Goal: Transaction & Acquisition: Purchase product/service

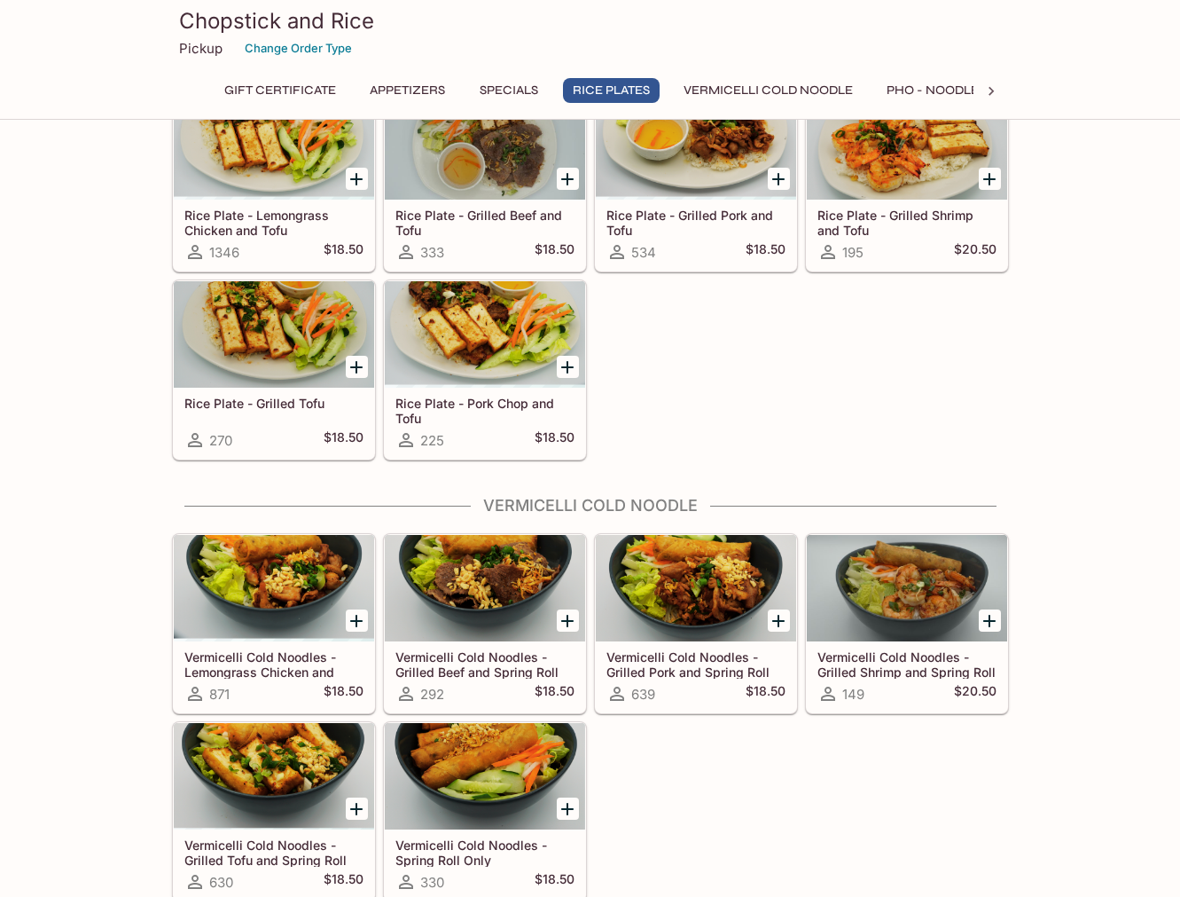
scroll to position [1323, 0]
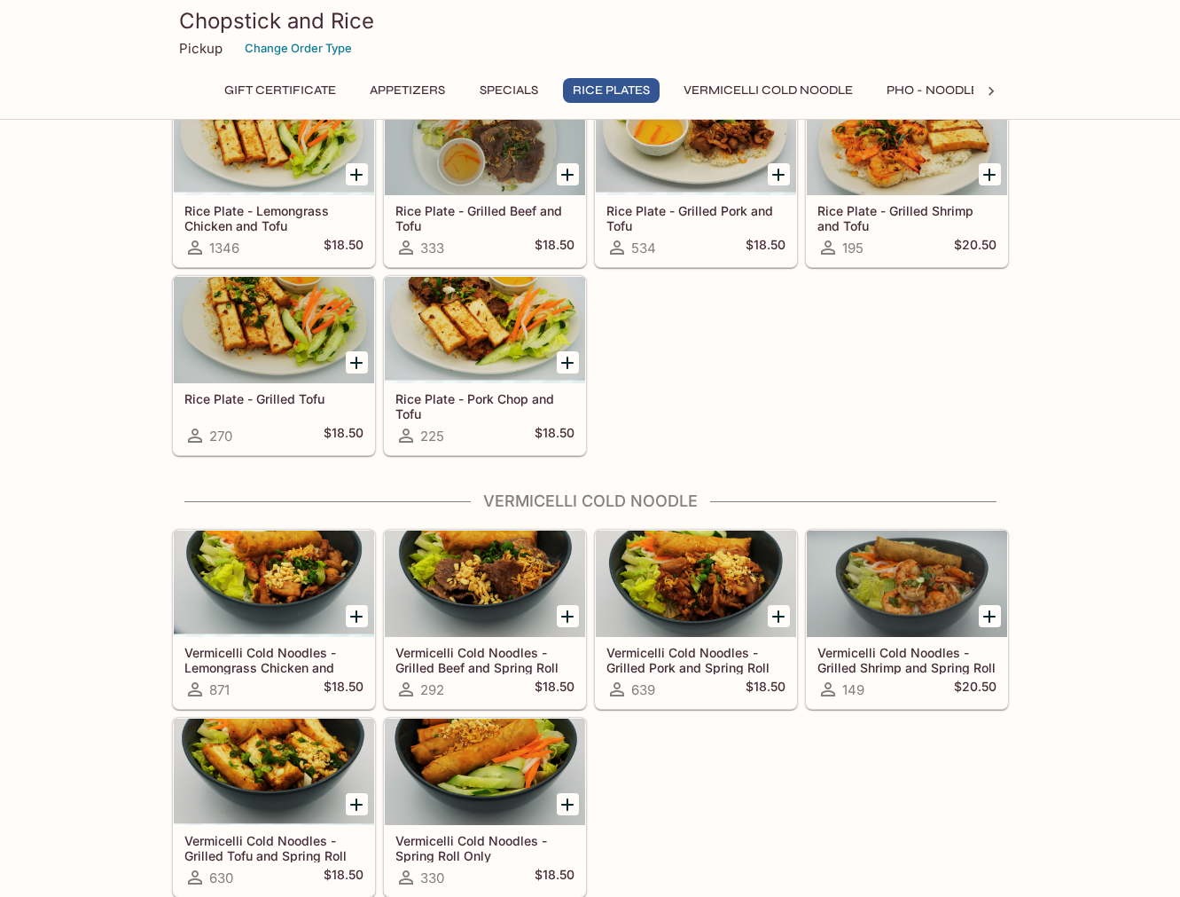
click at [356, 362] on icon "Add Rice Plate - Grilled Tofu" at bounding box center [356, 363] width 12 height 12
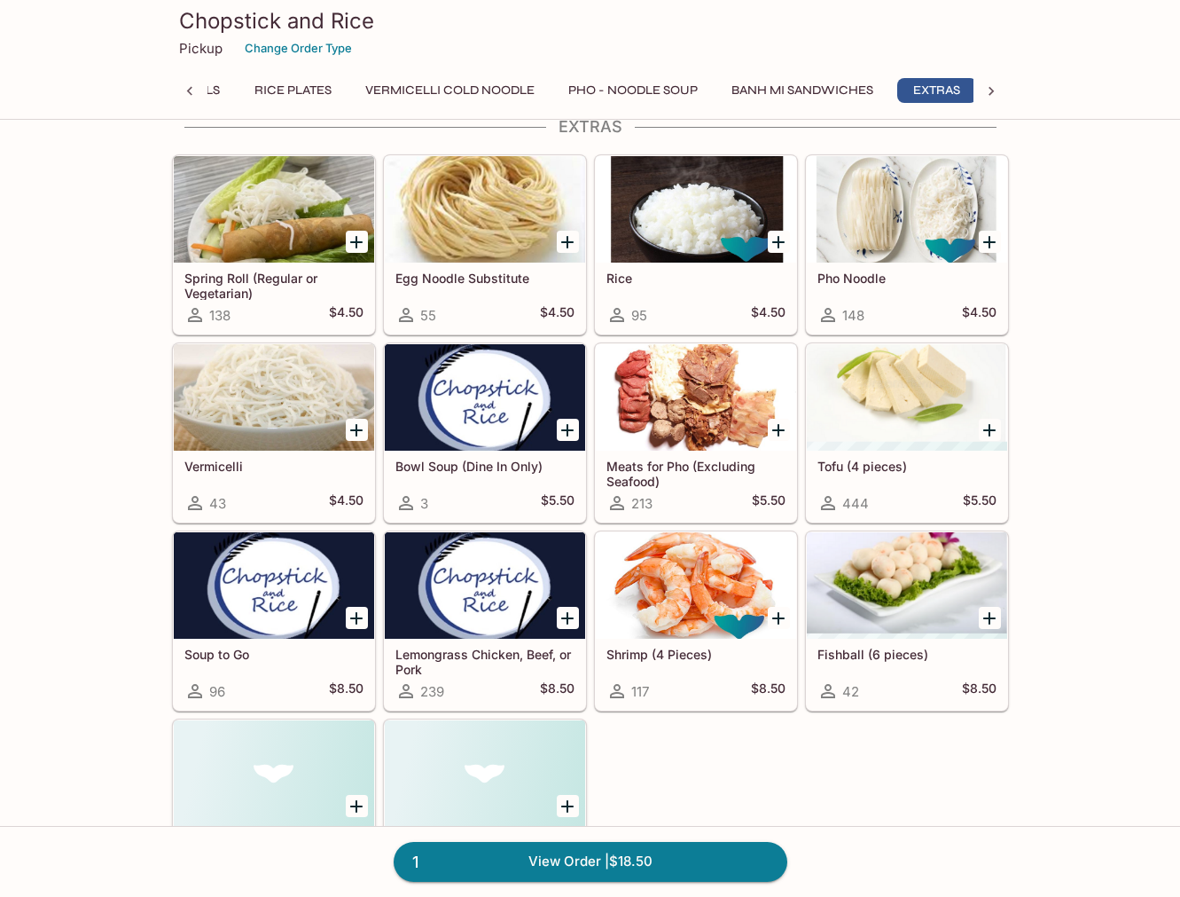
scroll to position [0, 330]
click at [772, 618] on icon "Add Shrimp (4 Pieces)" at bounding box center [778, 618] width 12 height 12
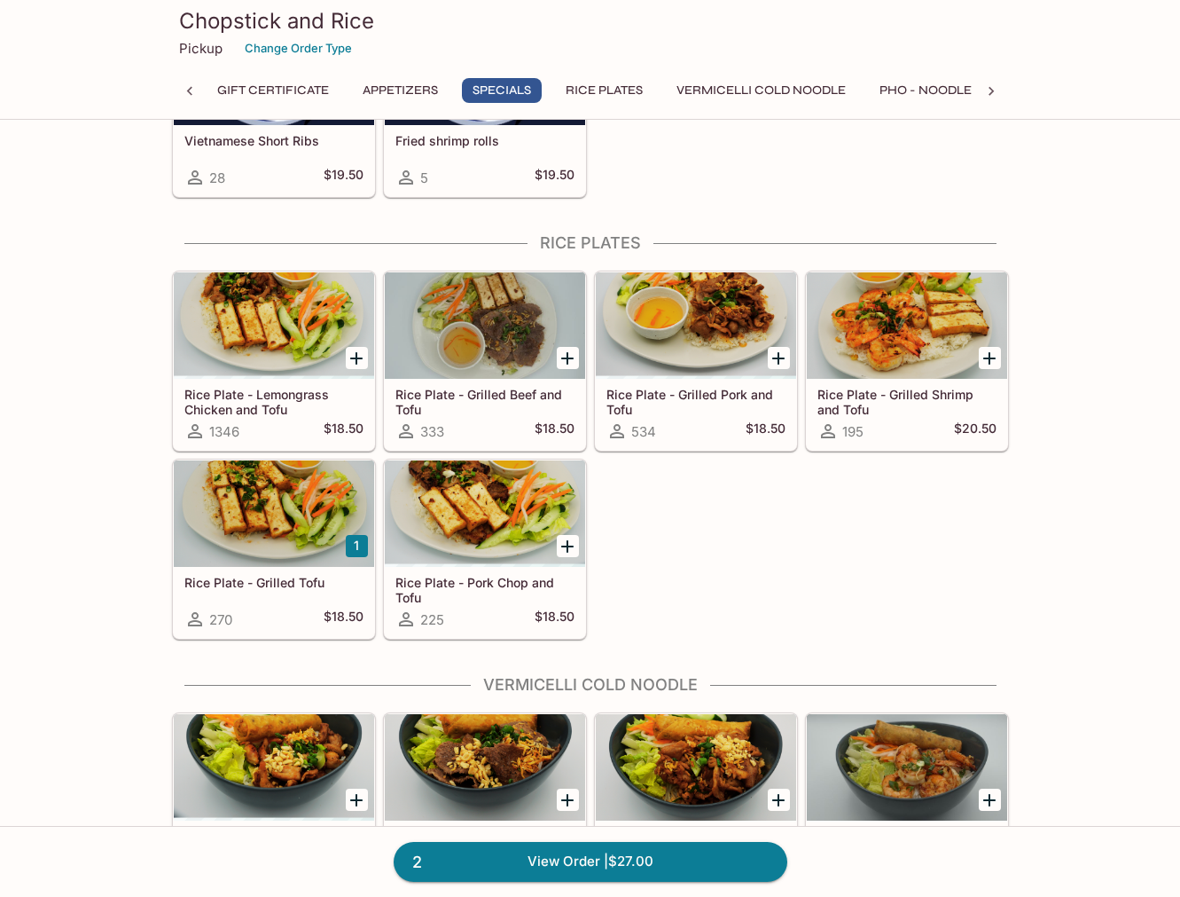
scroll to position [1141, 0]
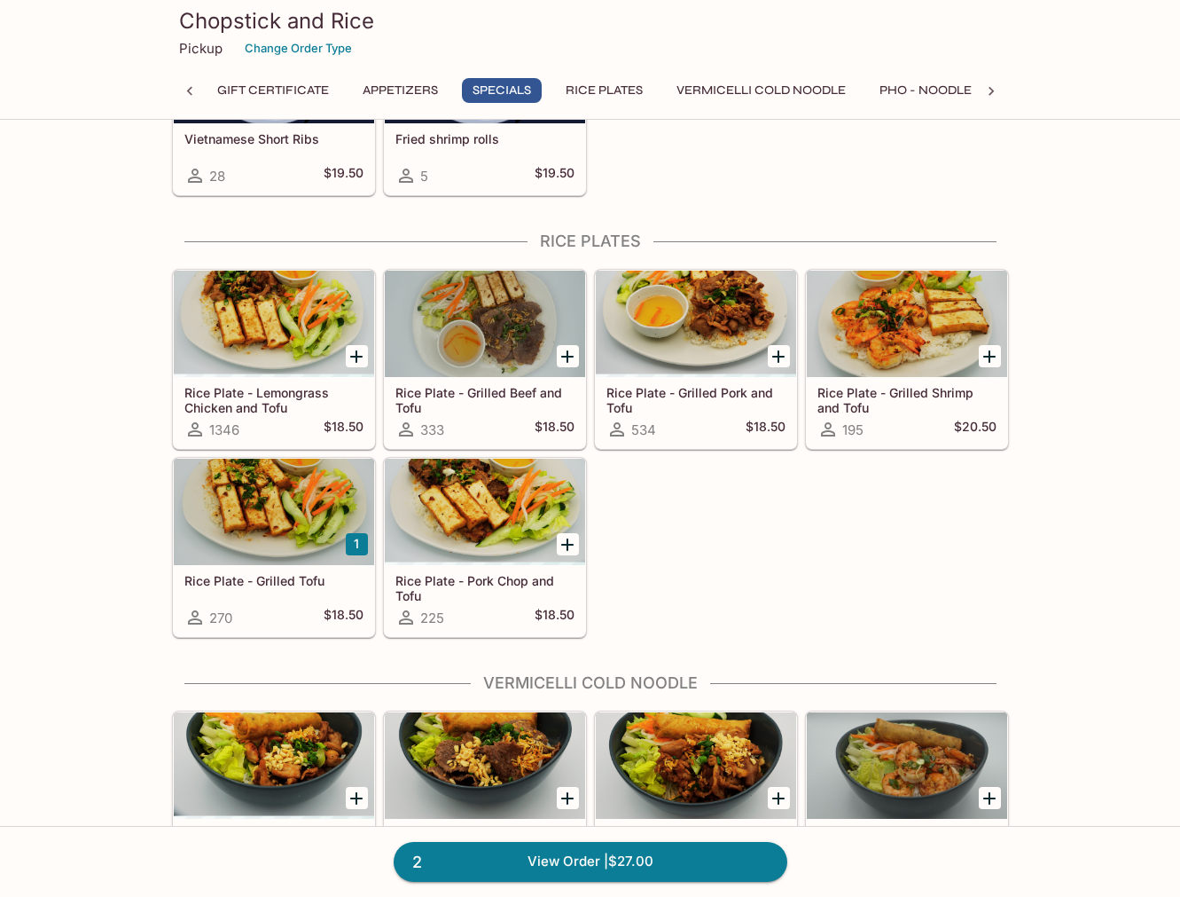
click at [568, 354] on icon "Add Rice Plate - Grilled Beef and Tofu" at bounding box center [567, 356] width 12 height 12
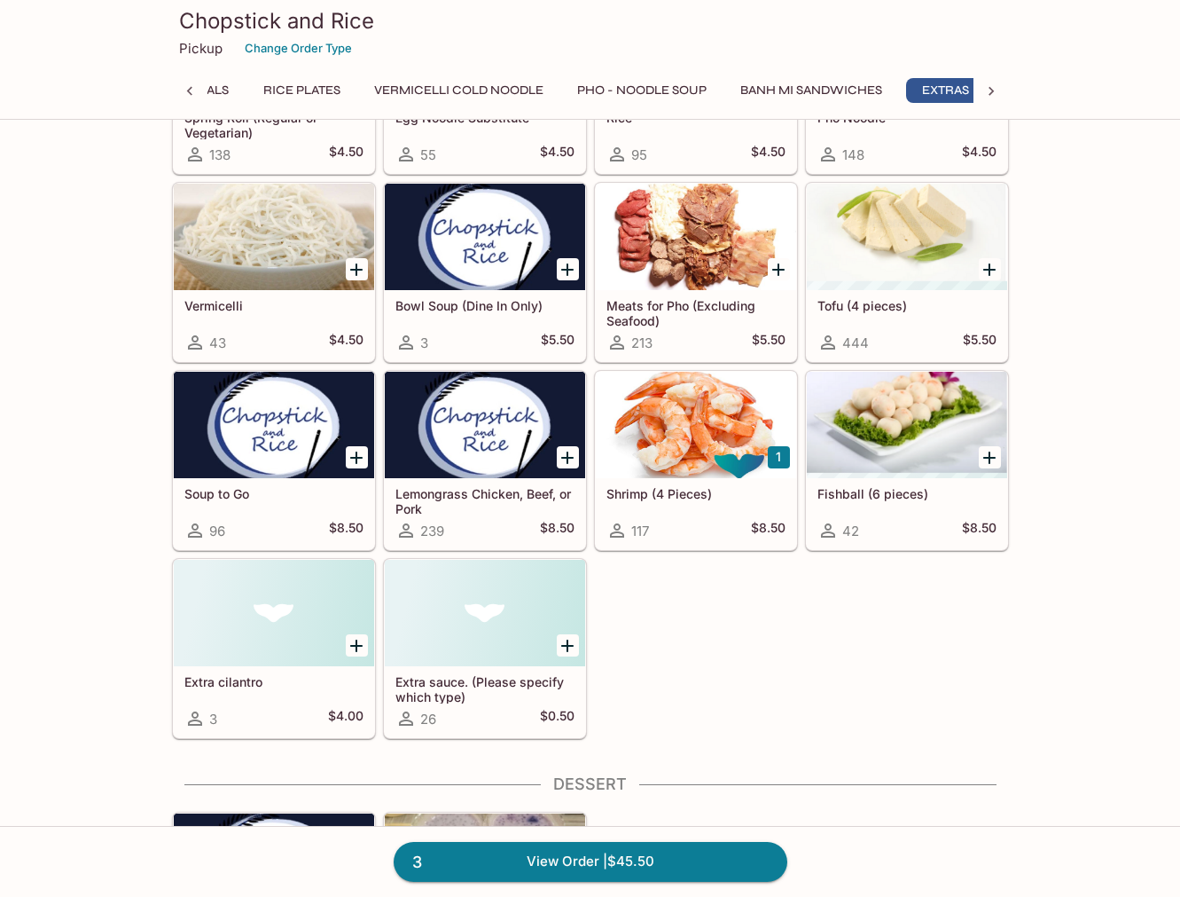
scroll to position [0, 0]
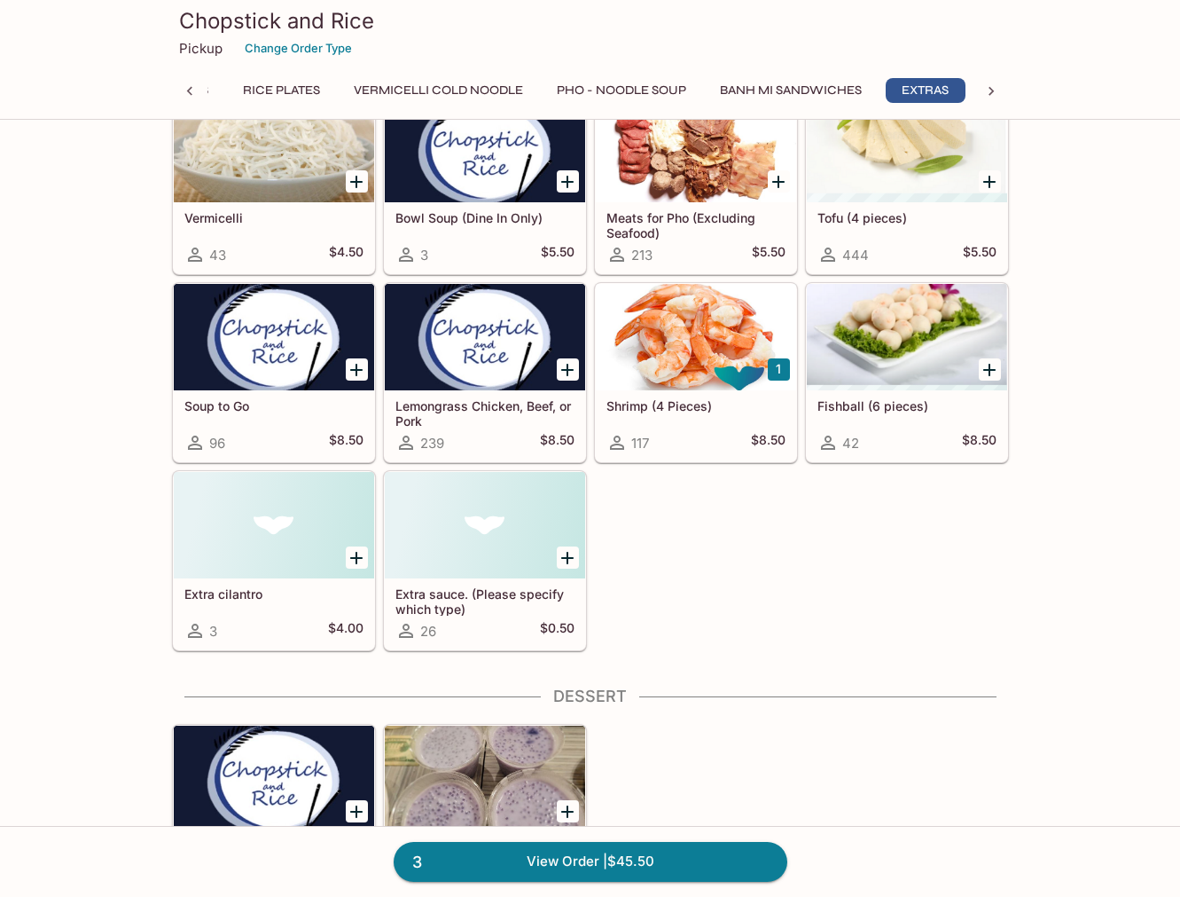
click at [987, 184] on icon "Add Tofu (4 pieces)" at bounding box center [989, 181] width 21 height 21
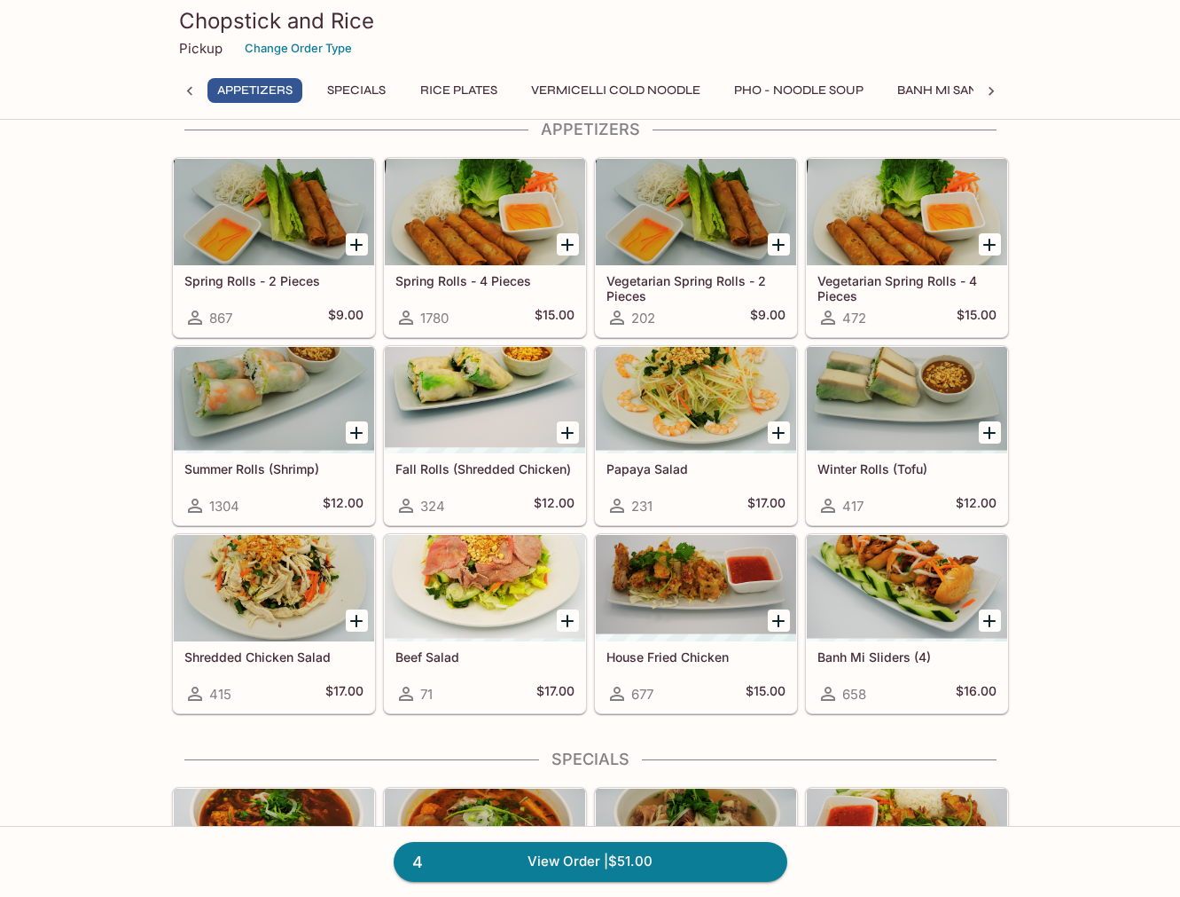
scroll to position [122, 0]
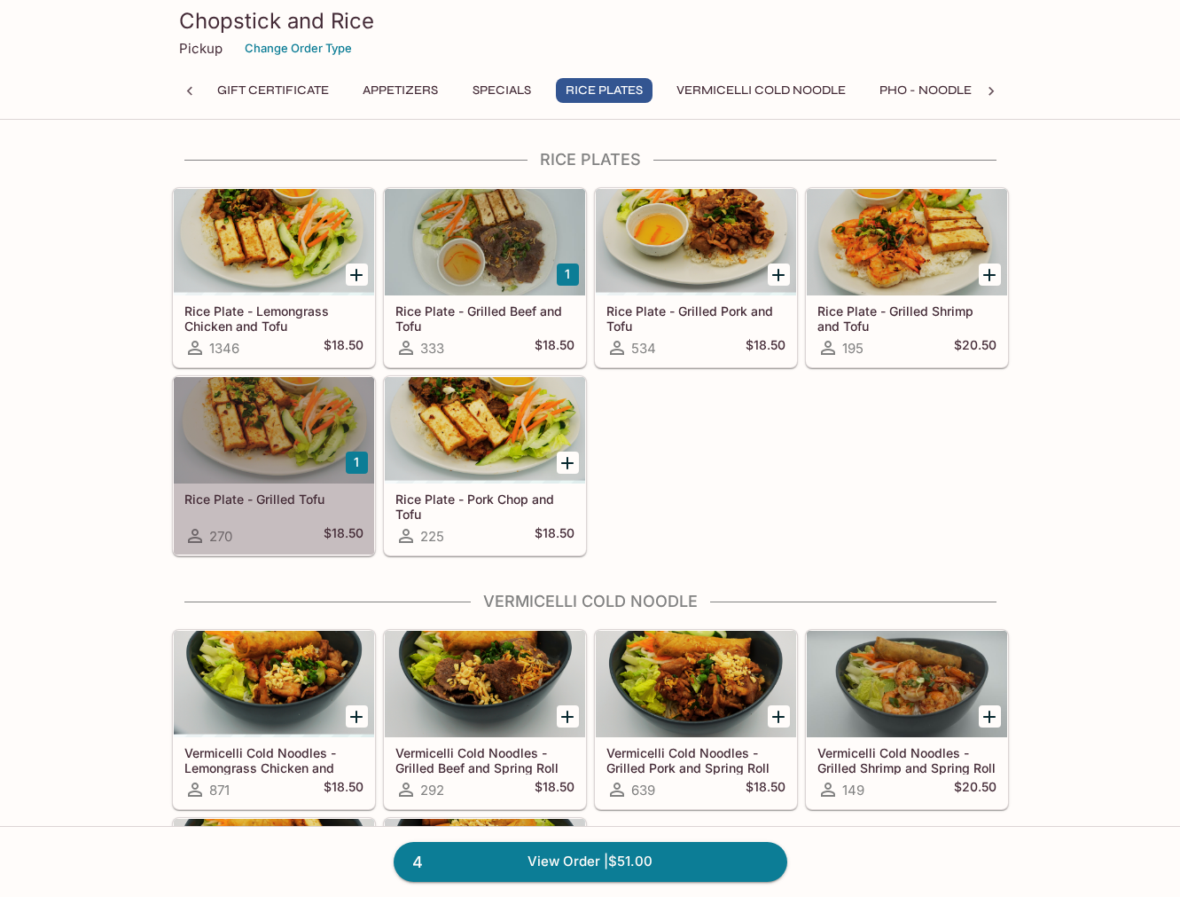
click at [304, 451] on div at bounding box center [274, 430] width 200 height 106
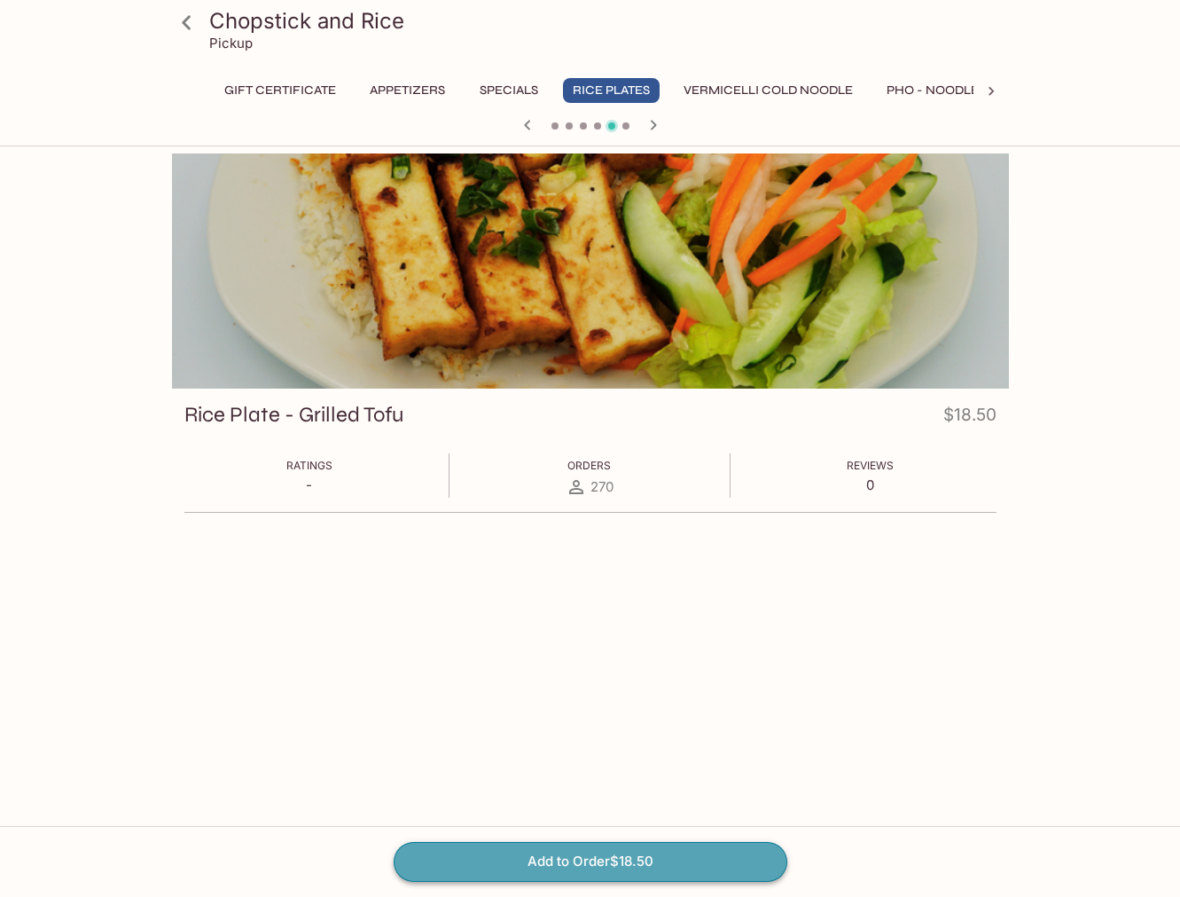
click at [568, 862] on button "Add to Order $18.50" at bounding box center [591, 861] width 394 height 39
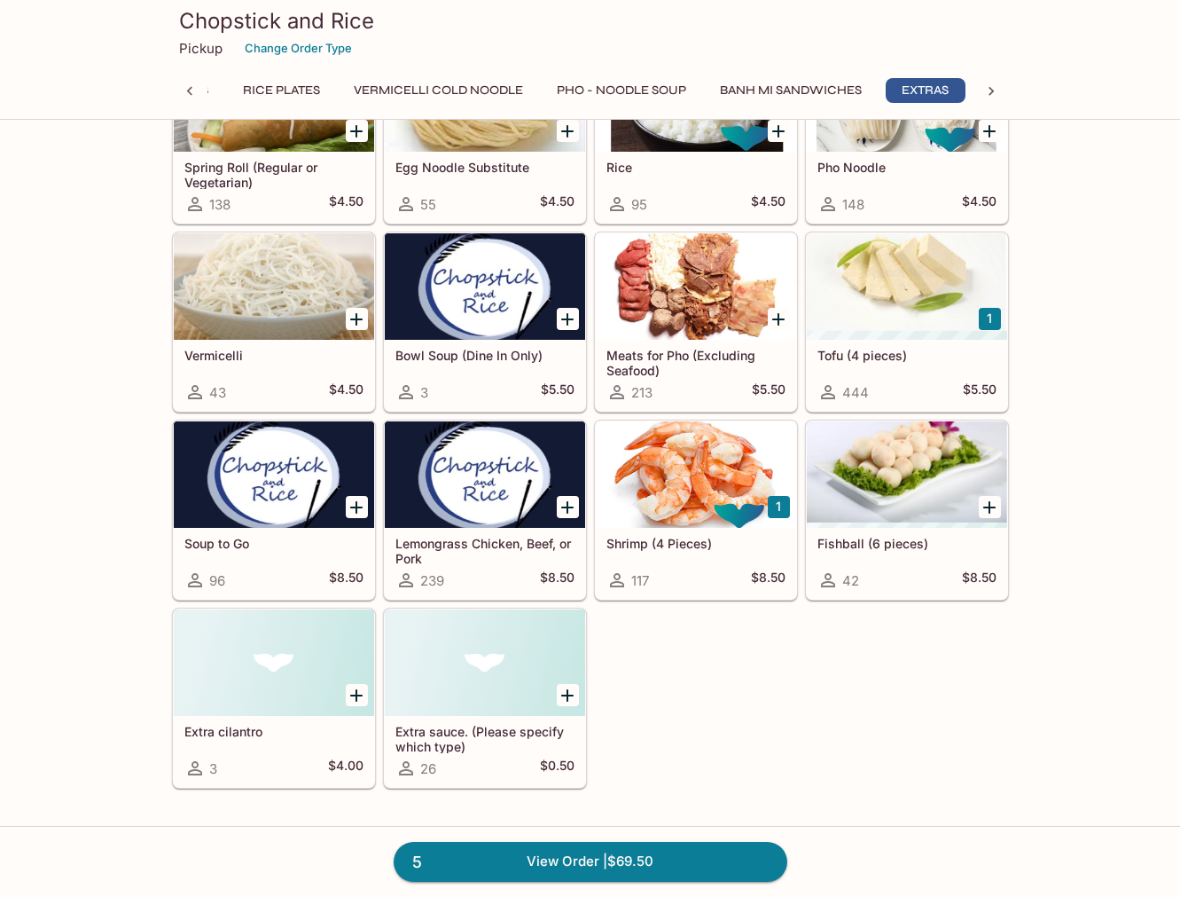
scroll to position [3621, 0]
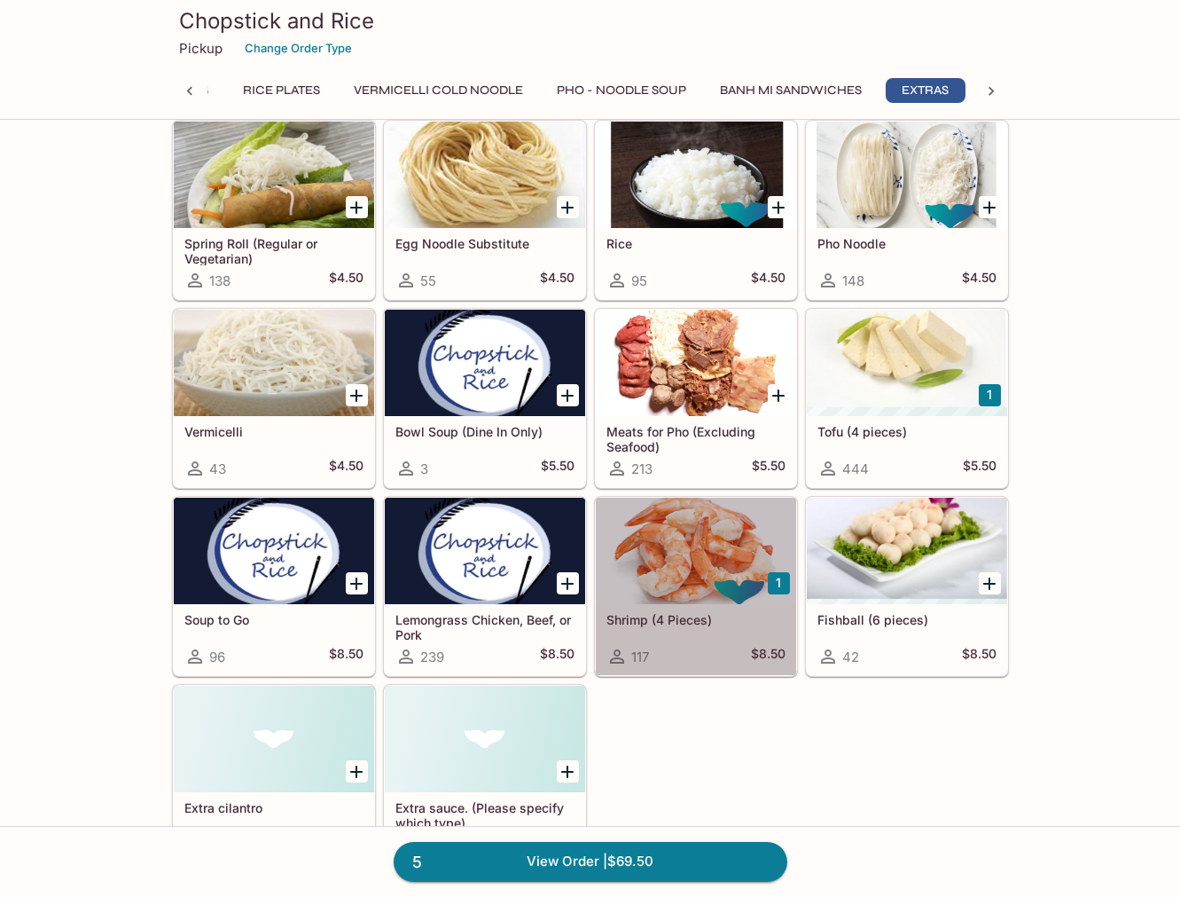
click at [692, 561] on div at bounding box center [696, 551] width 200 height 106
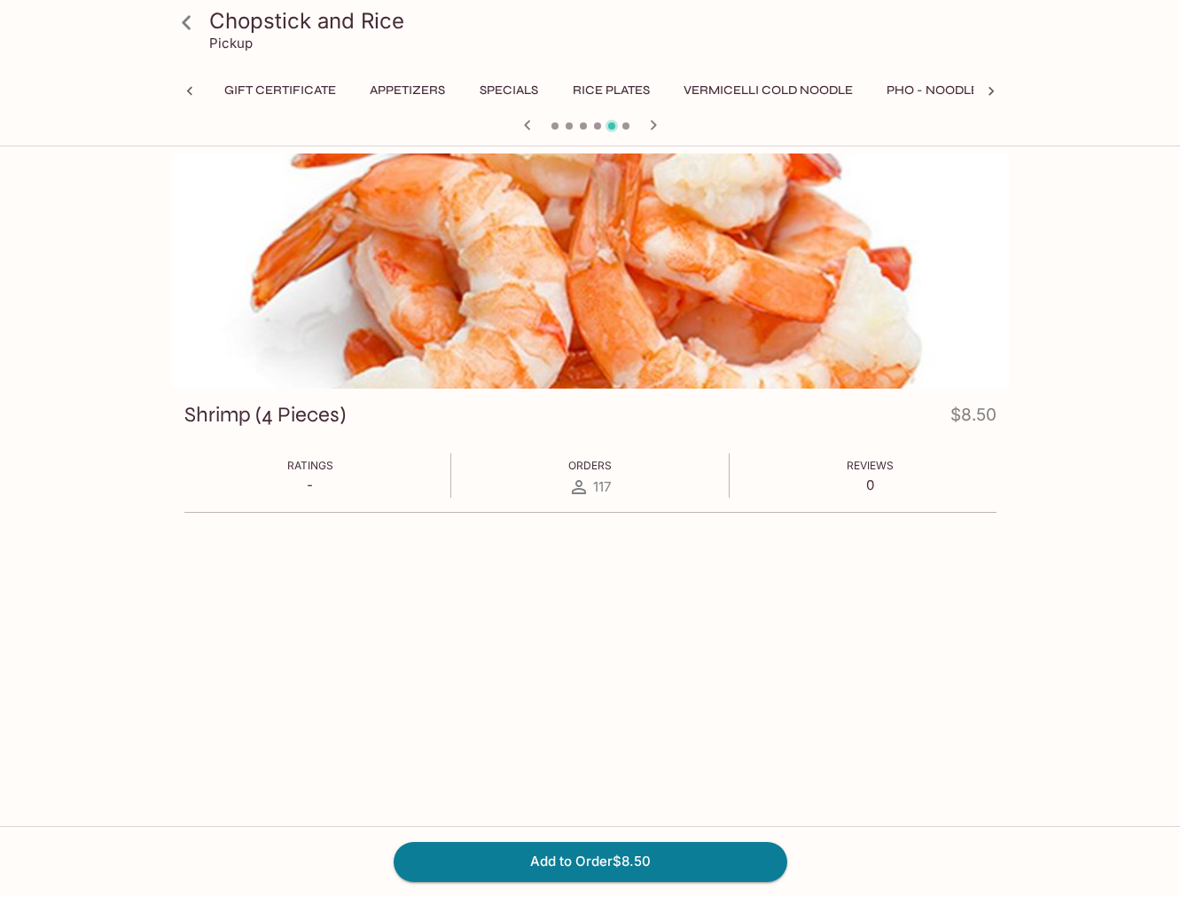
scroll to position [0, 330]
click at [584, 856] on button "Add to Order $8.50" at bounding box center [591, 861] width 394 height 39
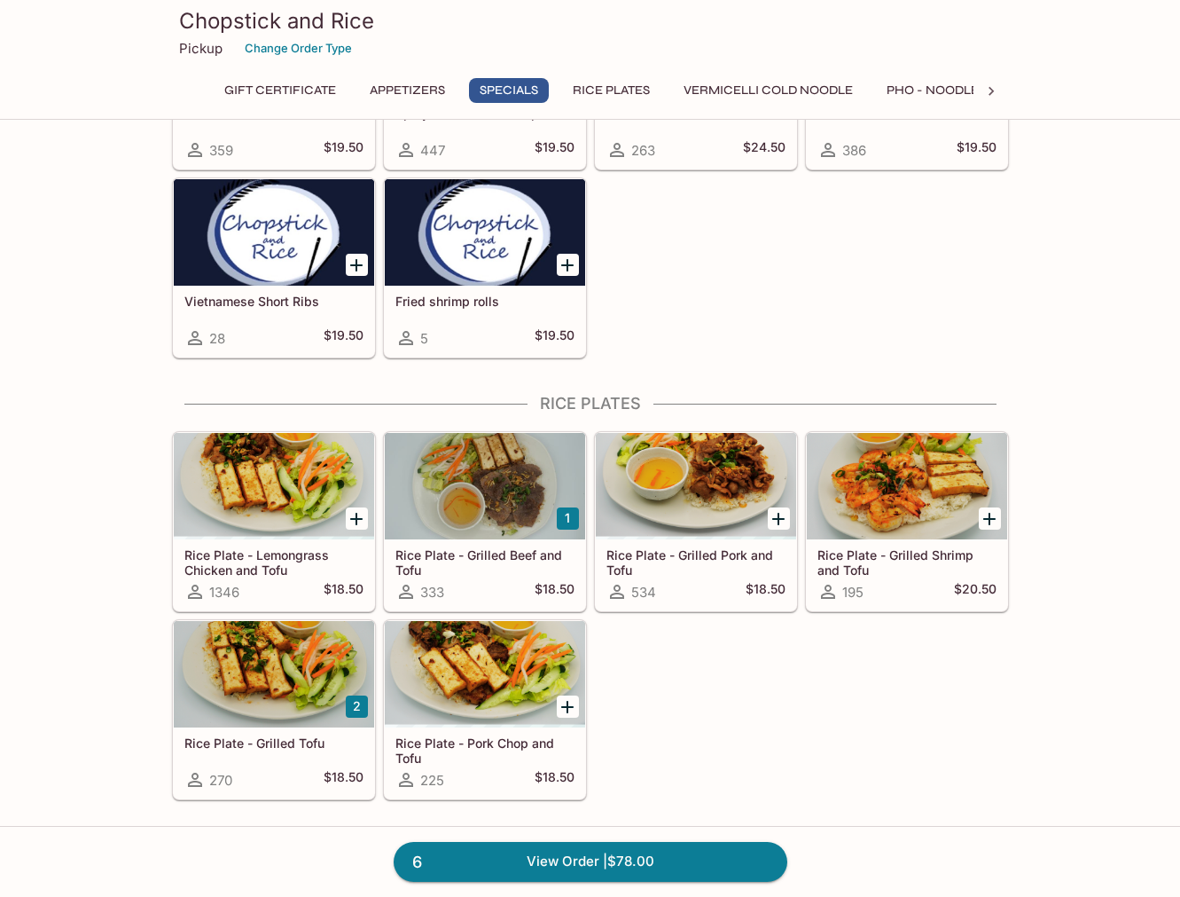
scroll to position [982, 0]
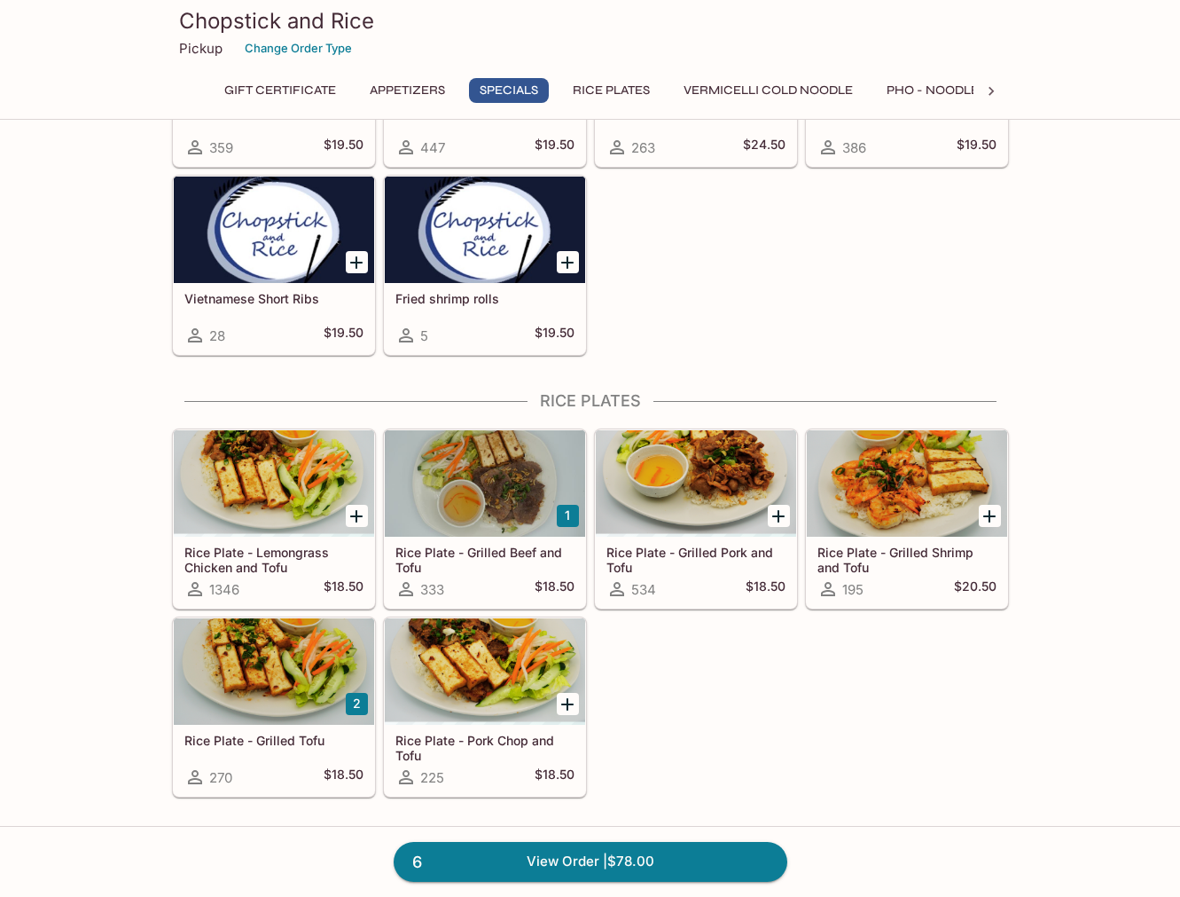
click at [474, 518] on div at bounding box center [485, 483] width 200 height 106
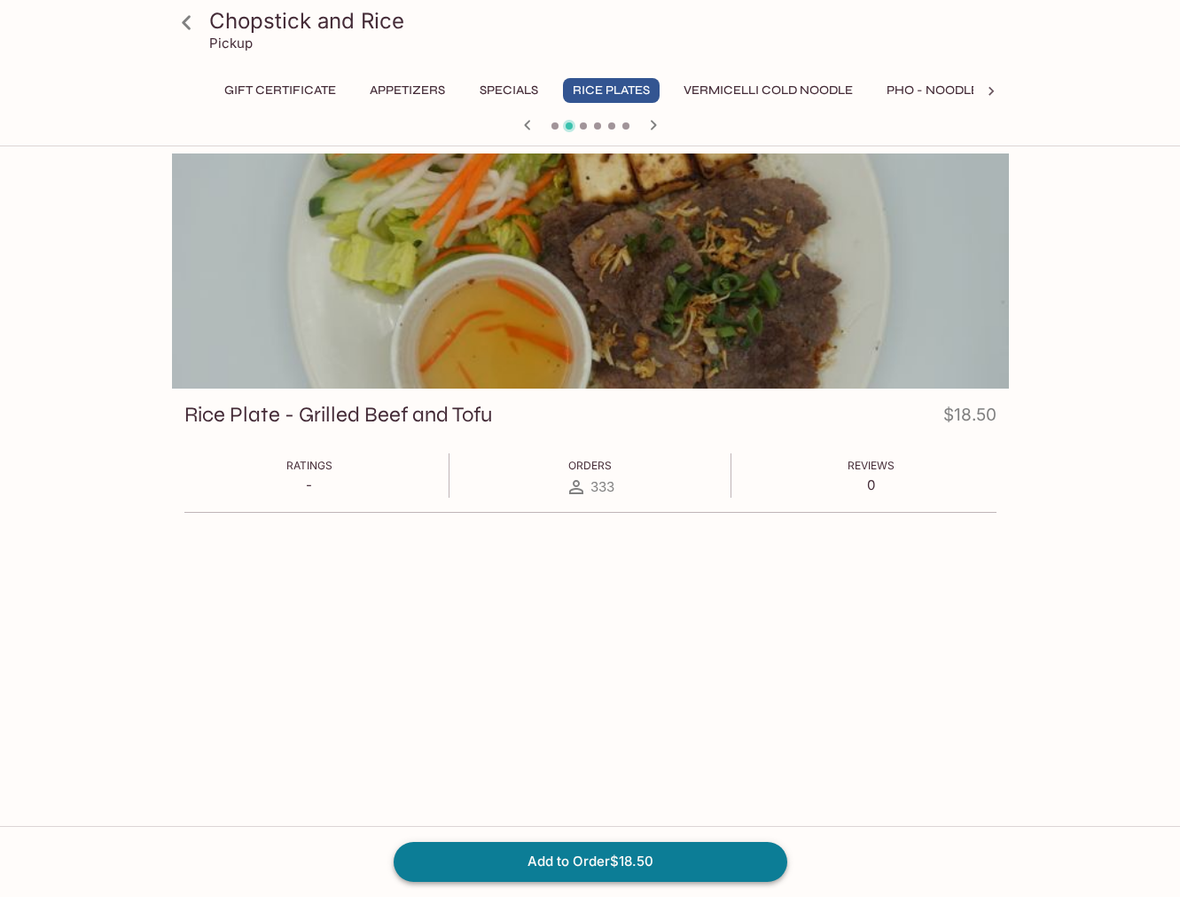
click at [568, 861] on button "Add to Order $18.50" at bounding box center [591, 861] width 394 height 39
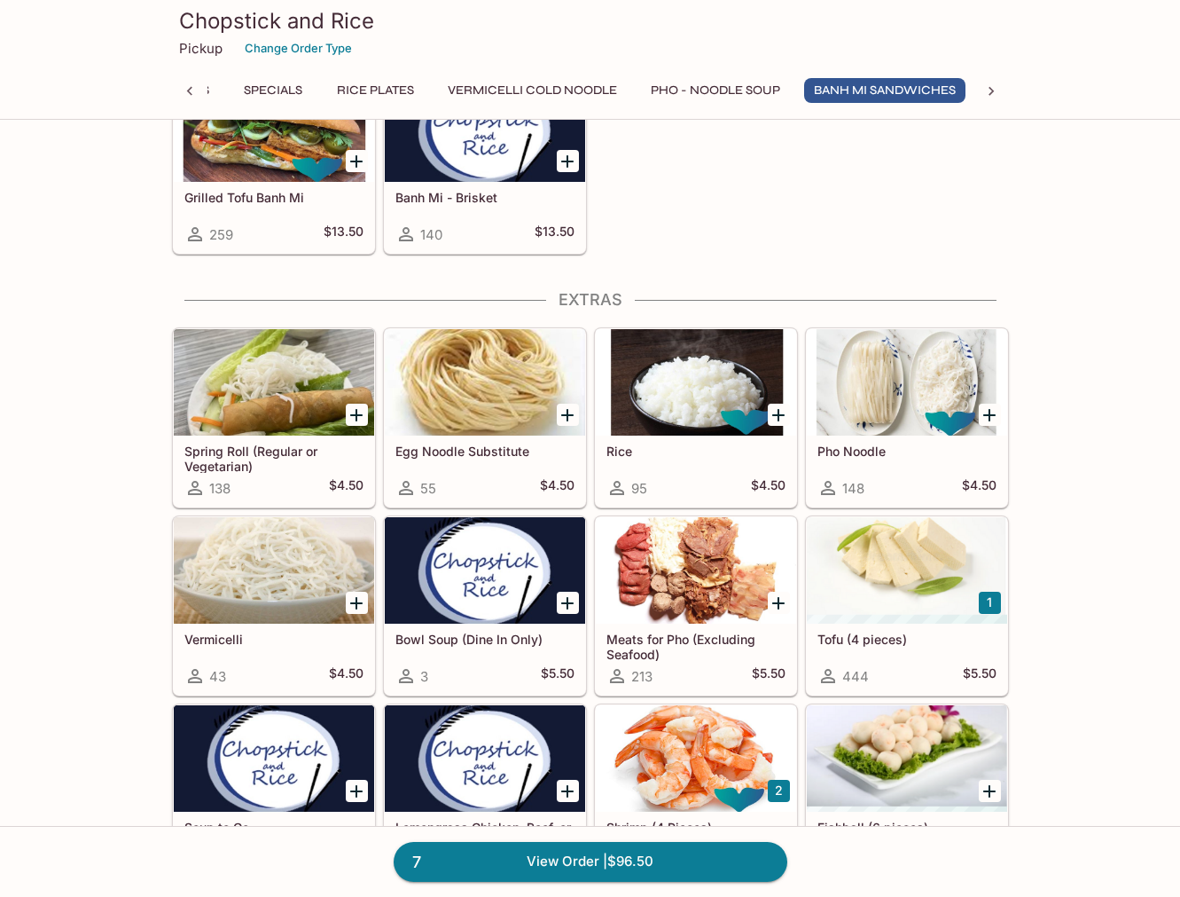
scroll to position [3417, 0]
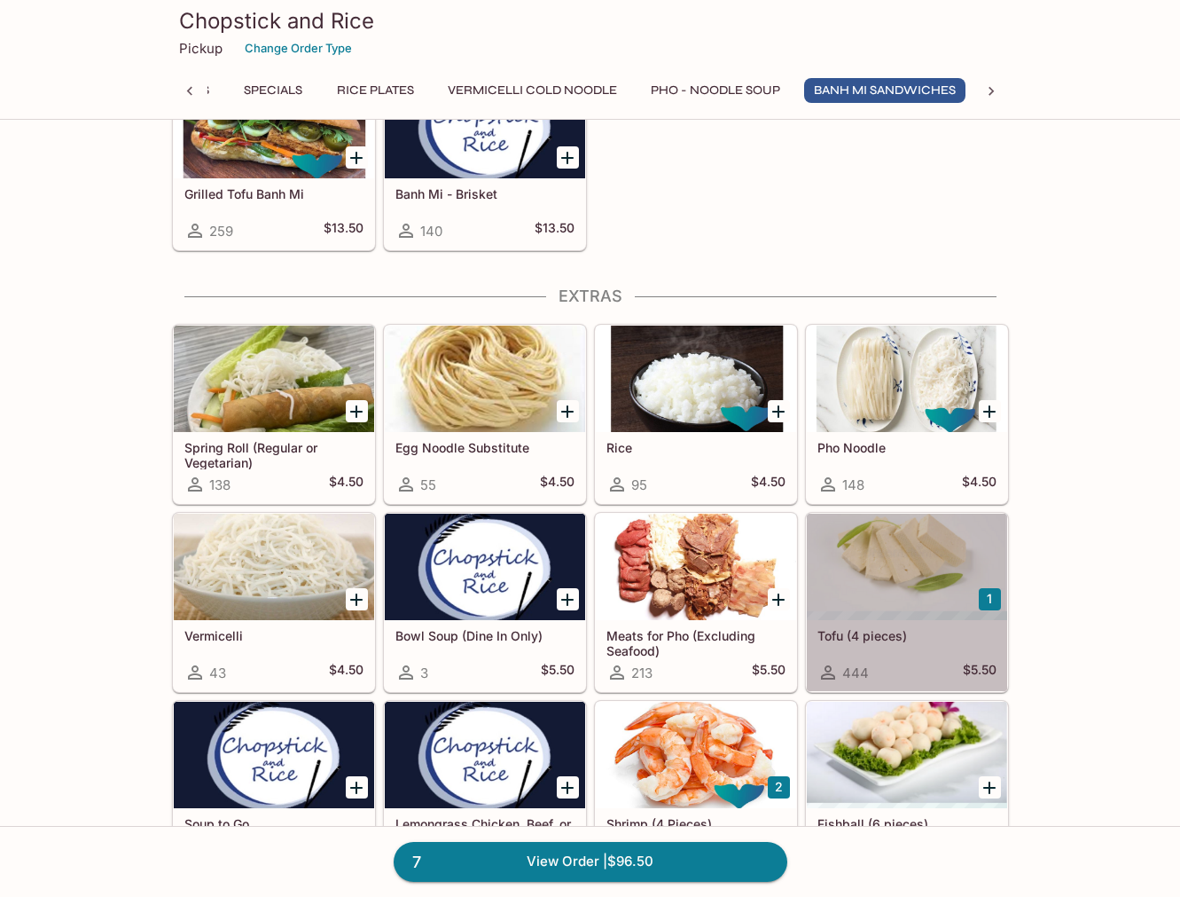
click at [923, 581] on div at bounding box center [907, 566] width 200 height 106
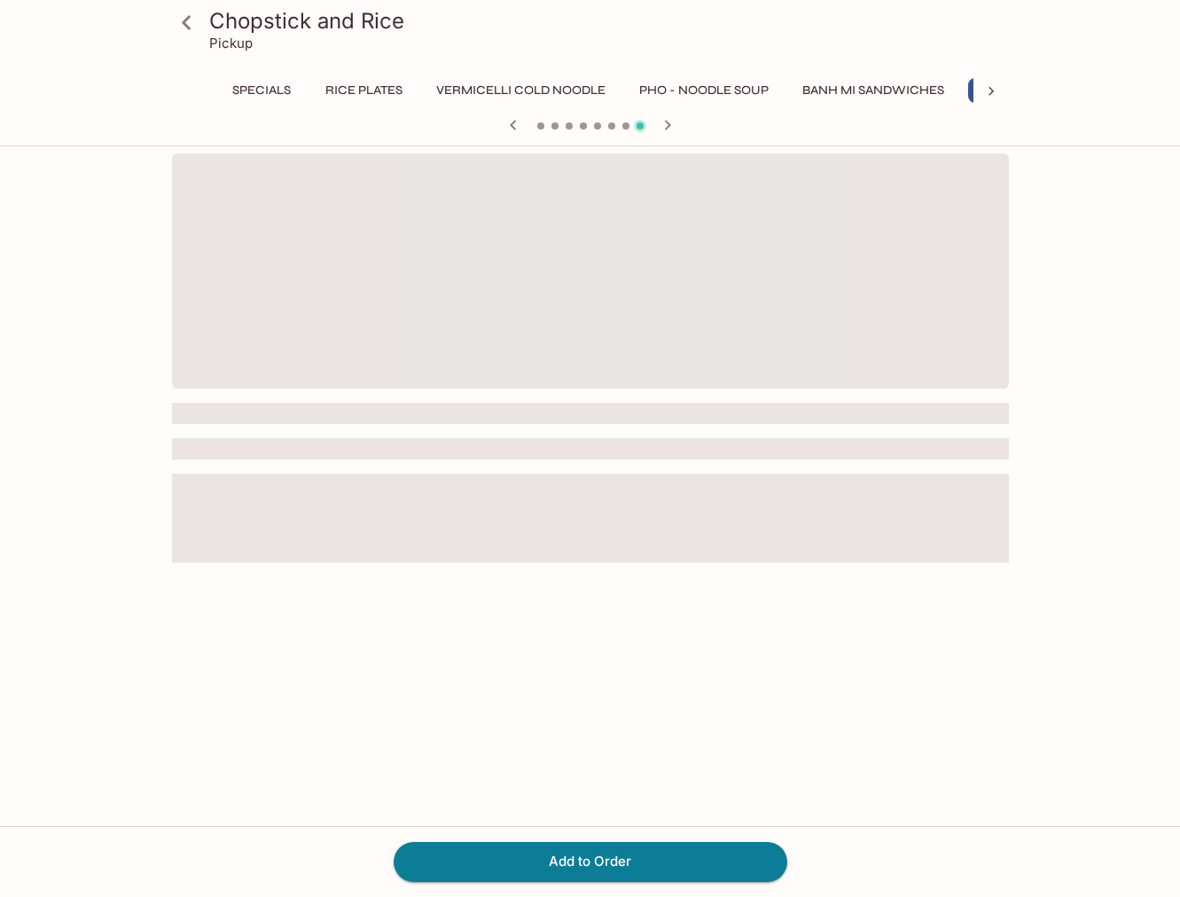
scroll to position [0, 330]
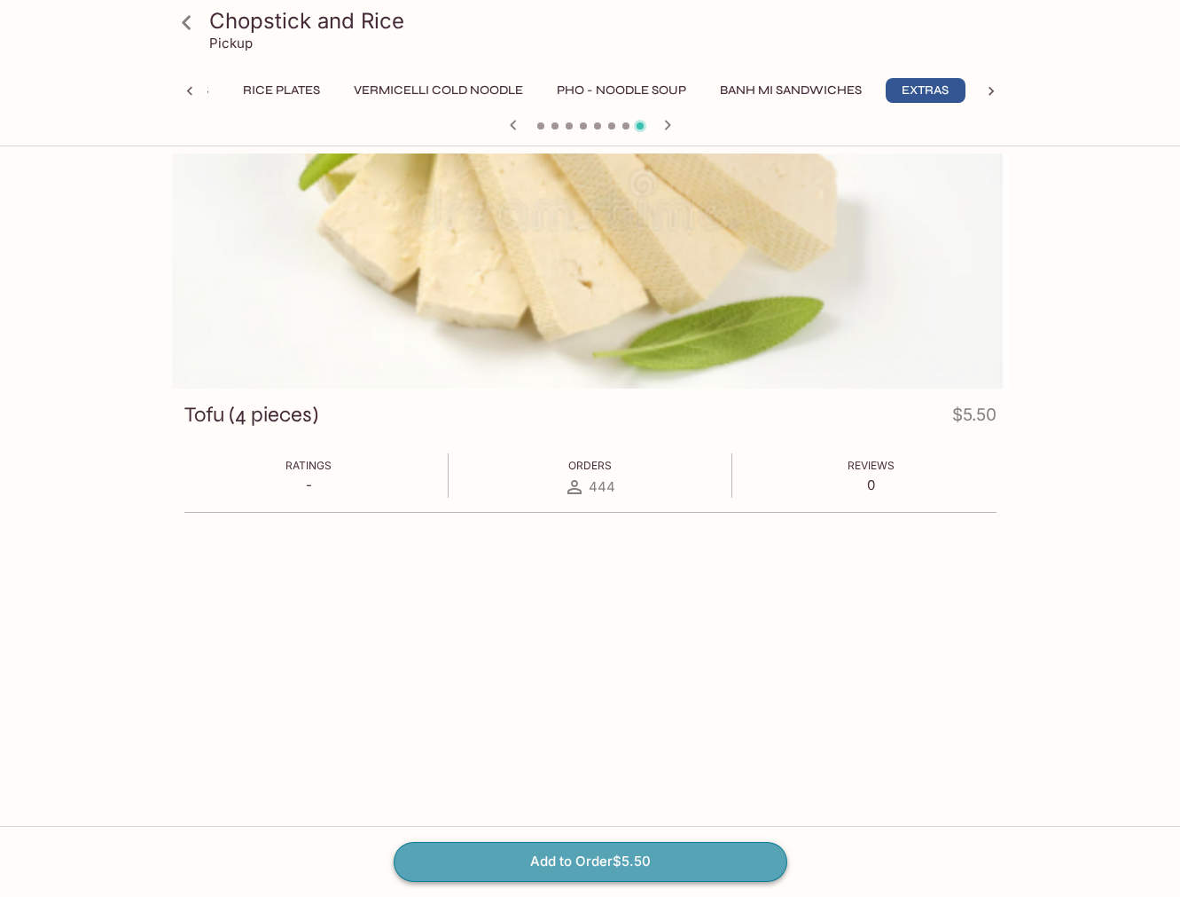
click at [607, 858] on button "Add to Order $5.50" at bounding box center [591, 861] width 394 height 39
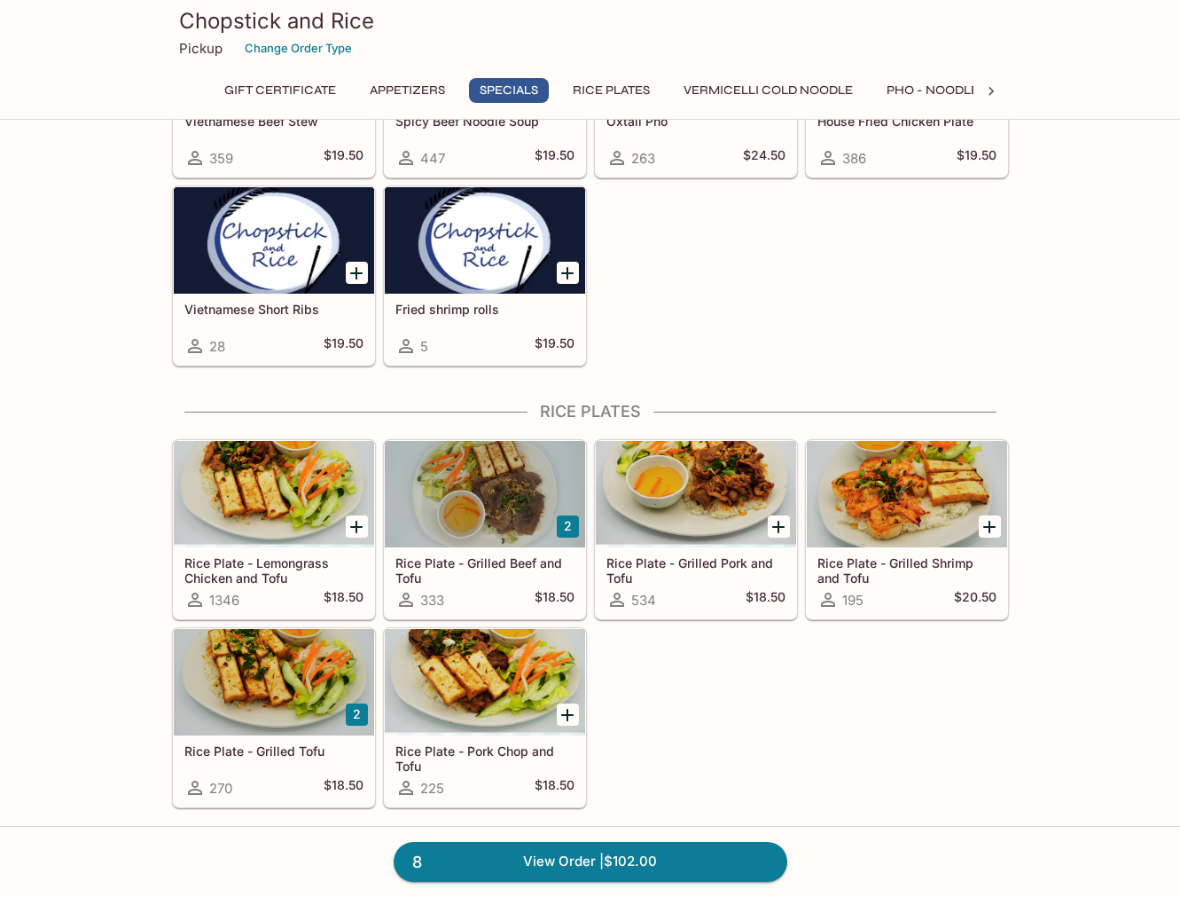
scroll to position [976, 0]
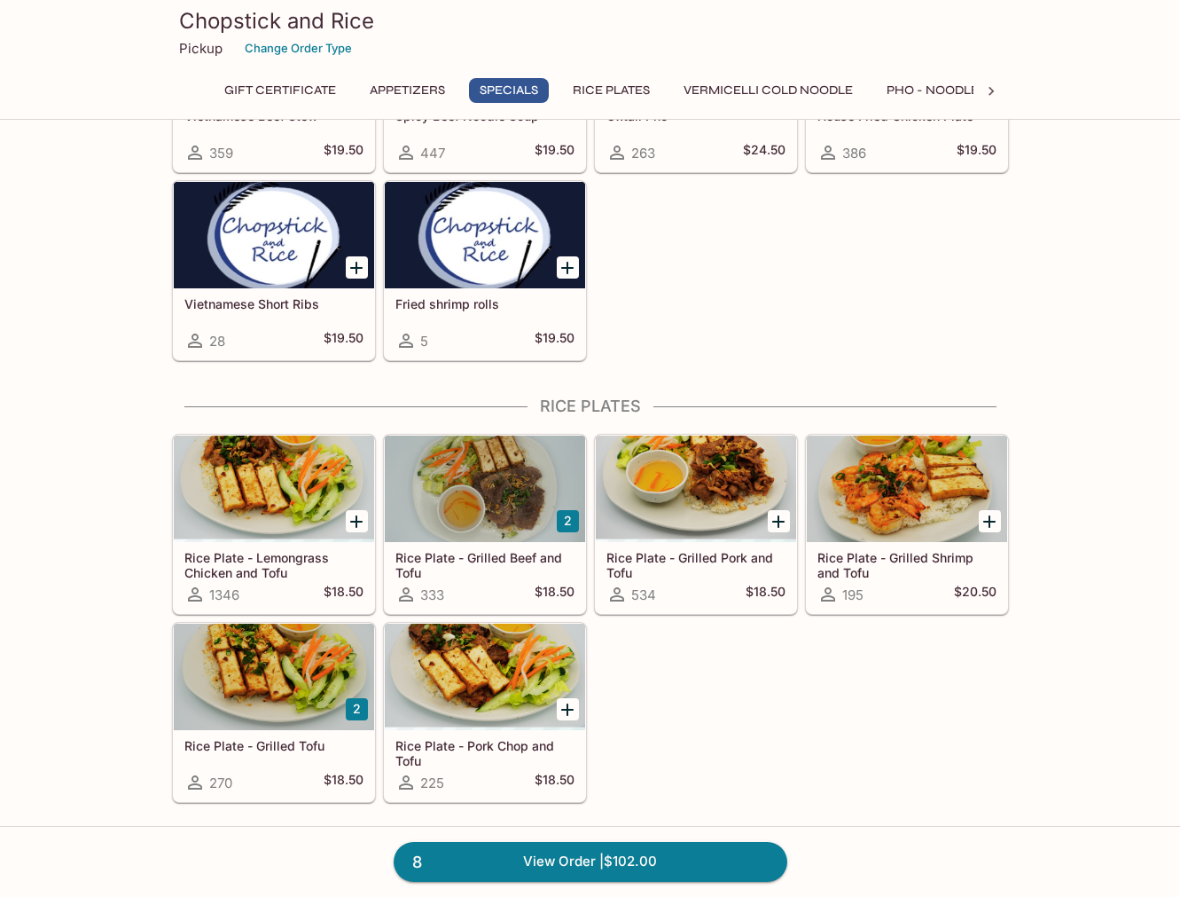
click at [482, 486] on div at bounding box center [485, 488] width 200 height 106
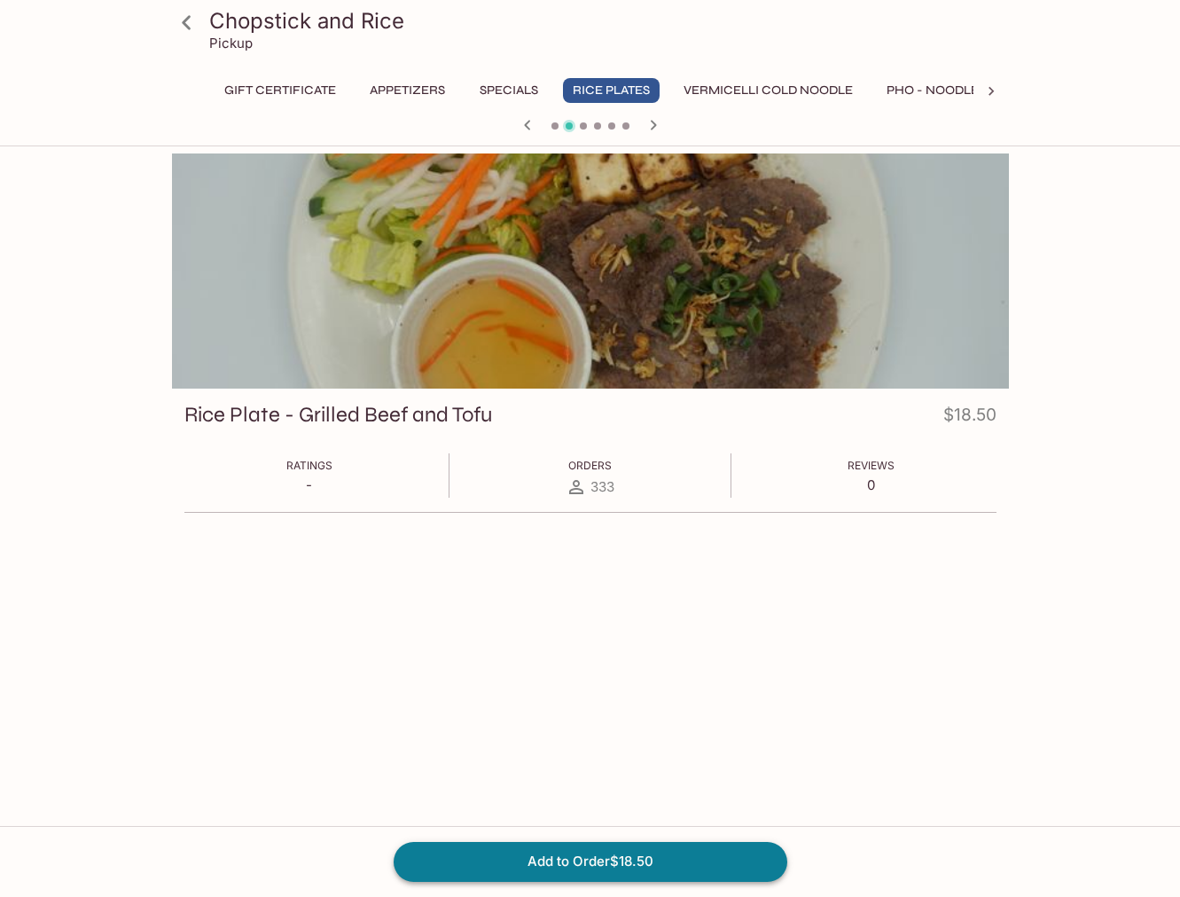
click at [679, 859] on button "Add to Order $18.50" at bounding box center [591, 861] width 394 height 39
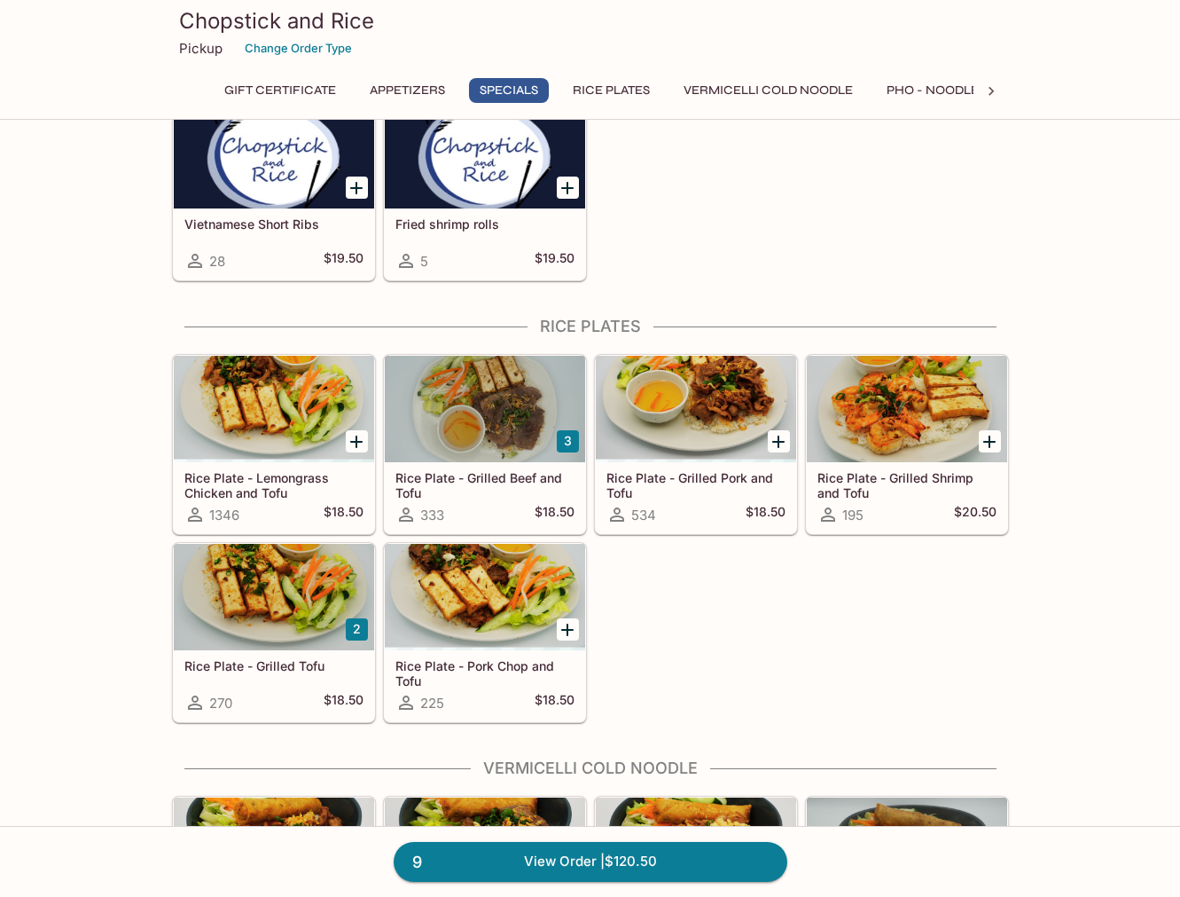
scroll to position [1071, 0]
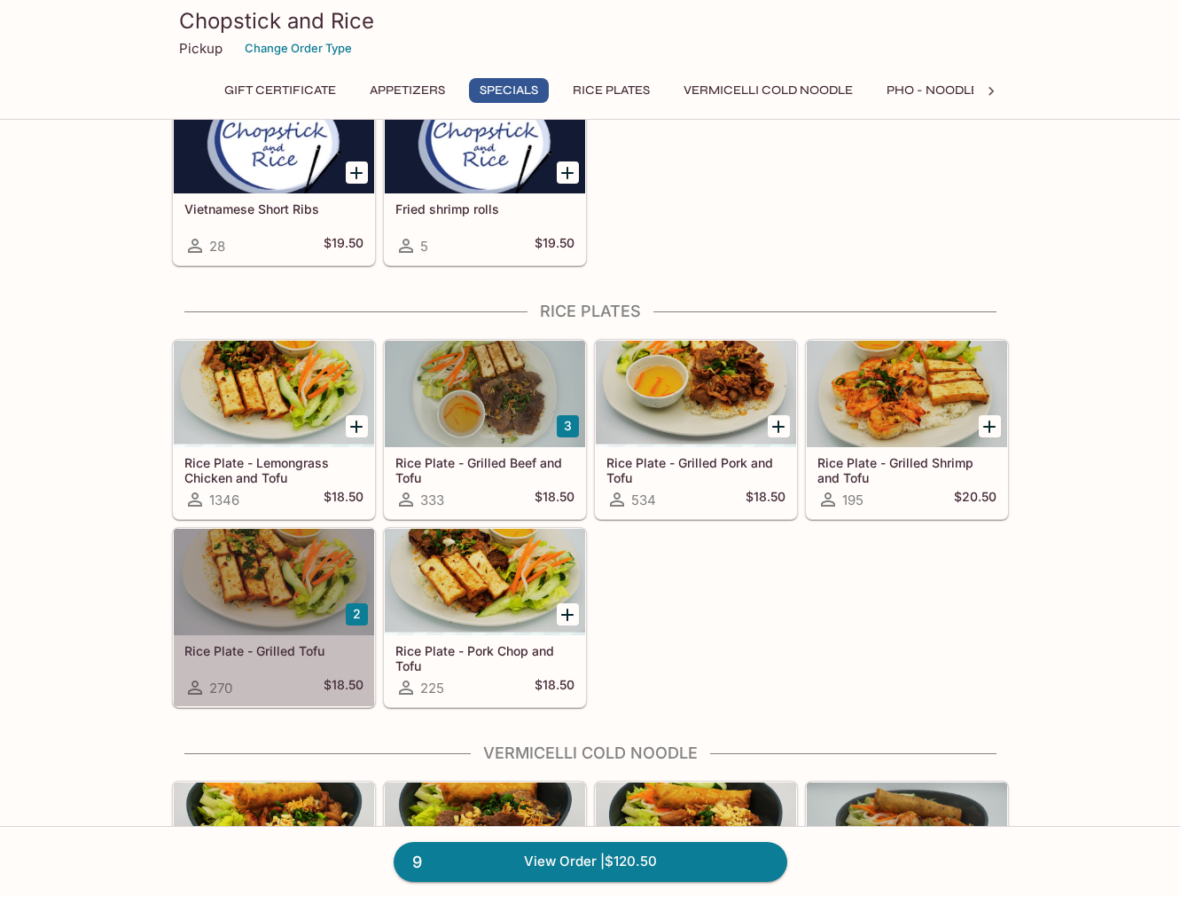
click at [278, 595] on div at bounding box center [274, 582] width 200 height 106
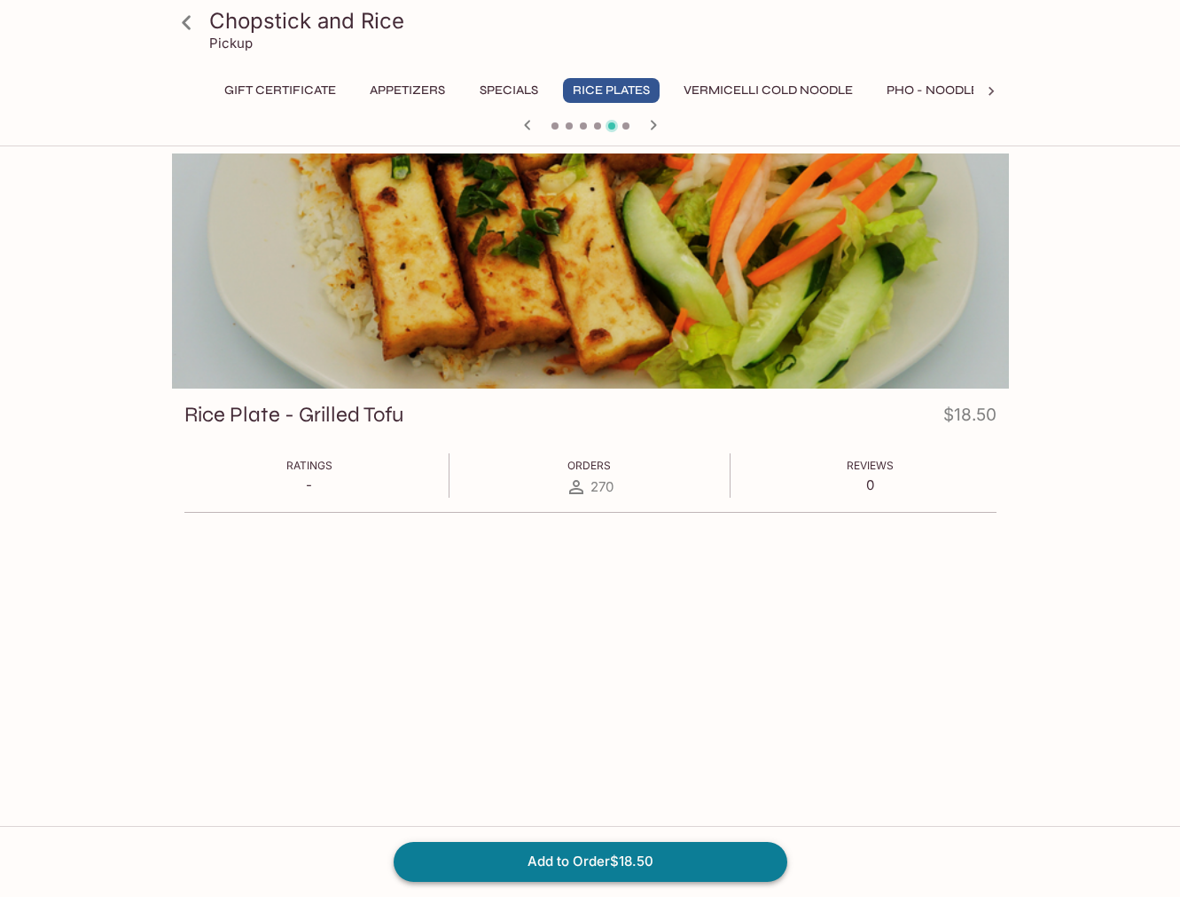
click at [561, 858] on button "Add to Order $18.50" at bounding box center [591, 861] width 394 height 39
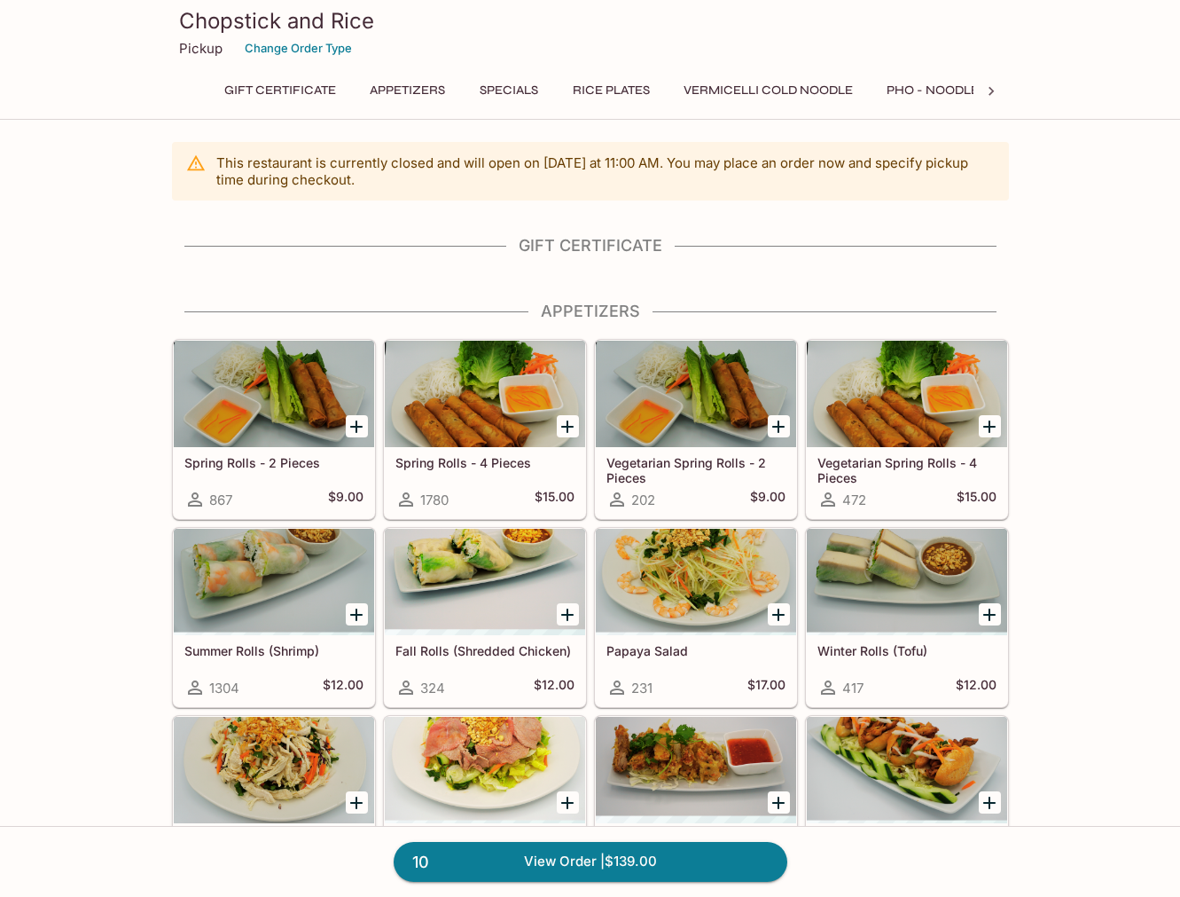
click at [287, 430] on div at bounding box center [274, 394] width 200 height 106
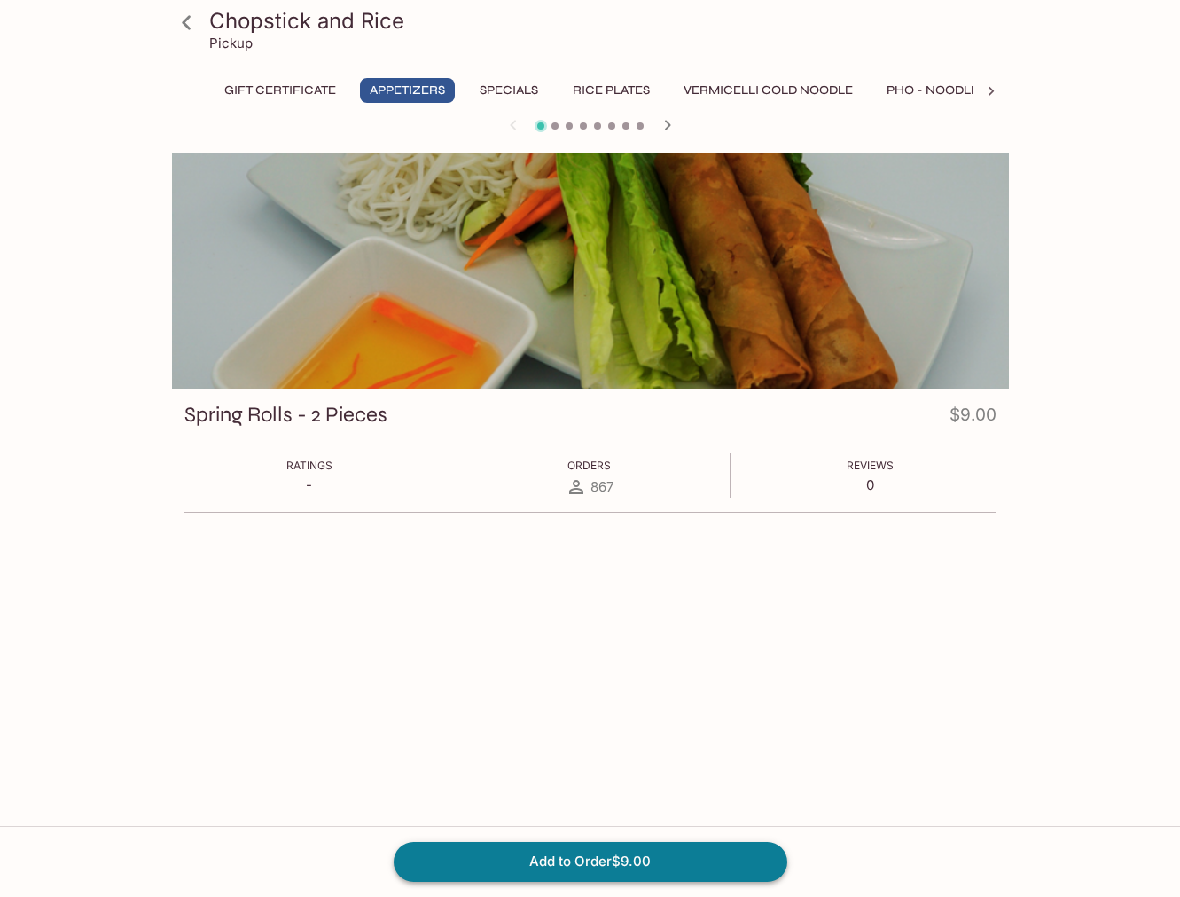
click at [595, 857] on button "Add to Order $9.00" at bounding box center [591, 861] width 394 height 39
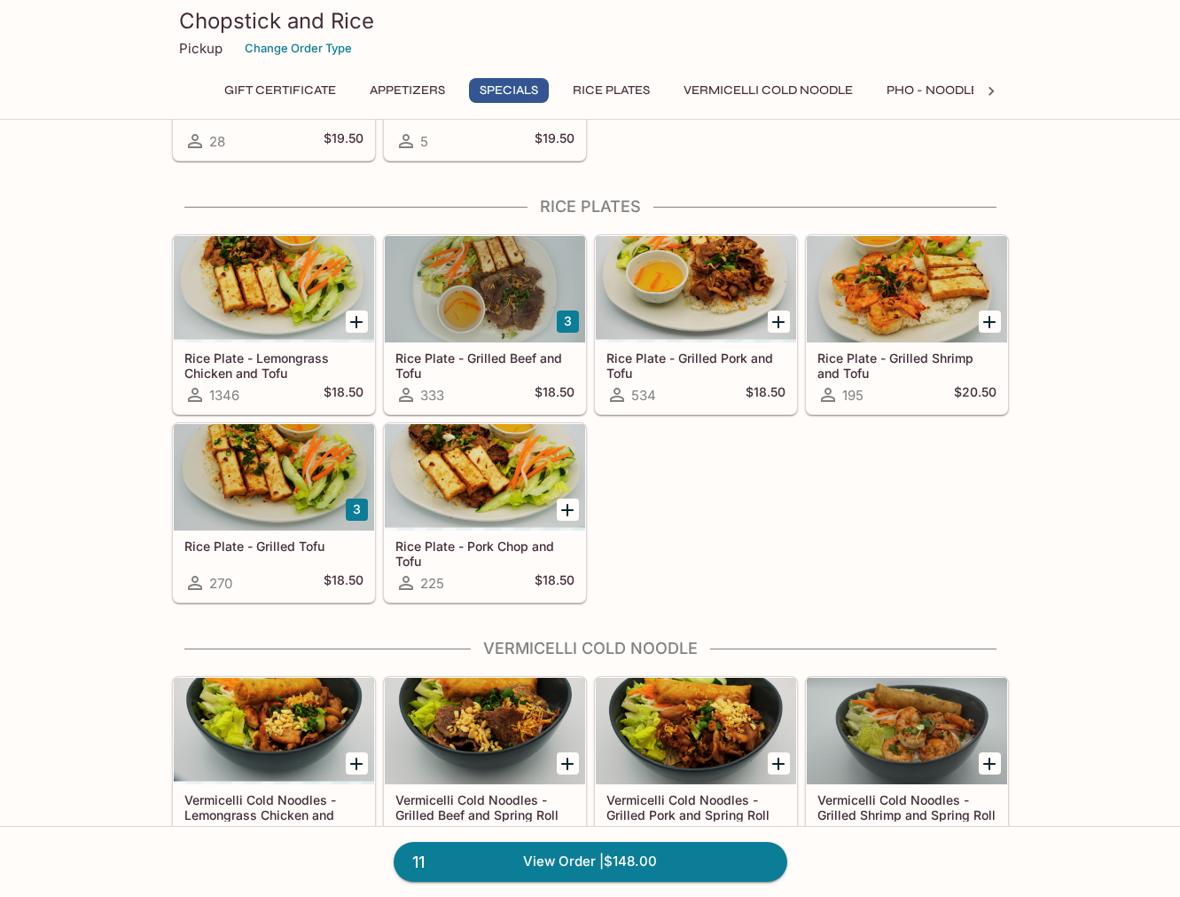
scroll to position [1166, 0]
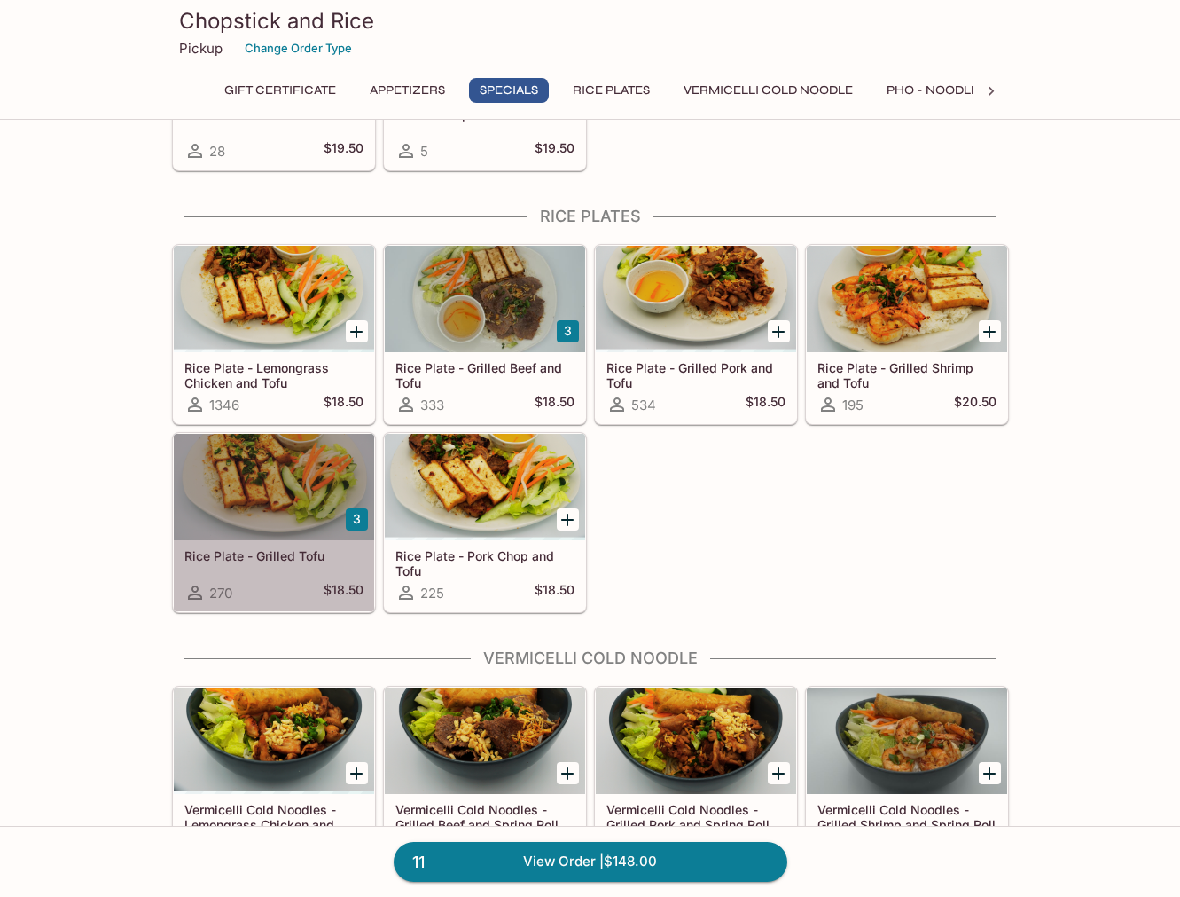
click at [275, 504] on div at bounding box center [274, 487] width 200 height 106
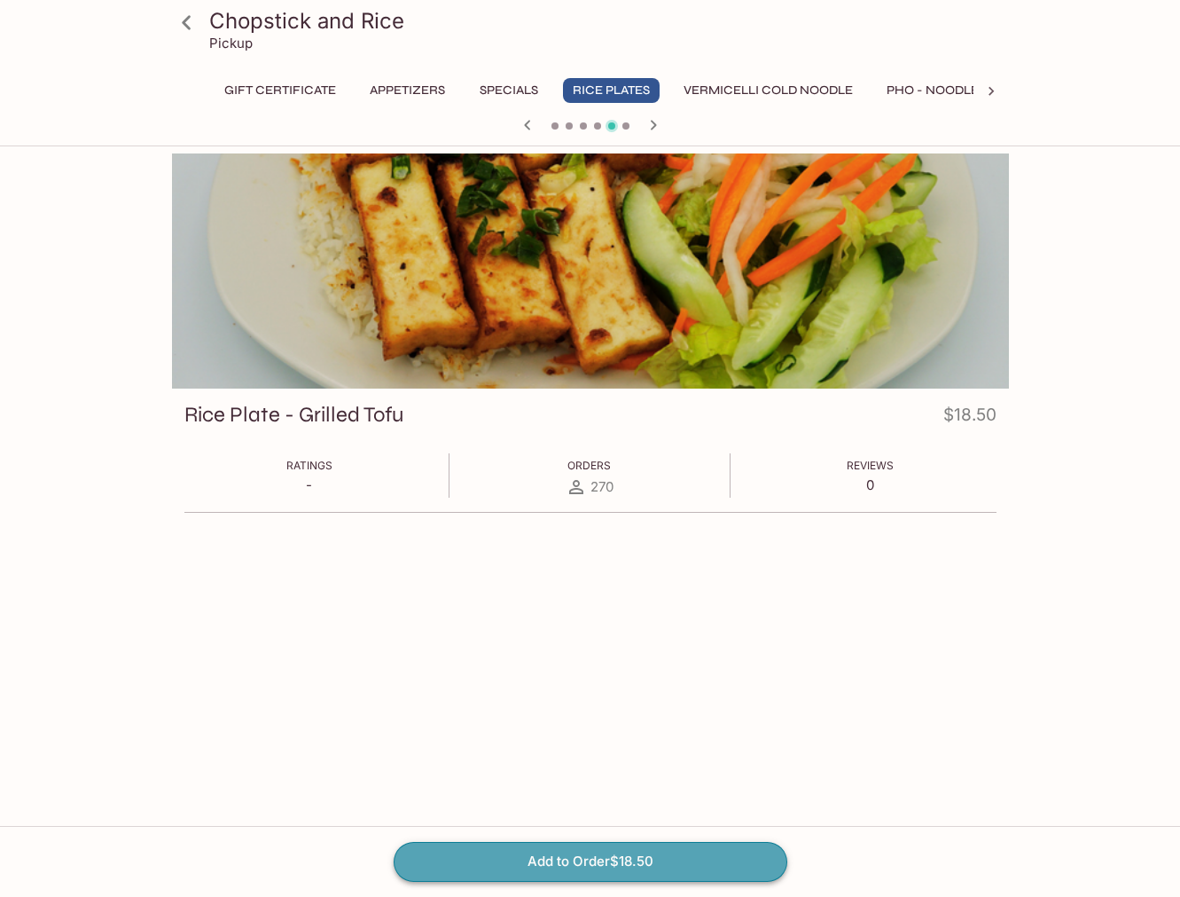
click at [513, 862] on button "Add to Order $18.50" at bounding box center [591, 861] width 394 height 39
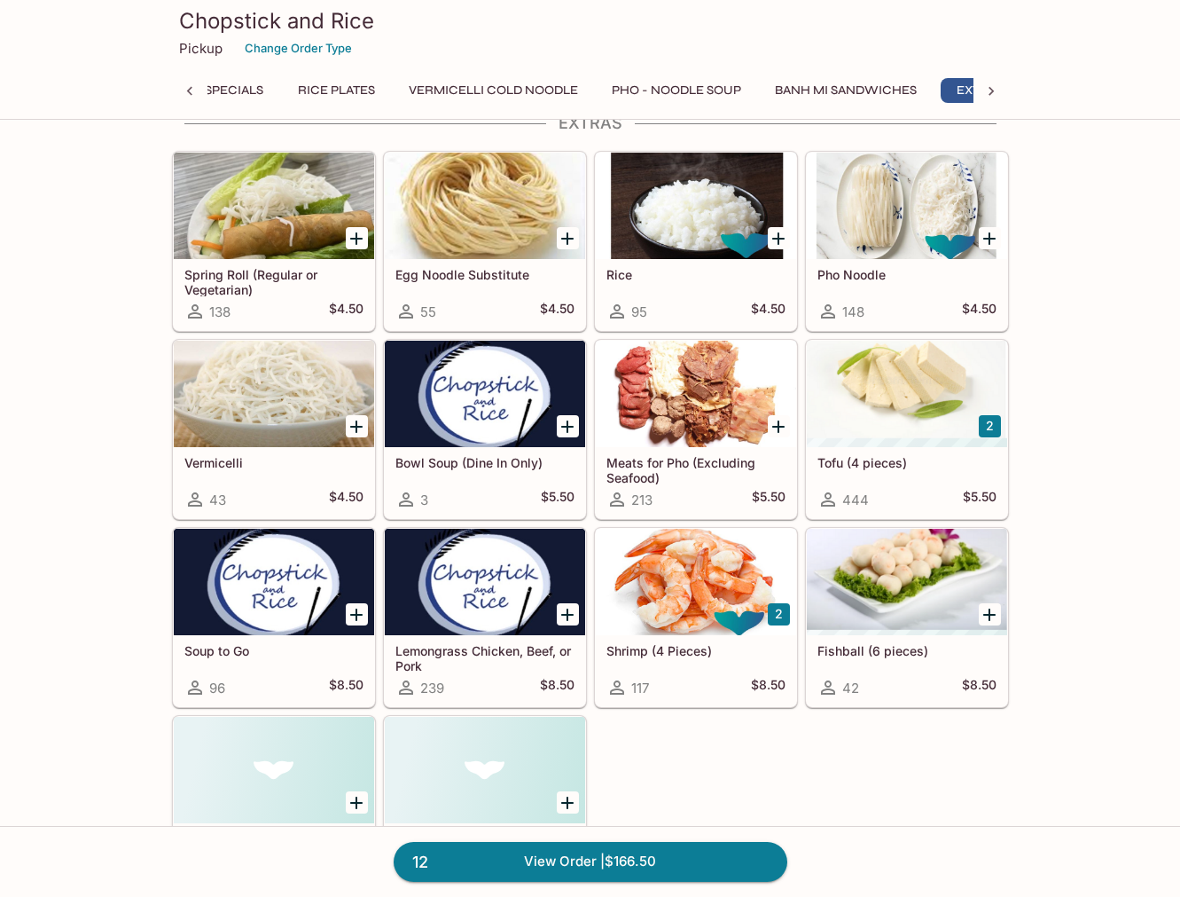
scroll to position [0, 330]
click at [700, 607] on div at bounding box center [696, 582] width 200 height 106
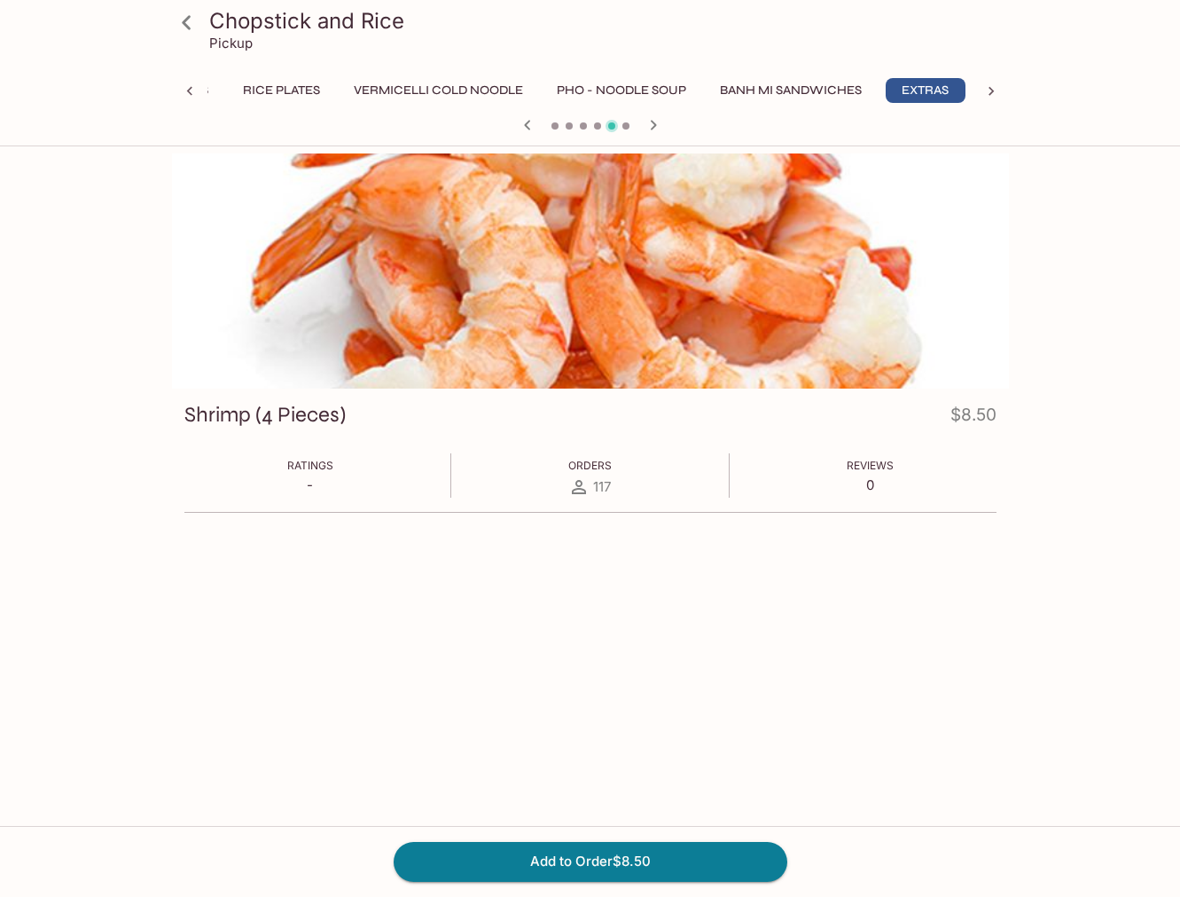
scroll to position [0, 330]
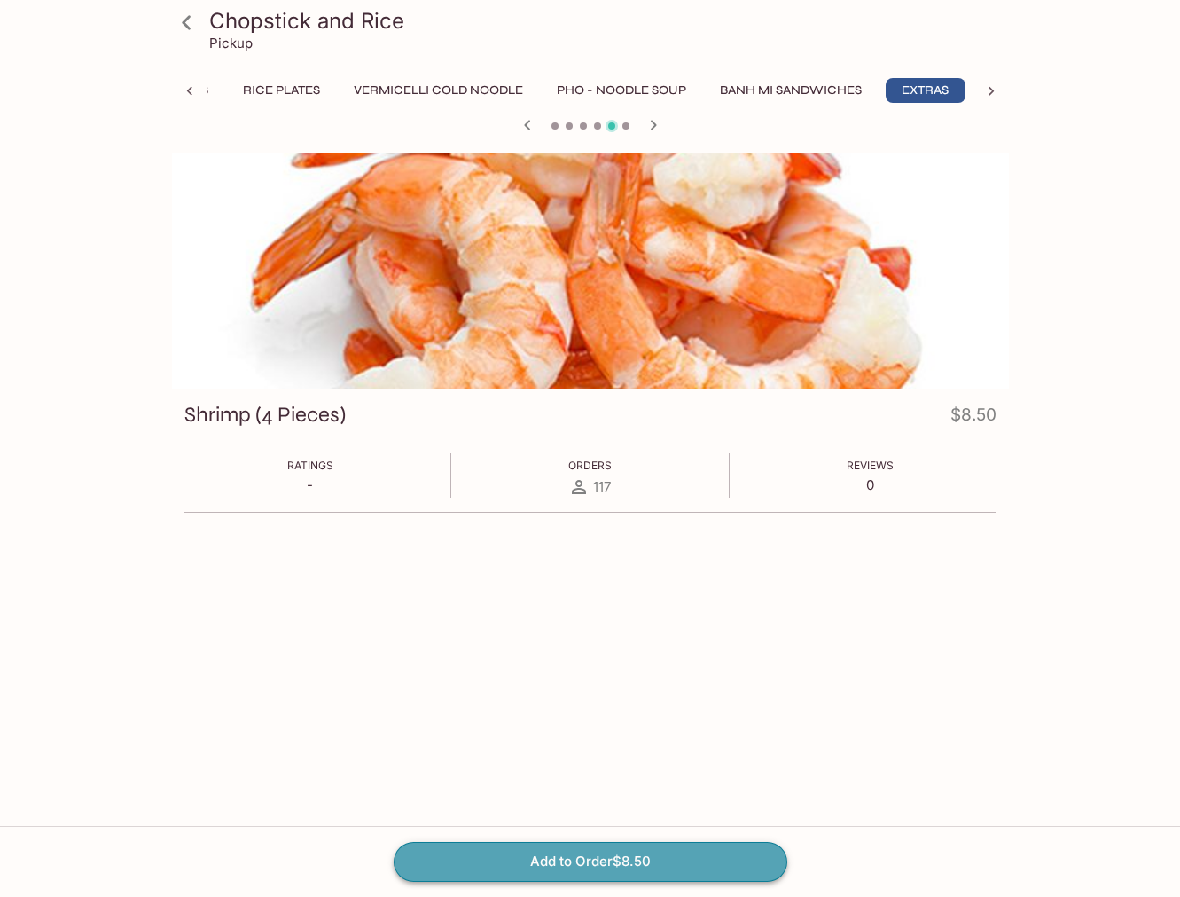
click at [538, 864] on button "Add to Order $8.50" at bounding box center [591, 861] width 394 height 39
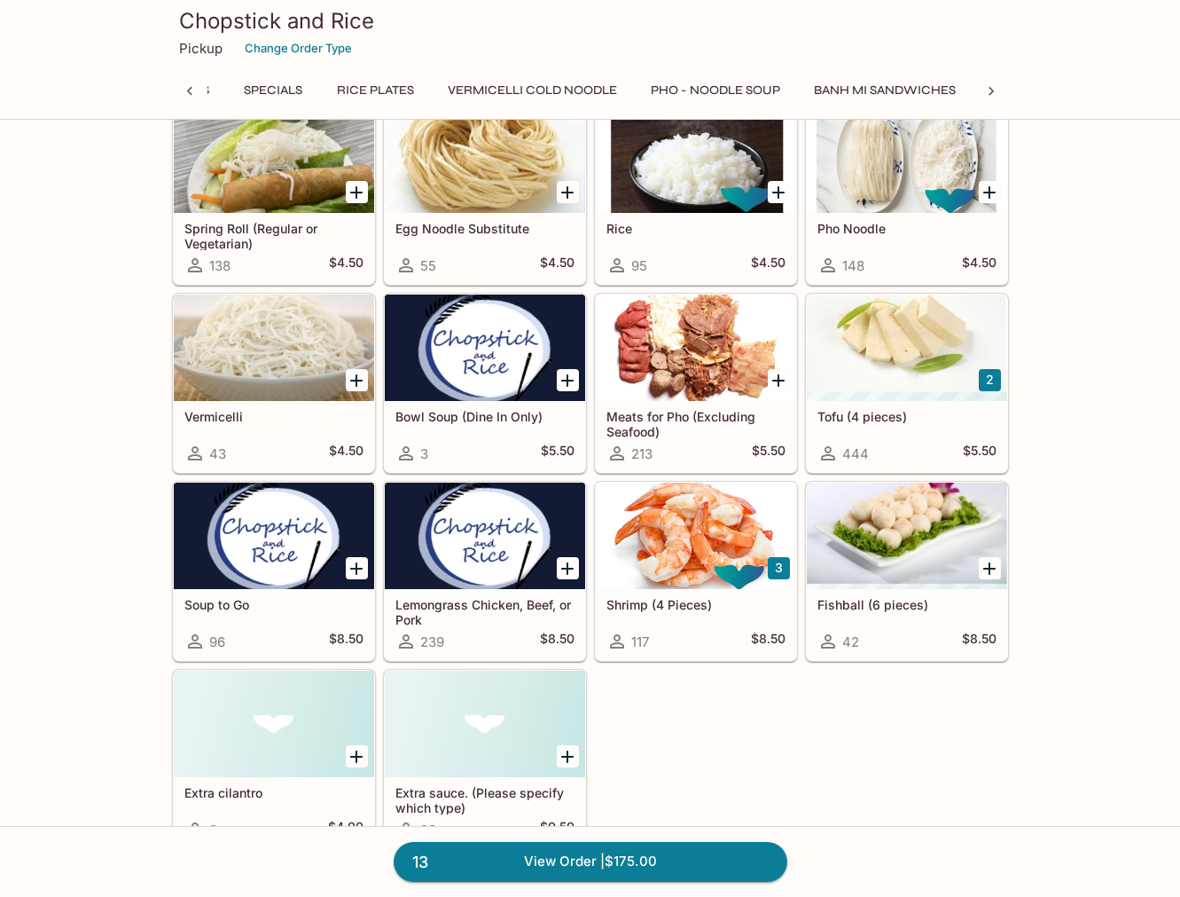
scroll to position [3811, 0]
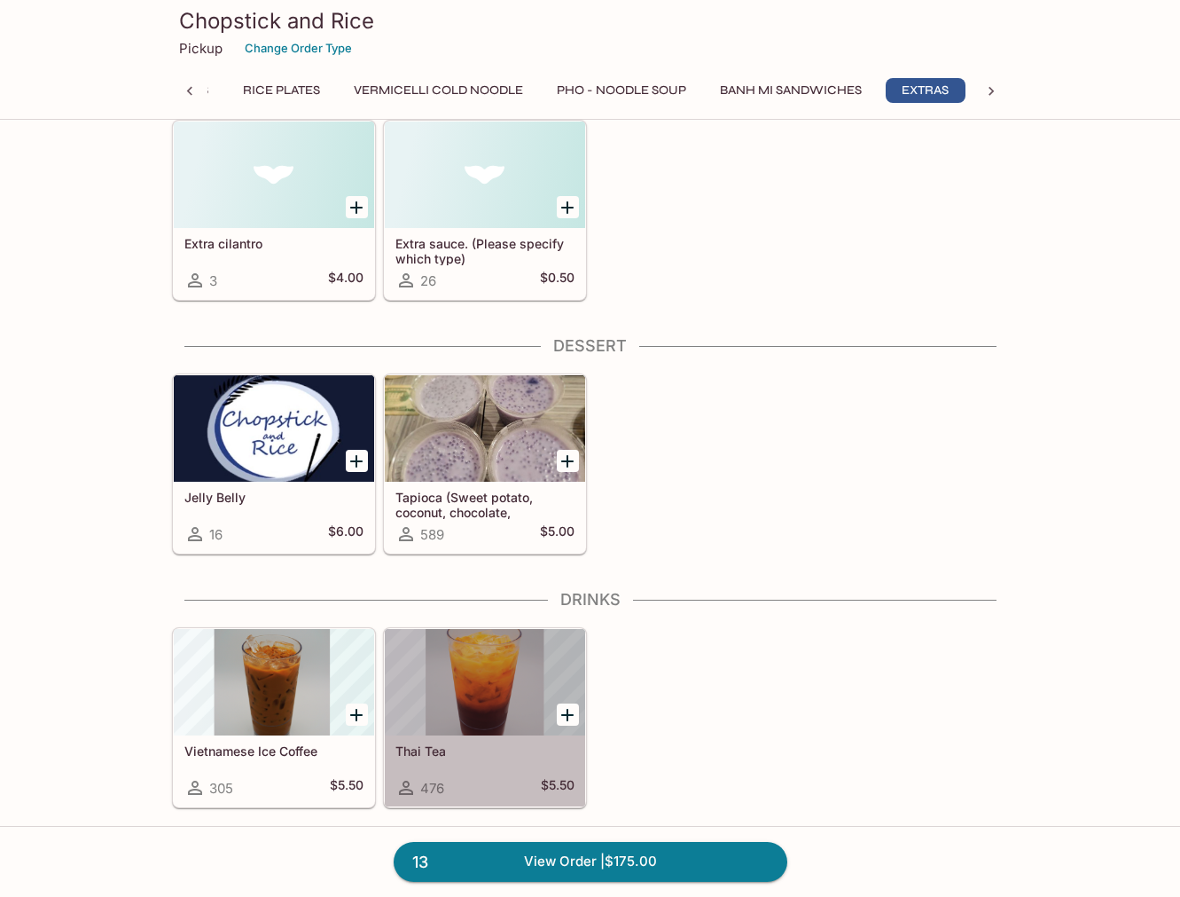
click at [506, 684] on div at bounding box center [485, 682] width 200 height 106
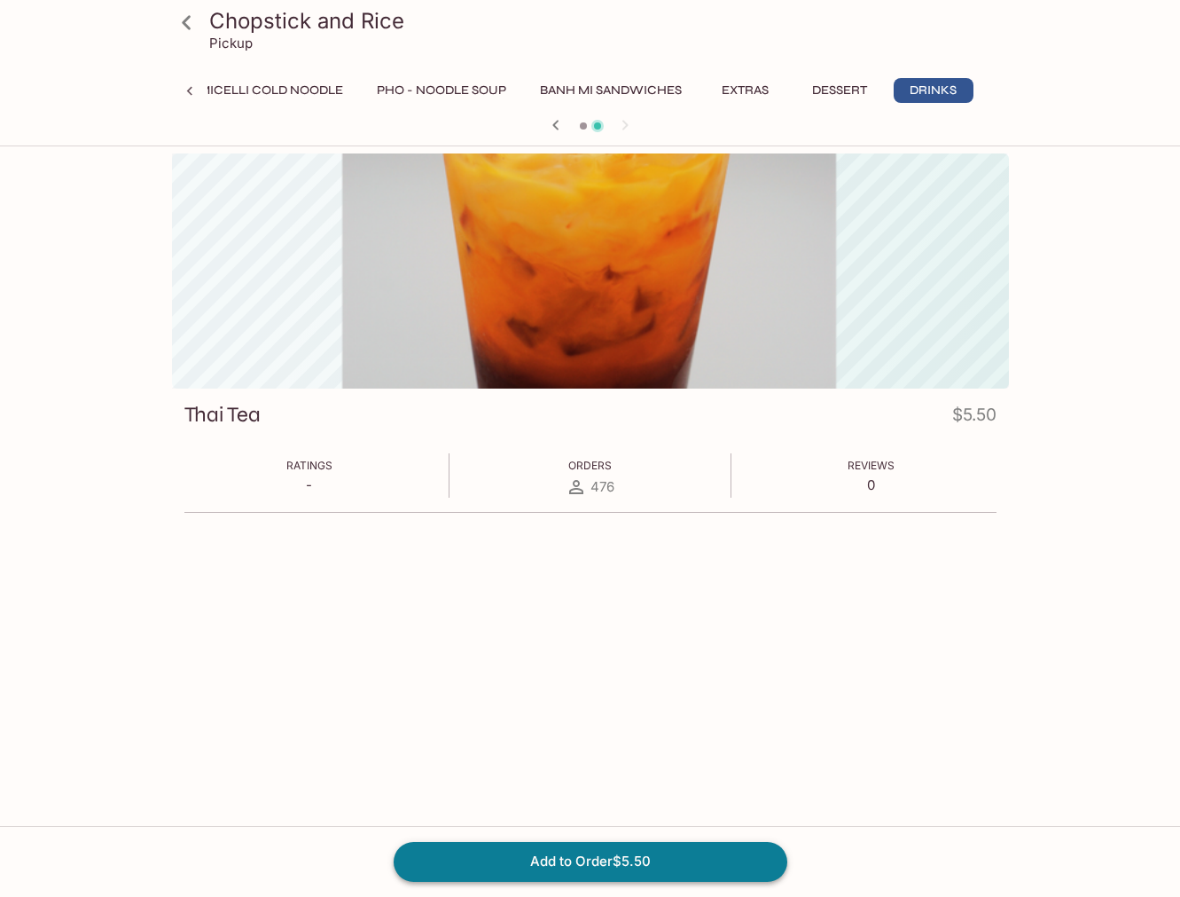
click at [537, 858] on button "Add to Order $5.50" at bounding box center [591, 861] width 394 height 39
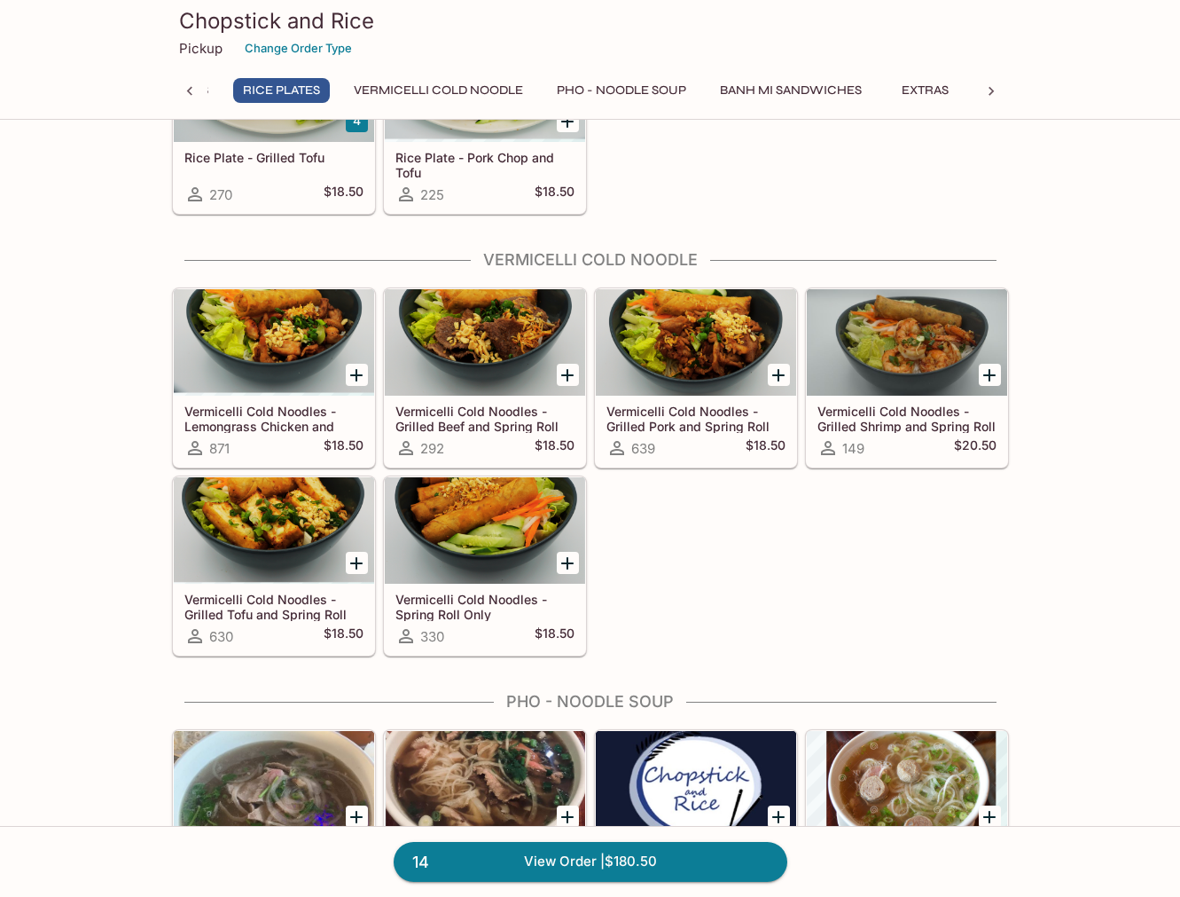
click at [696, 357] on div at bounding box center [696, 342] width 200 height 106
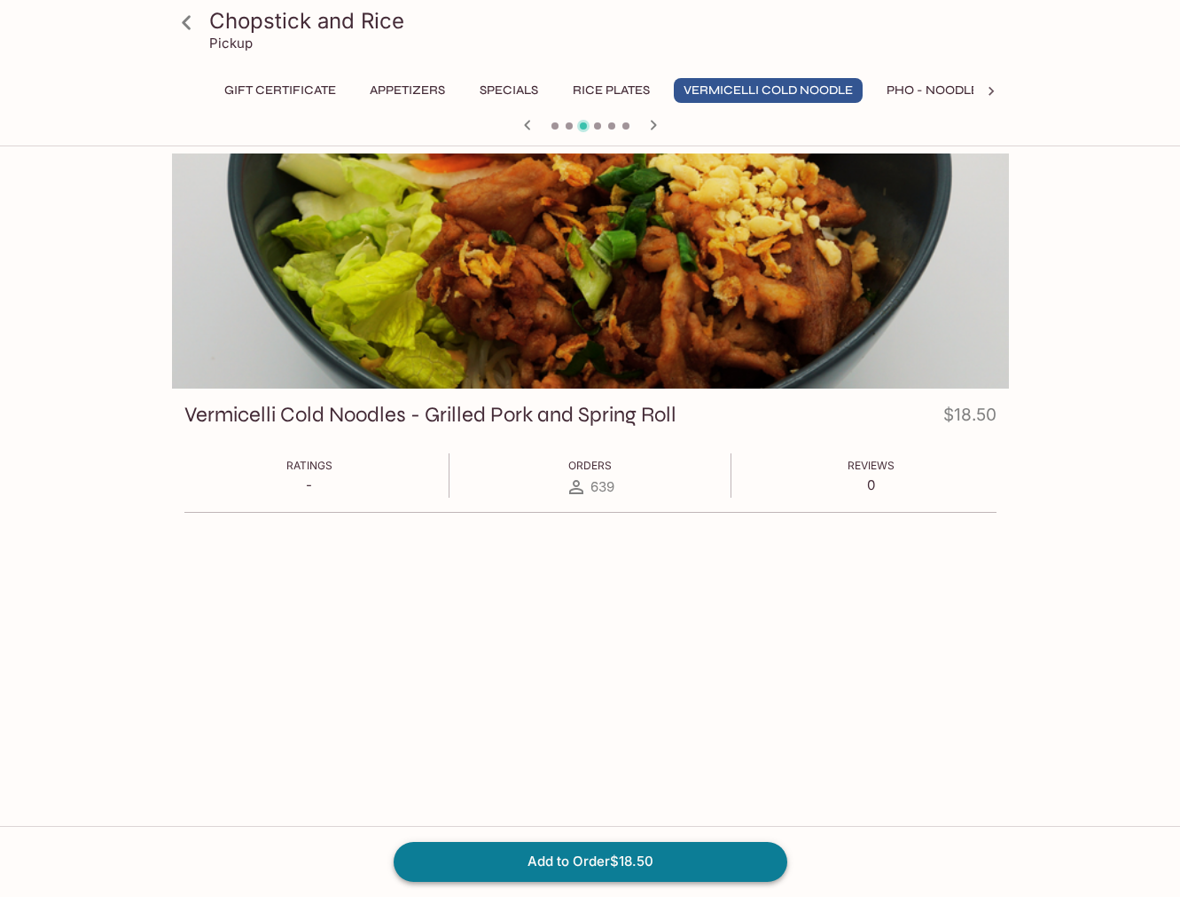
click at [574, 855] on button "Add to Order $18.50" at bounding box center [591, 861] width 394 height 39
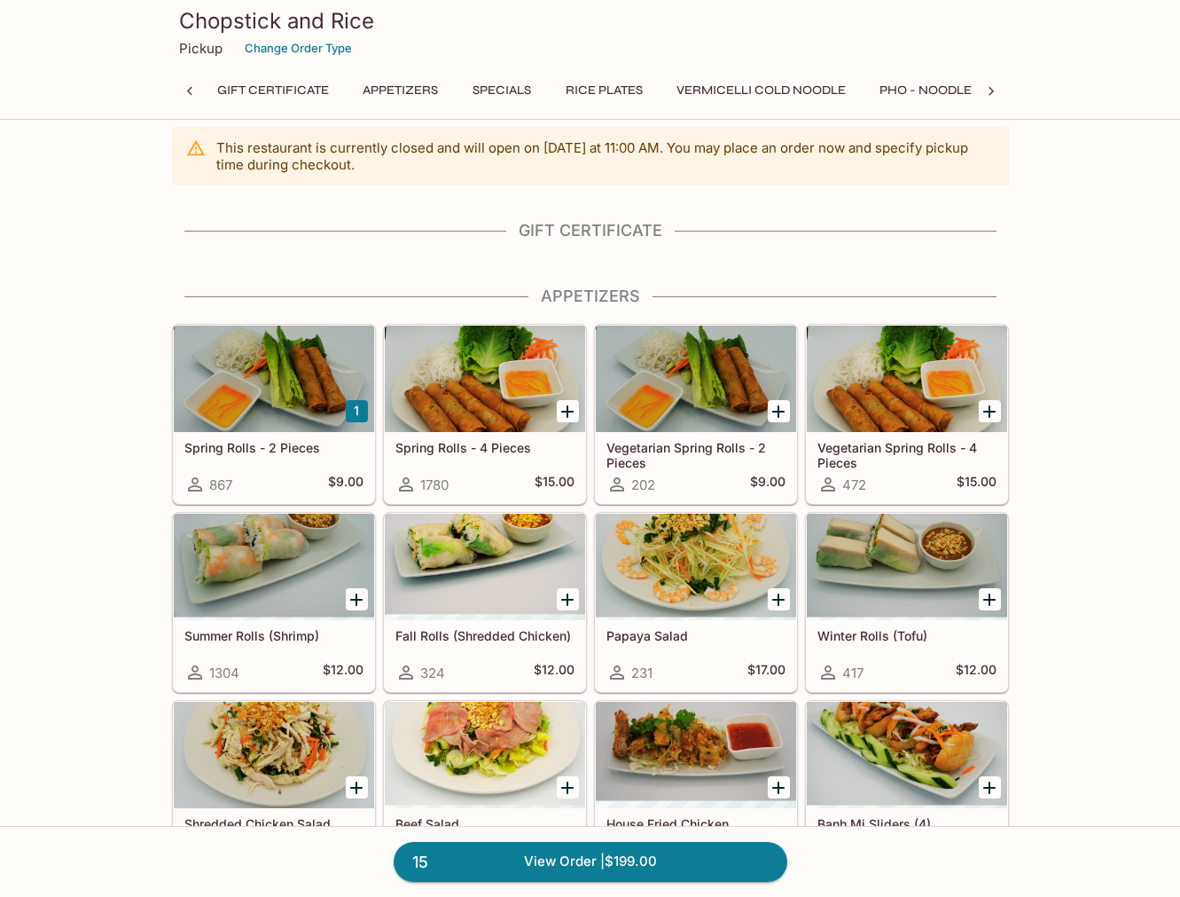
scroll to position [14, 0]
click at [270, 395] on div at bounding box center [274, 379] width 200 height 106
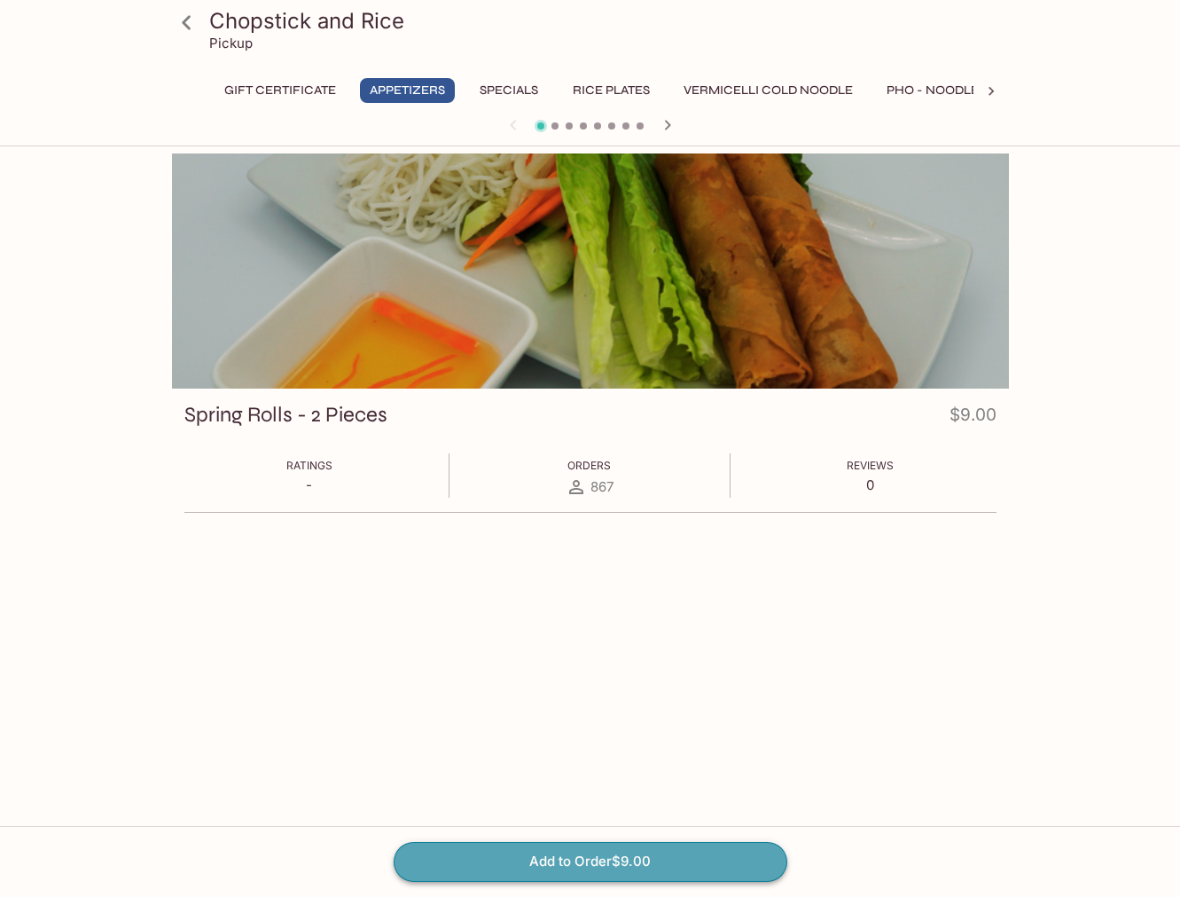
click at [528, 858] on button "Add to Order $9.00" at bounding box center [591, 861] width 394 height 39
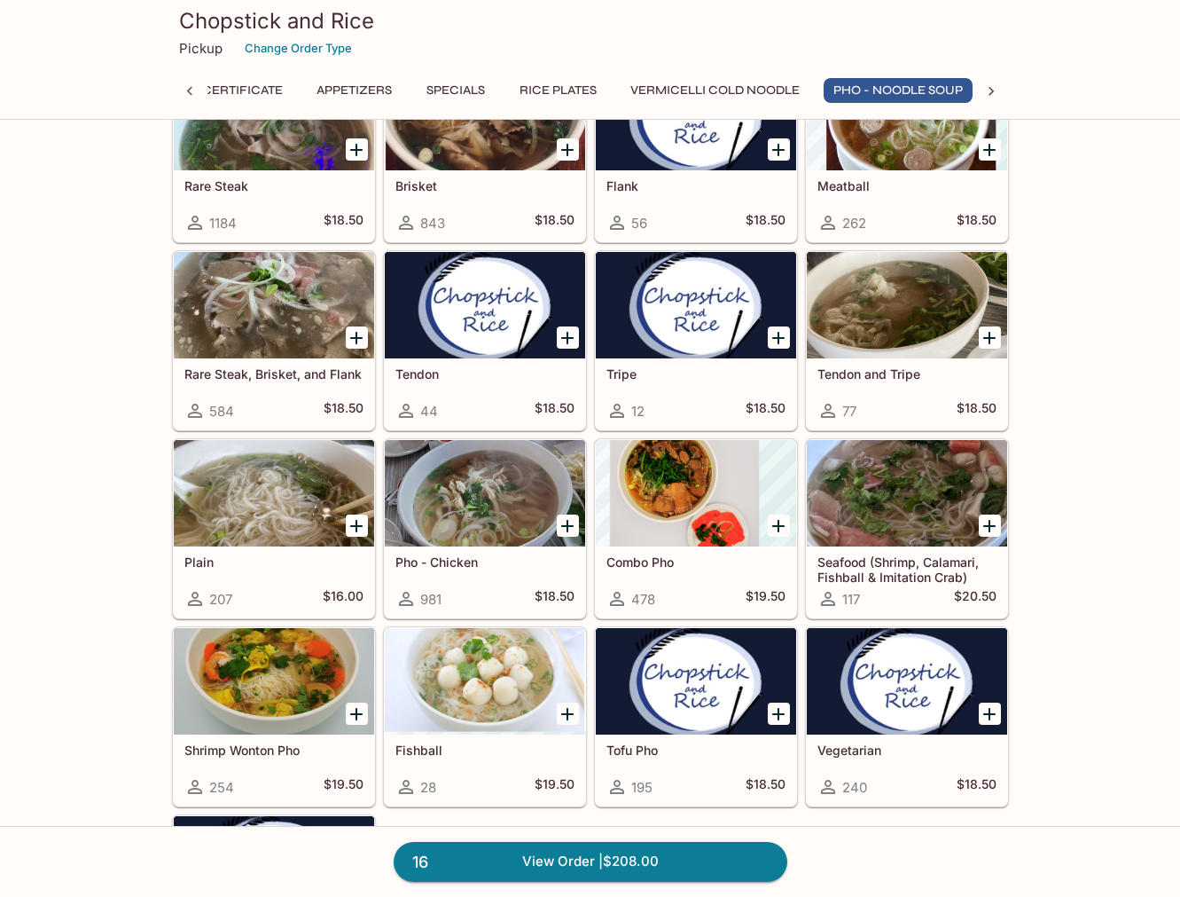
scroll to position [2265, 0]
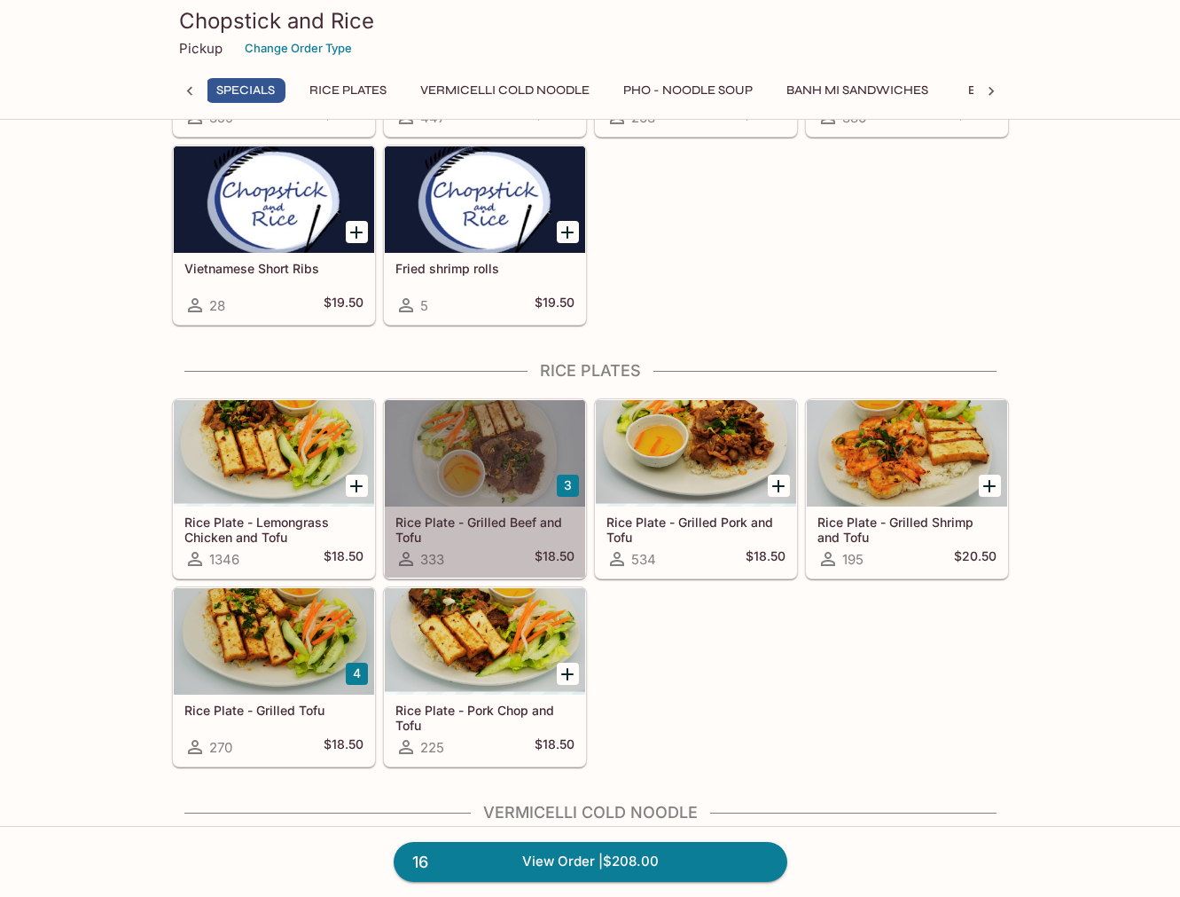
click at [506, 462] on div at bounding box center [485, 453] width 200 height 106
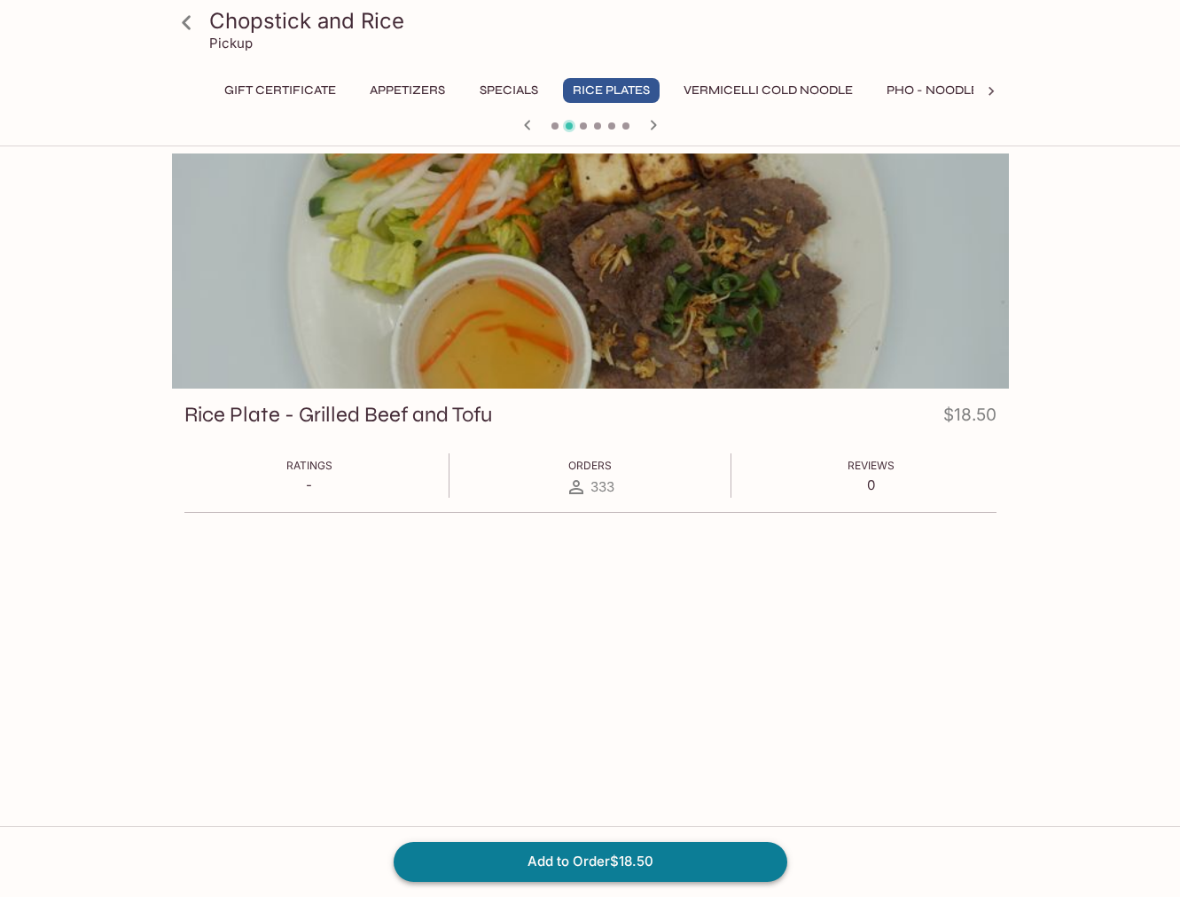
click at [569, 860] on button "Add to Order $18.50" at bounding box center [591, 861] width 394 height 39
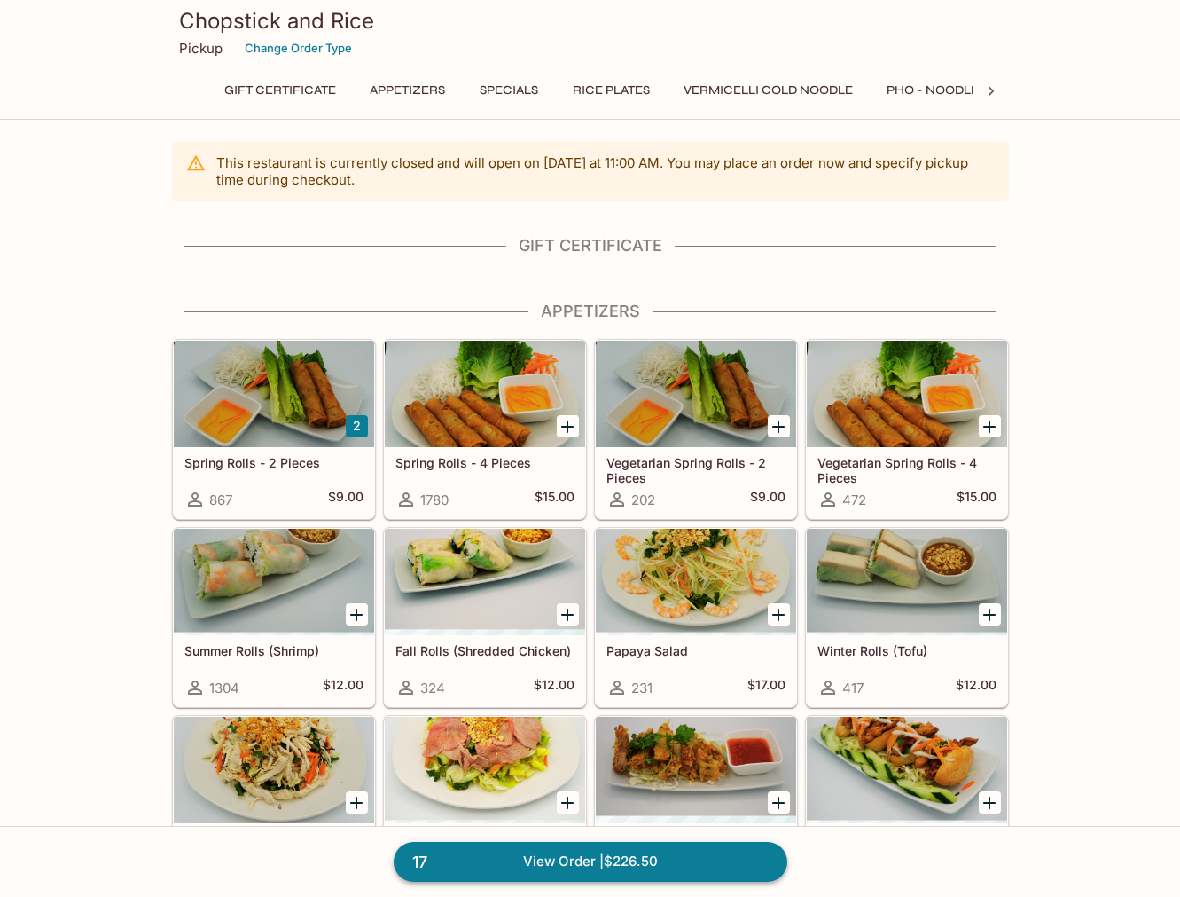
click at [720, 858] on link "17 View Order | $226.50" at bounding box center [591, 861] width 394 height 39
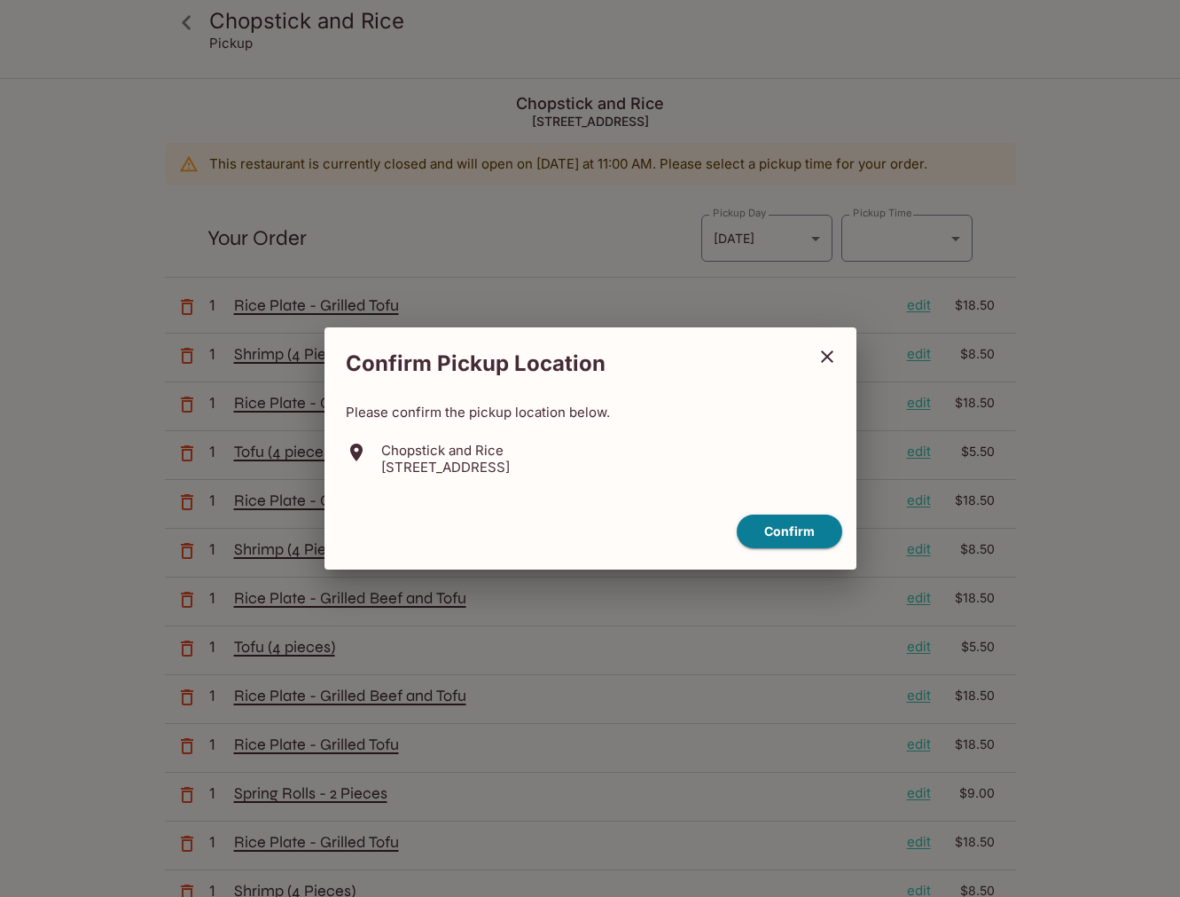
type input "[DATE]T21:30:00.000000Z"
click at [786, 539] on button "Confirm" at bounding box center [790, 531] width 106 height 35
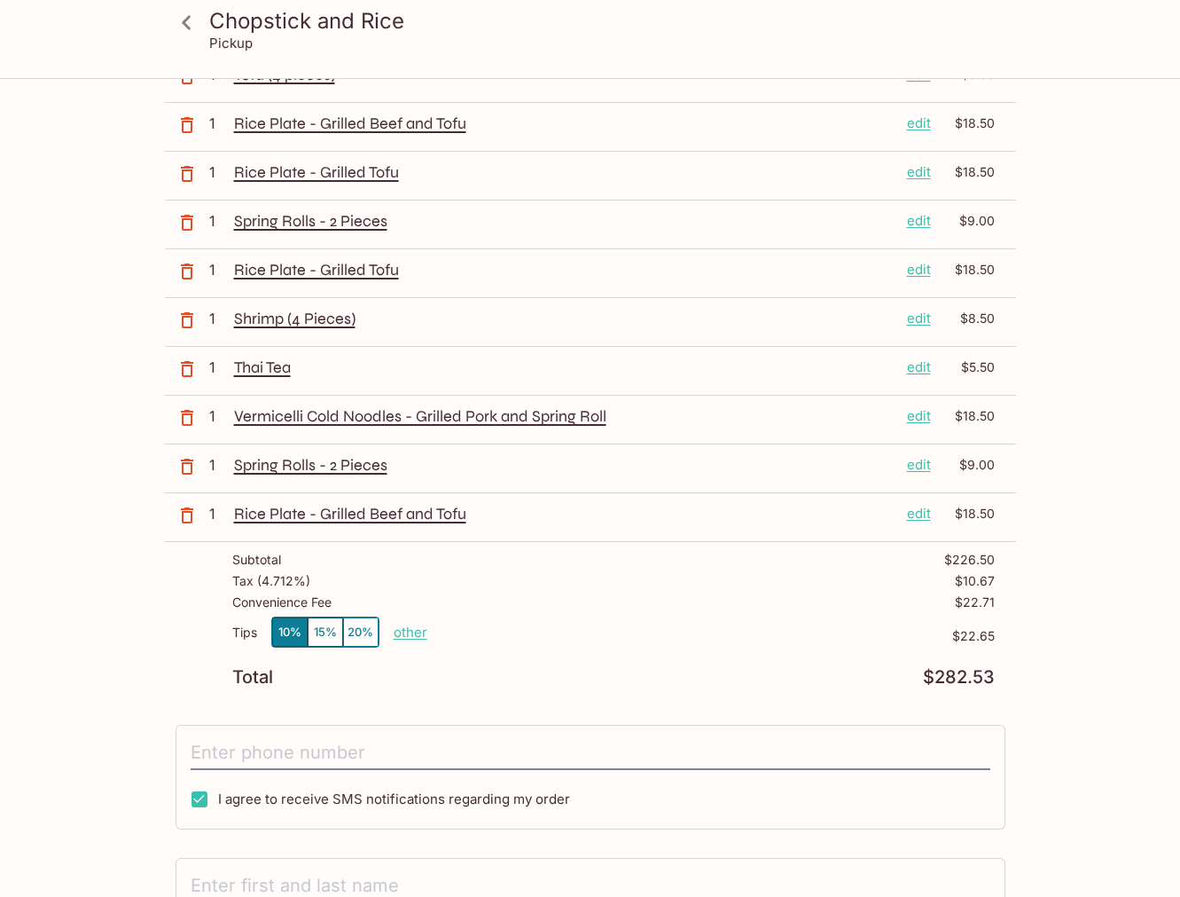
scroll to position [573, 0]
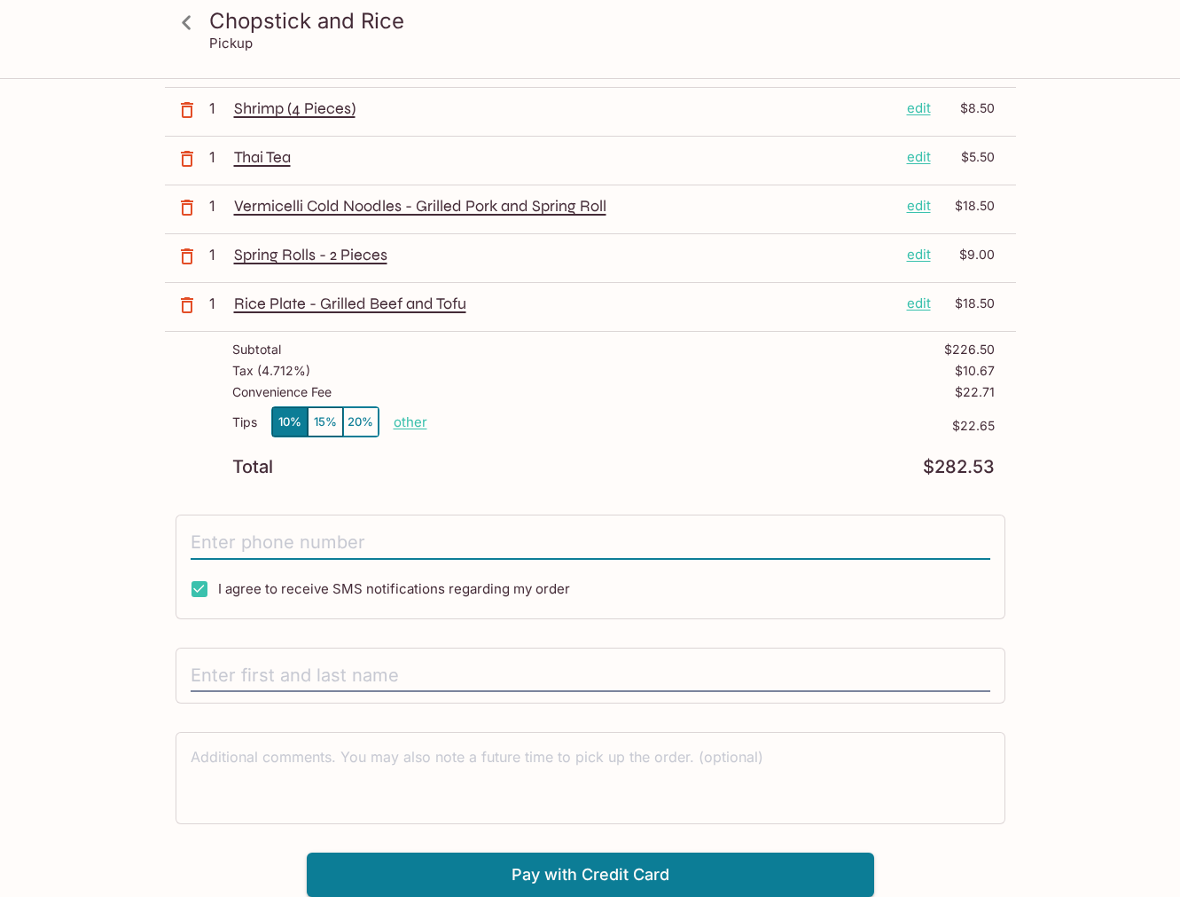
drag, startPoint x: 469, startPoint y: 540, endPoint x: 1005, endPoint y: 545, distance: 535.7
click at [469, 540] on input "tel" at bounding box center [591, 543] width 800 height 34
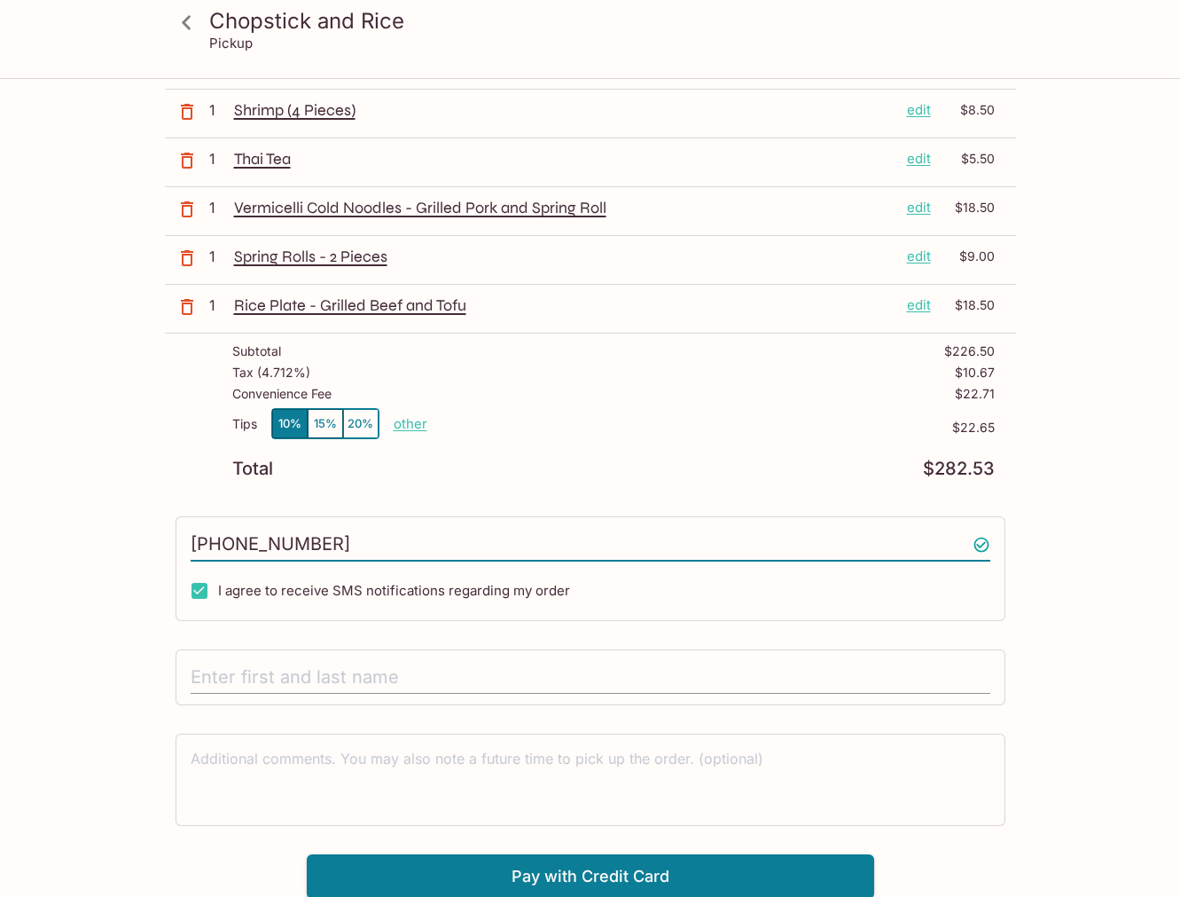
type input "(520) 237-2044"
click at [346, 677] on input "text" at bounding box center [591, 678] width 800 height 34
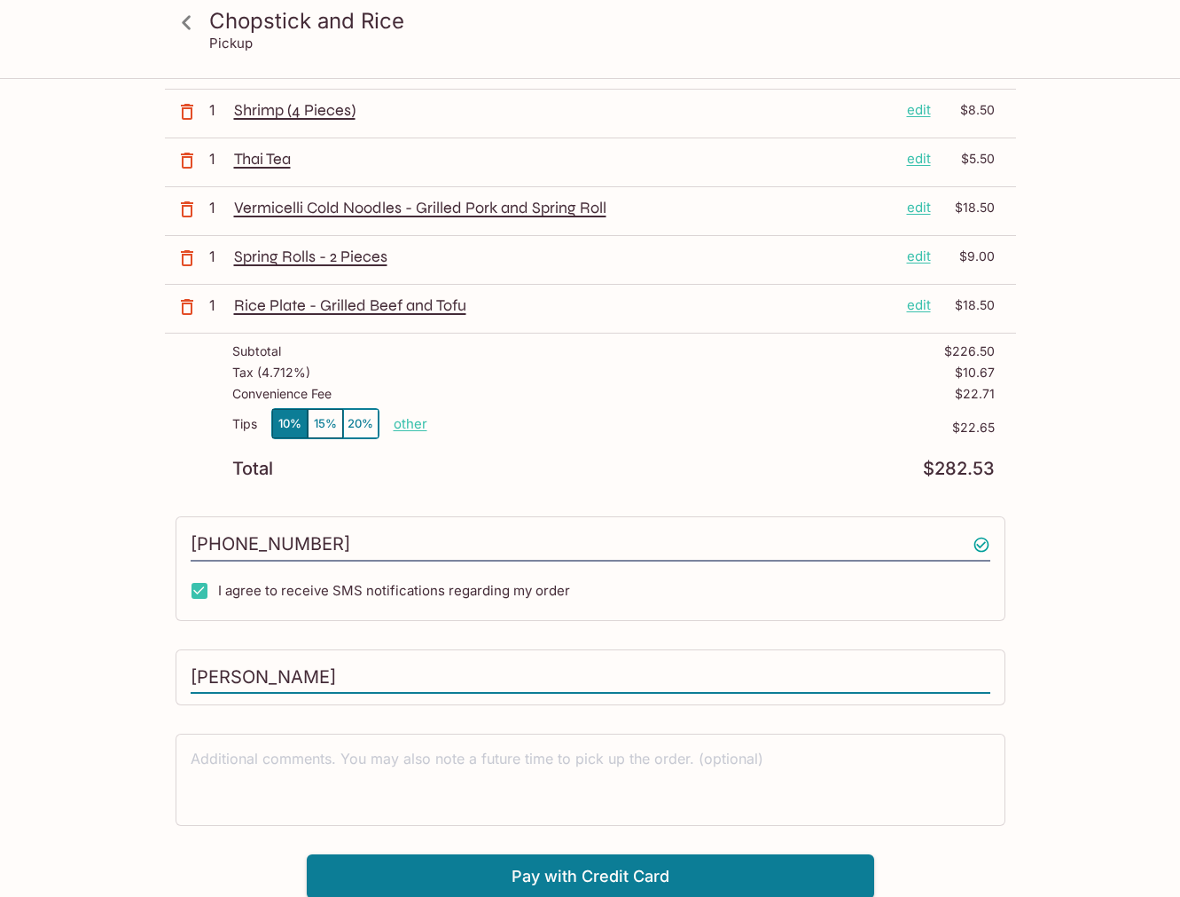
scroll to position [782, 0]
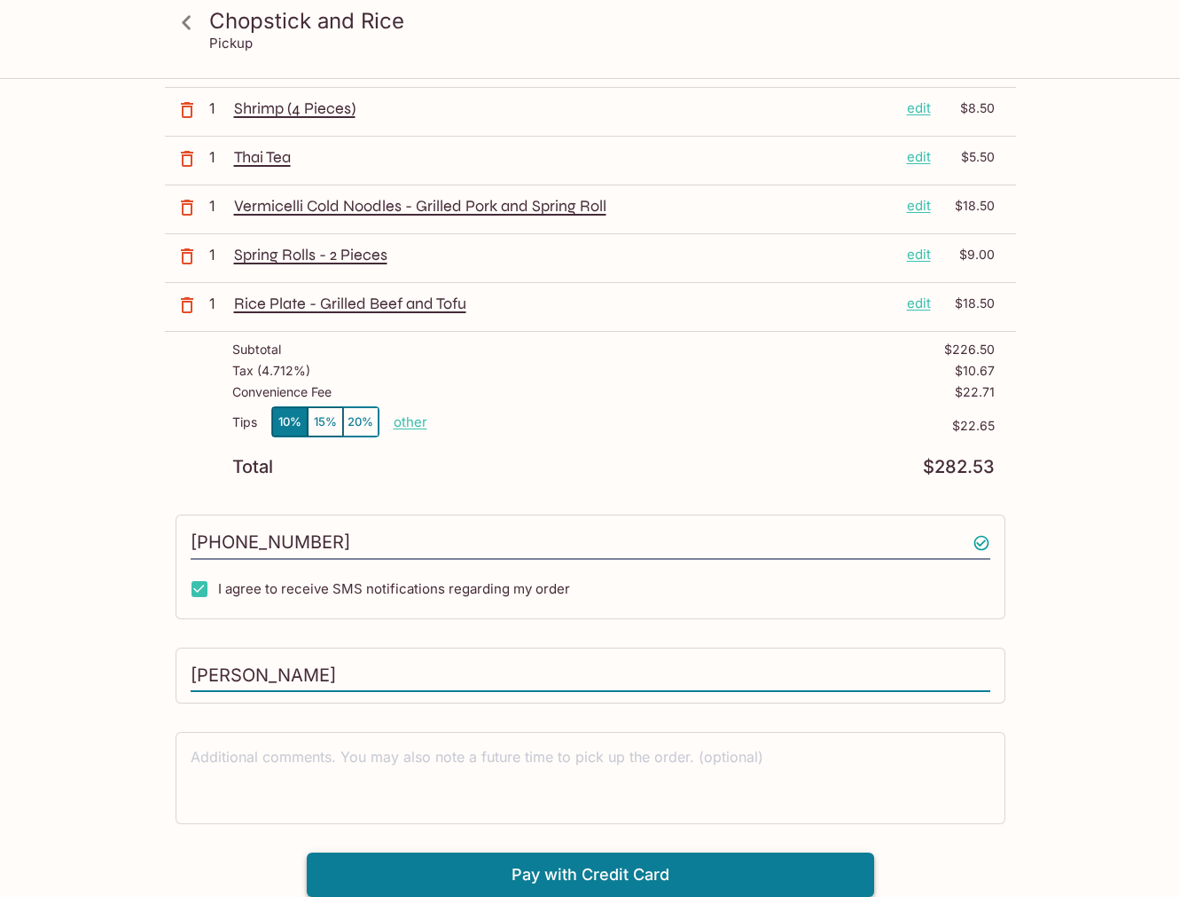
type input "Livingston-Tallis, Vandra"
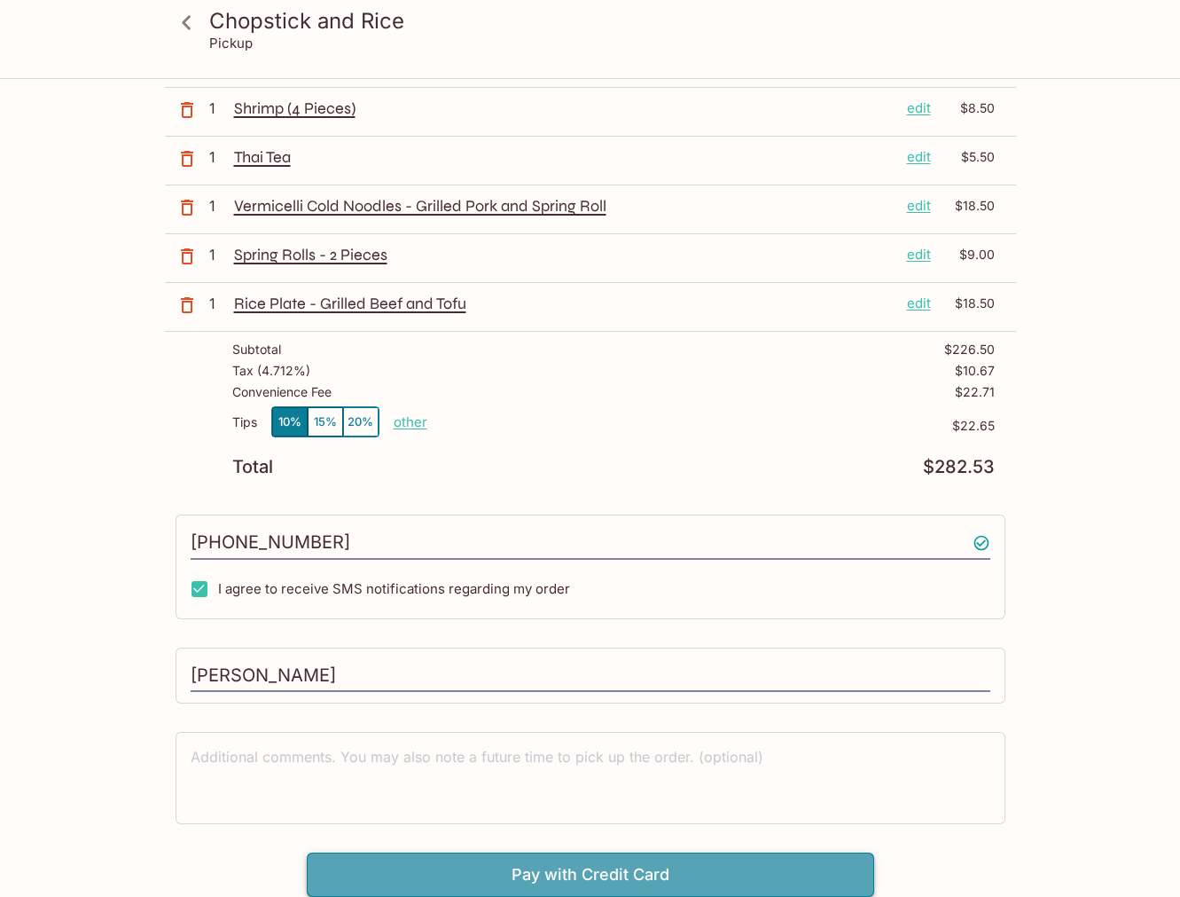
click at [609, 870] on button "Pay with Credit Card" at bounding box center [591, 874] width 568 height 44
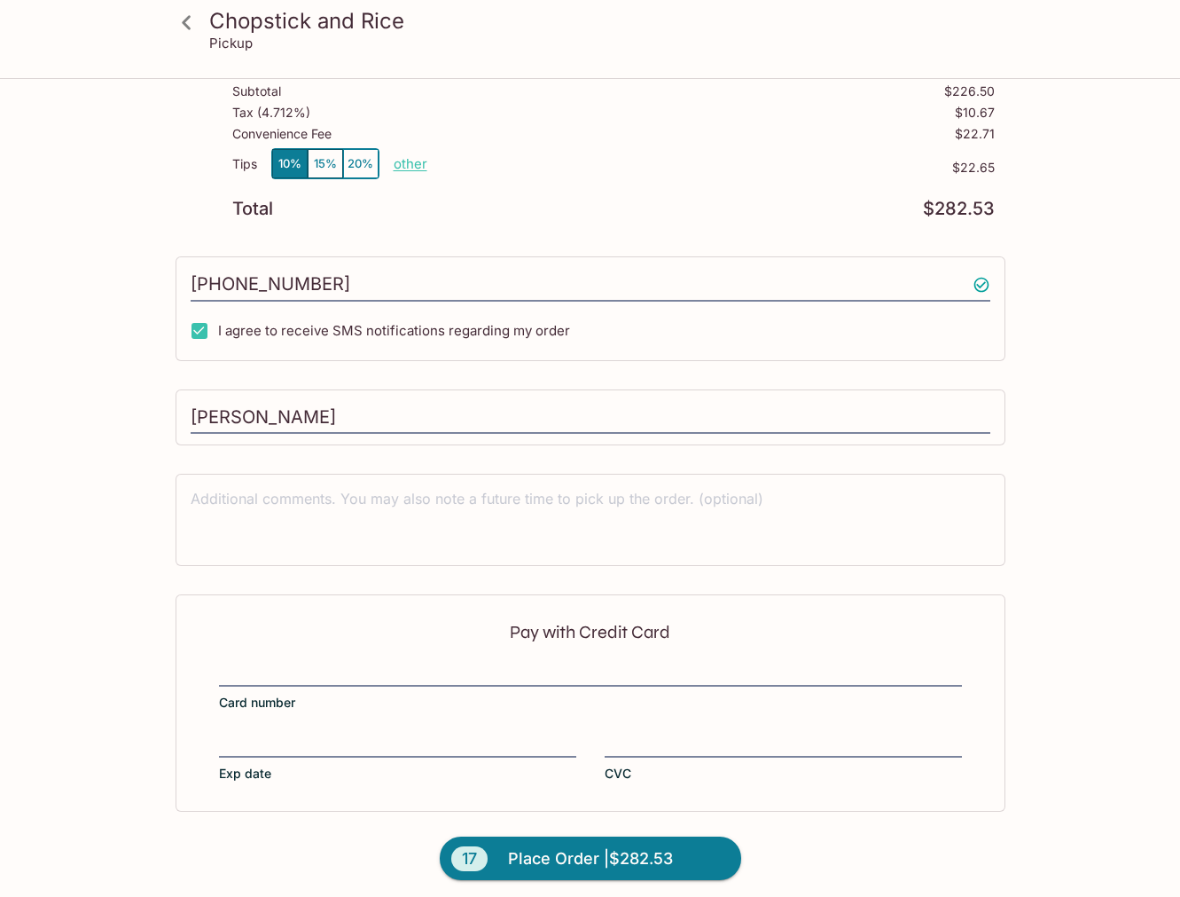
scroll to position [1048, 0]
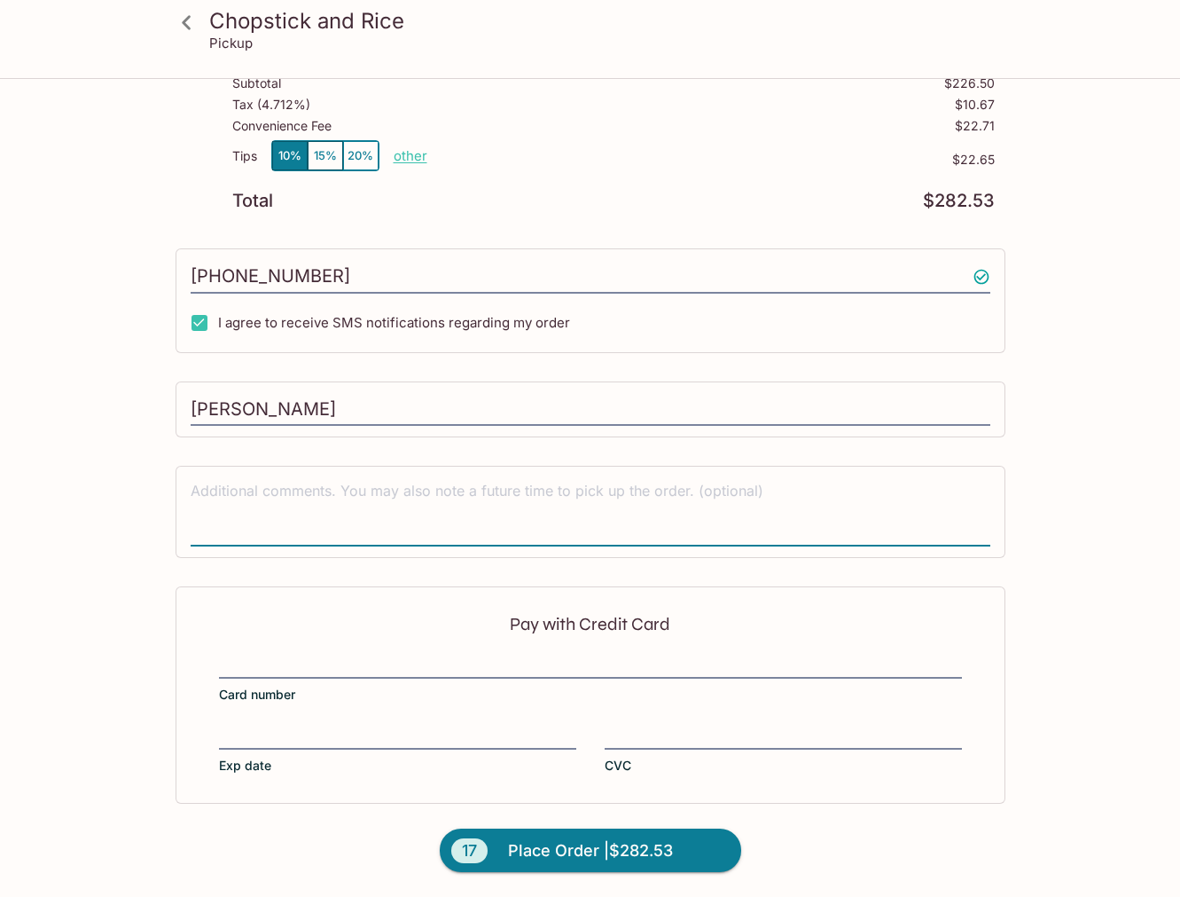
click at [237, 492] on textarea at bounding box center [591, 511] width 800 height 61
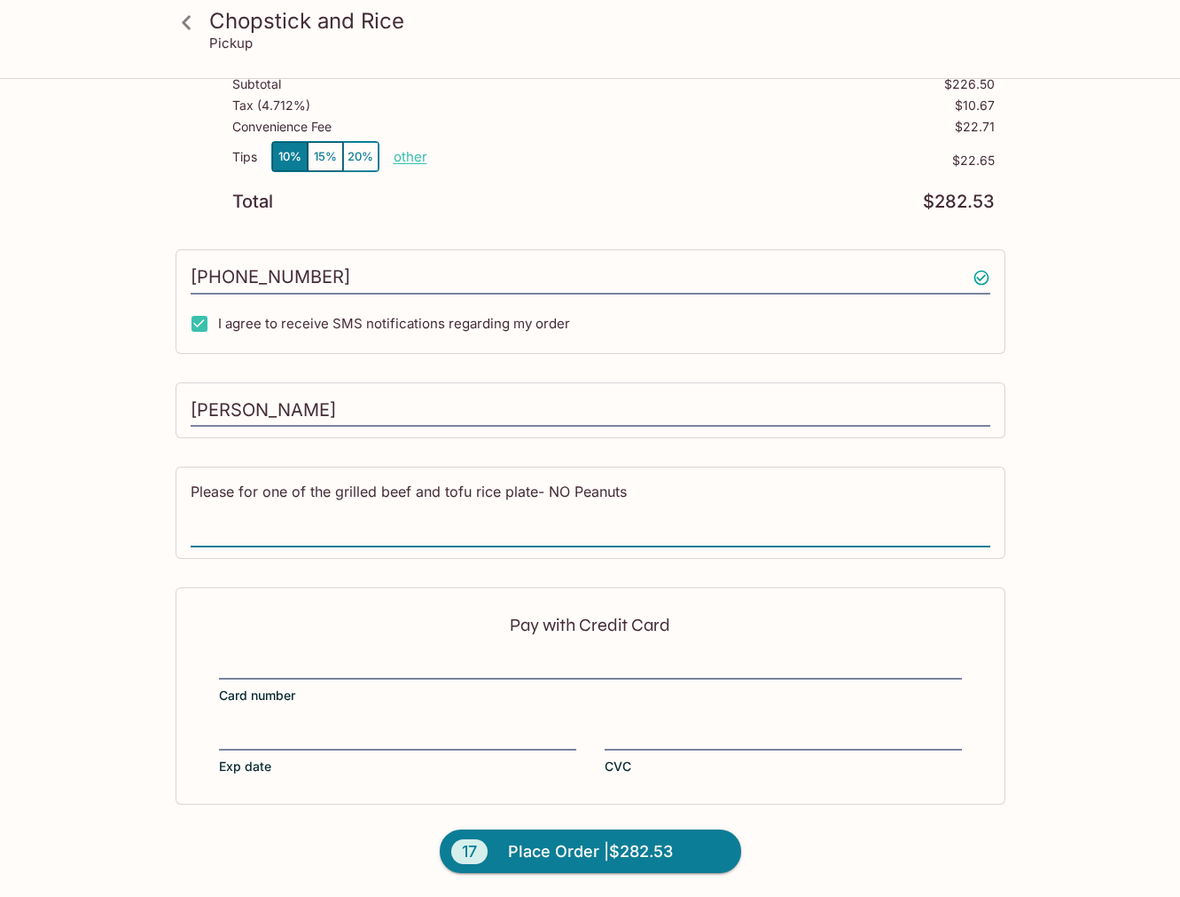
type textarea "Please for one of the grilled beef and tofu rice plate- NO Peanuts"
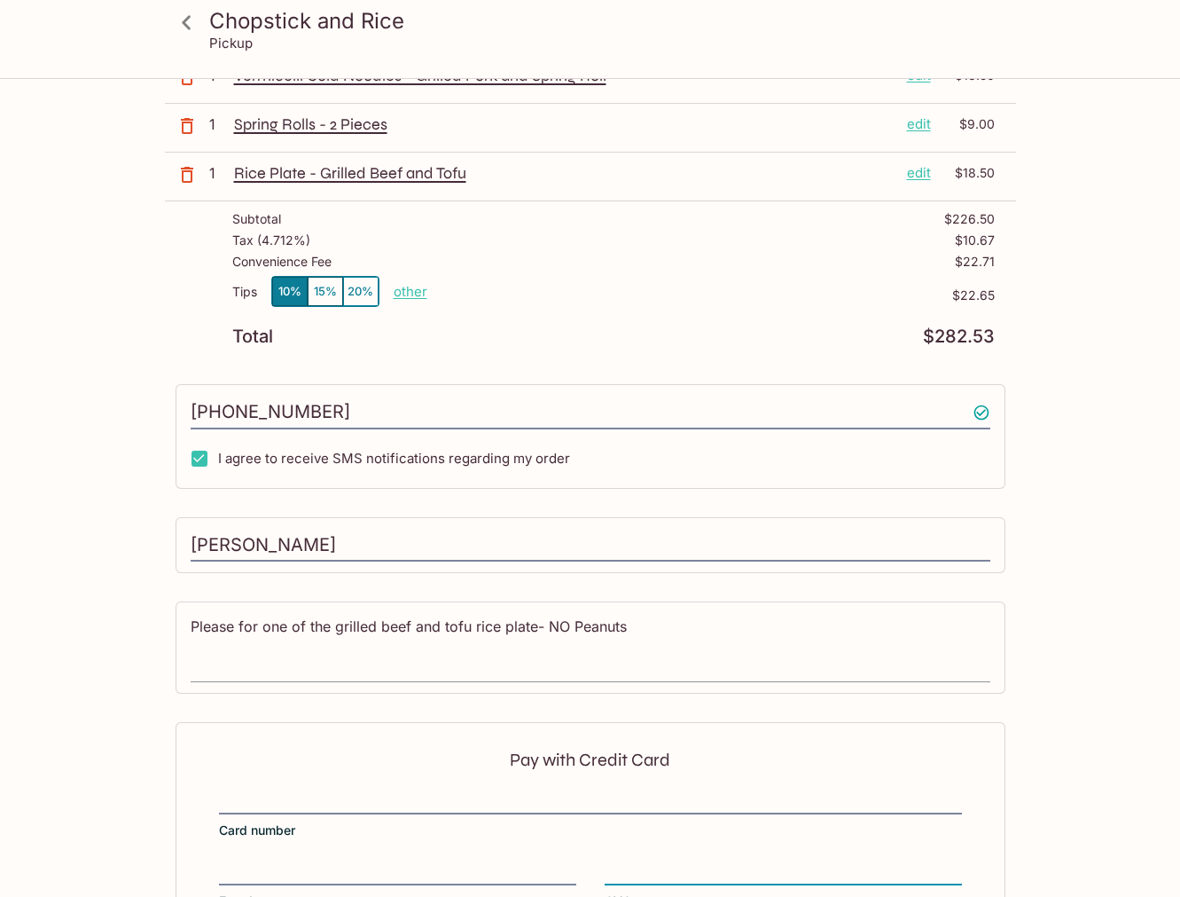
scroll to position [1048, 0]
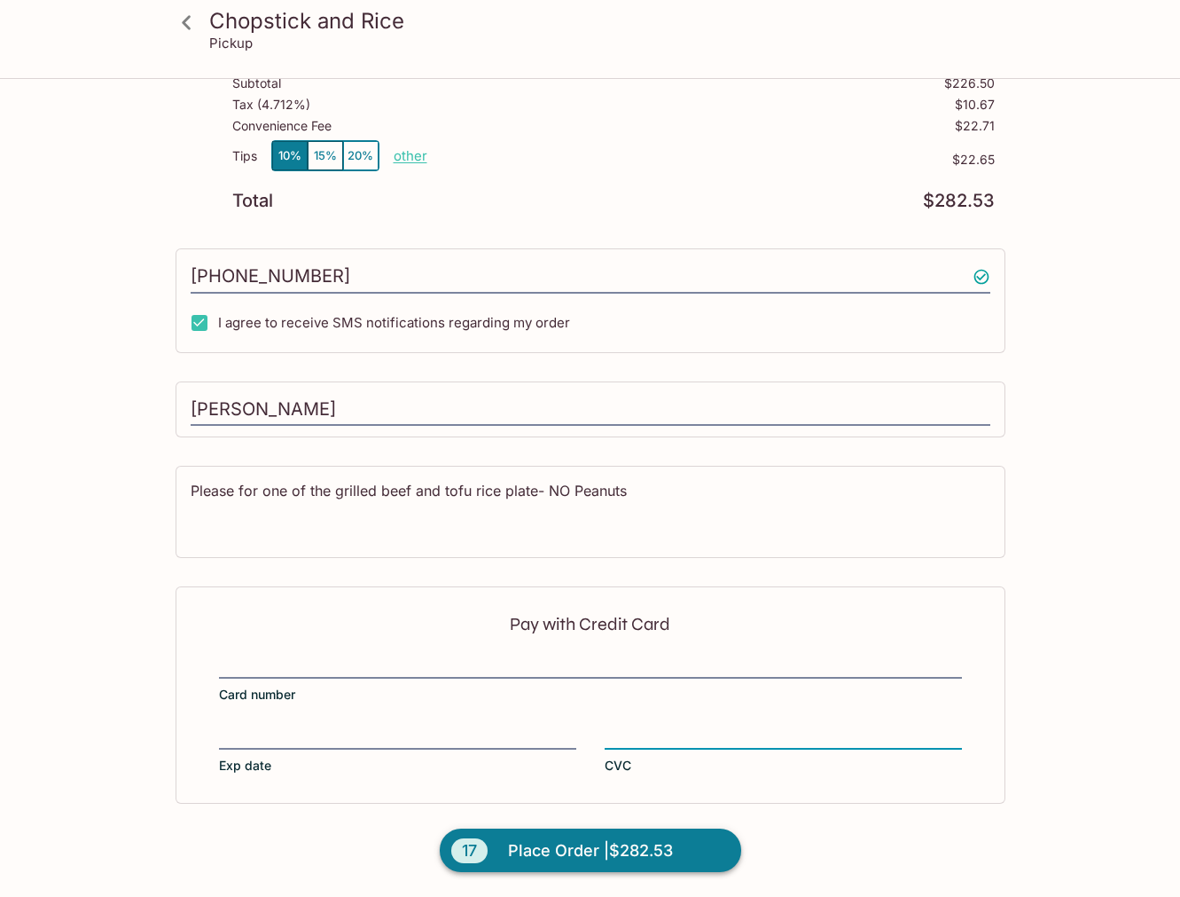
click at [574, 846] on span "Place Order | $282.53" at bounding box center [590, 850] width 165 height 28
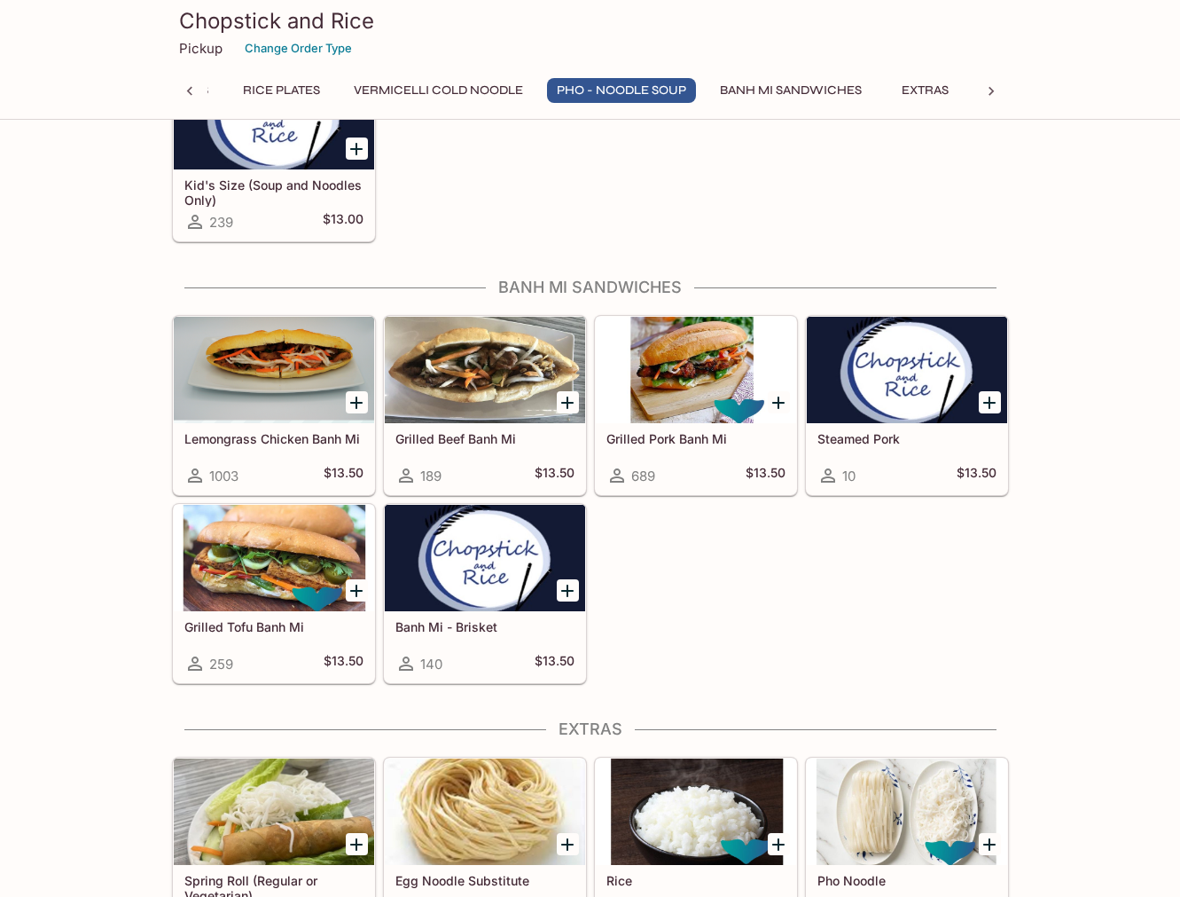
scroll to position [2971, 0]
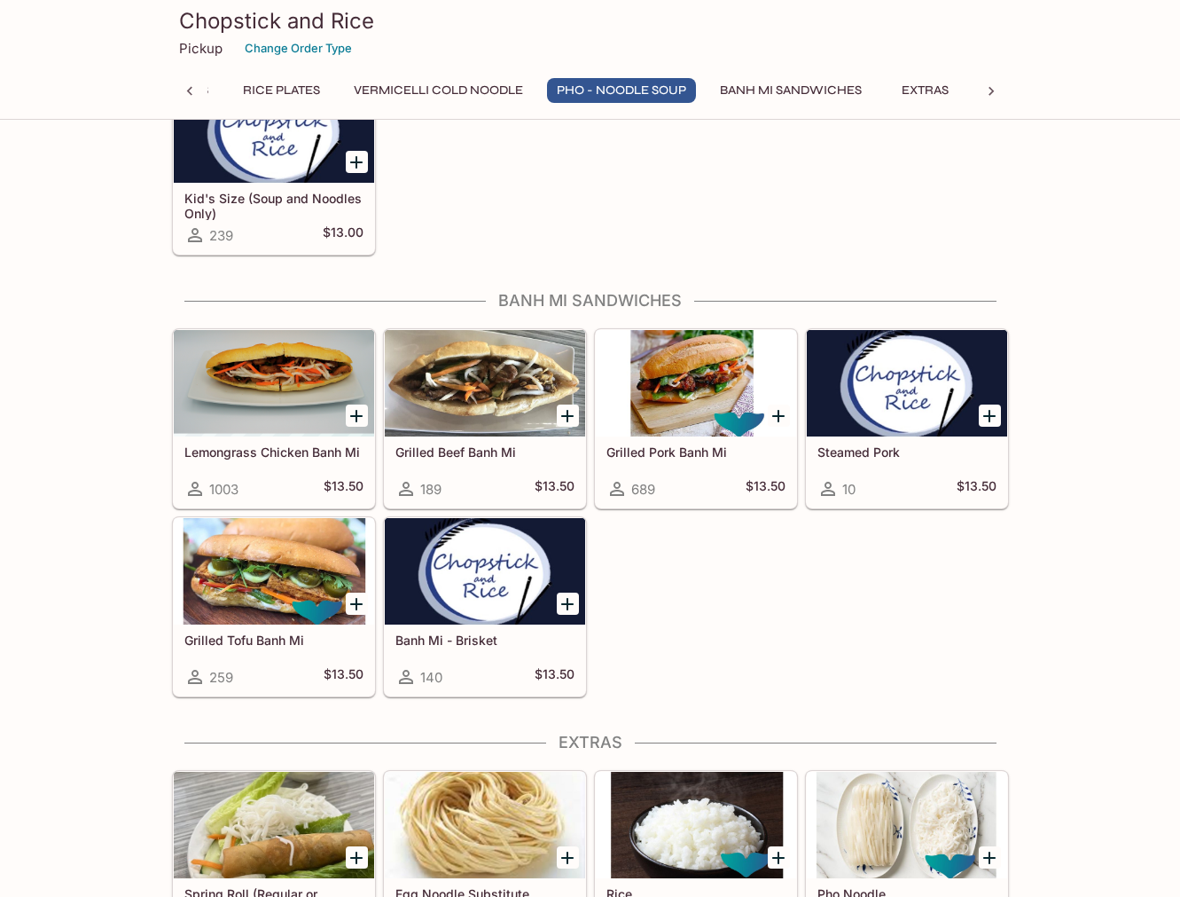
click at [670, 403] on div at bounding box center [696, 383] width 200 height 106
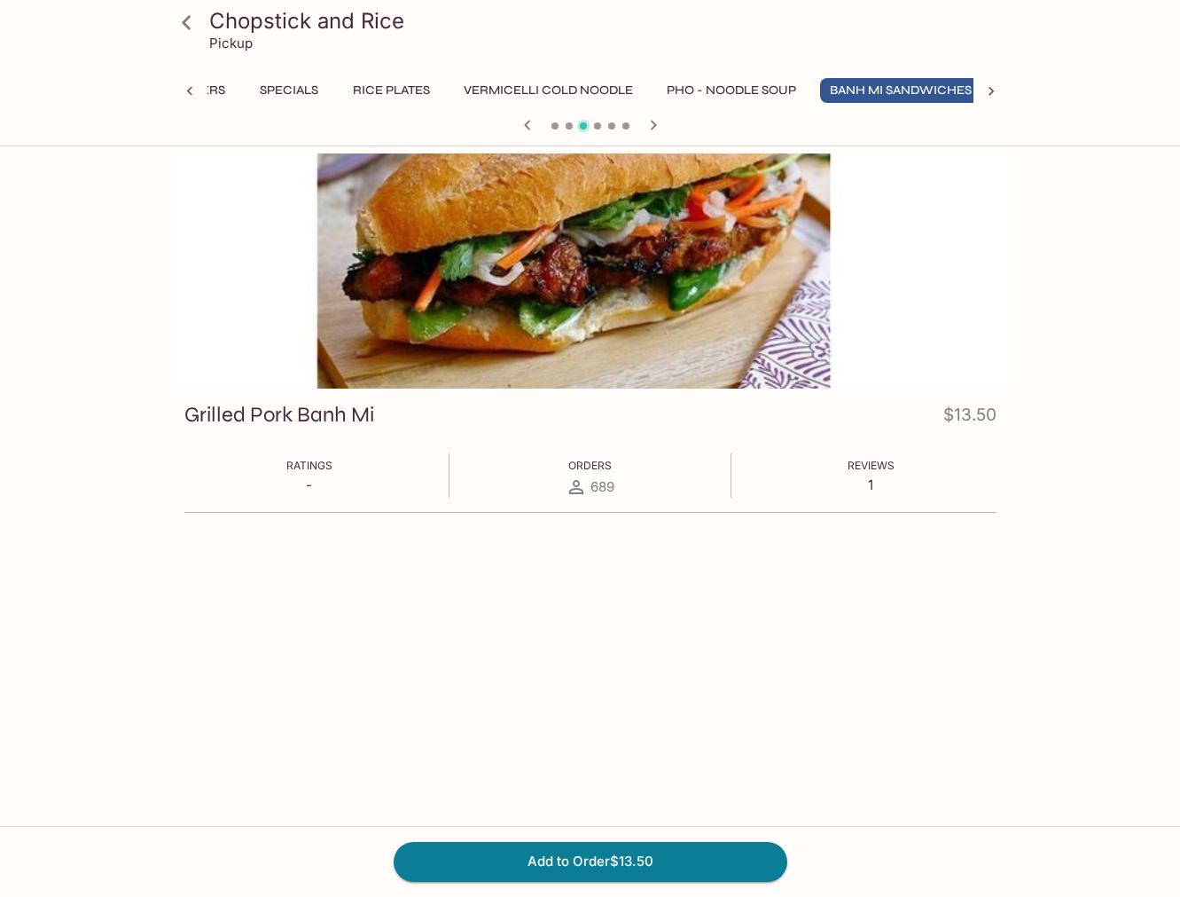
scroll to position [0, 236]
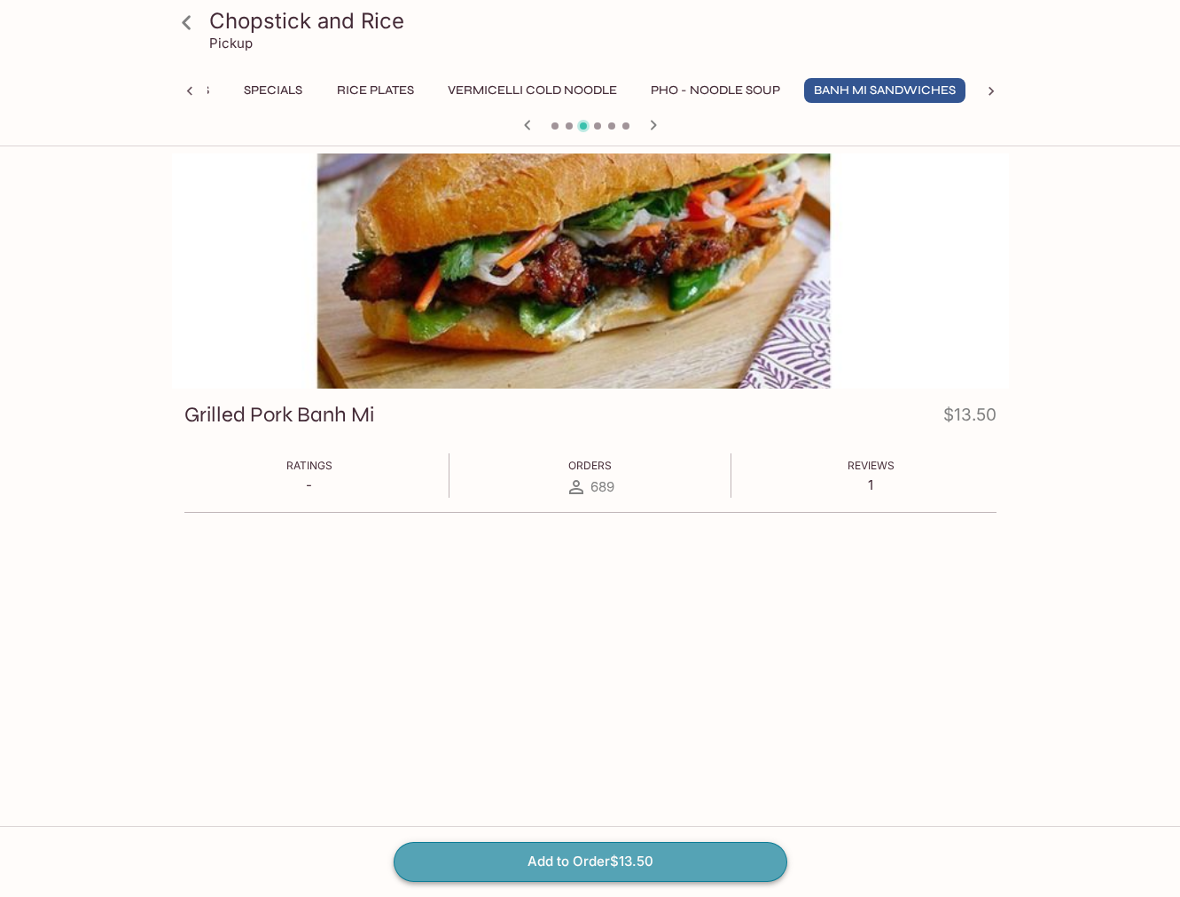
click at [570, 861] on button "Add to Order $13.50" at bounding box center [591, 861] width 394 height 39
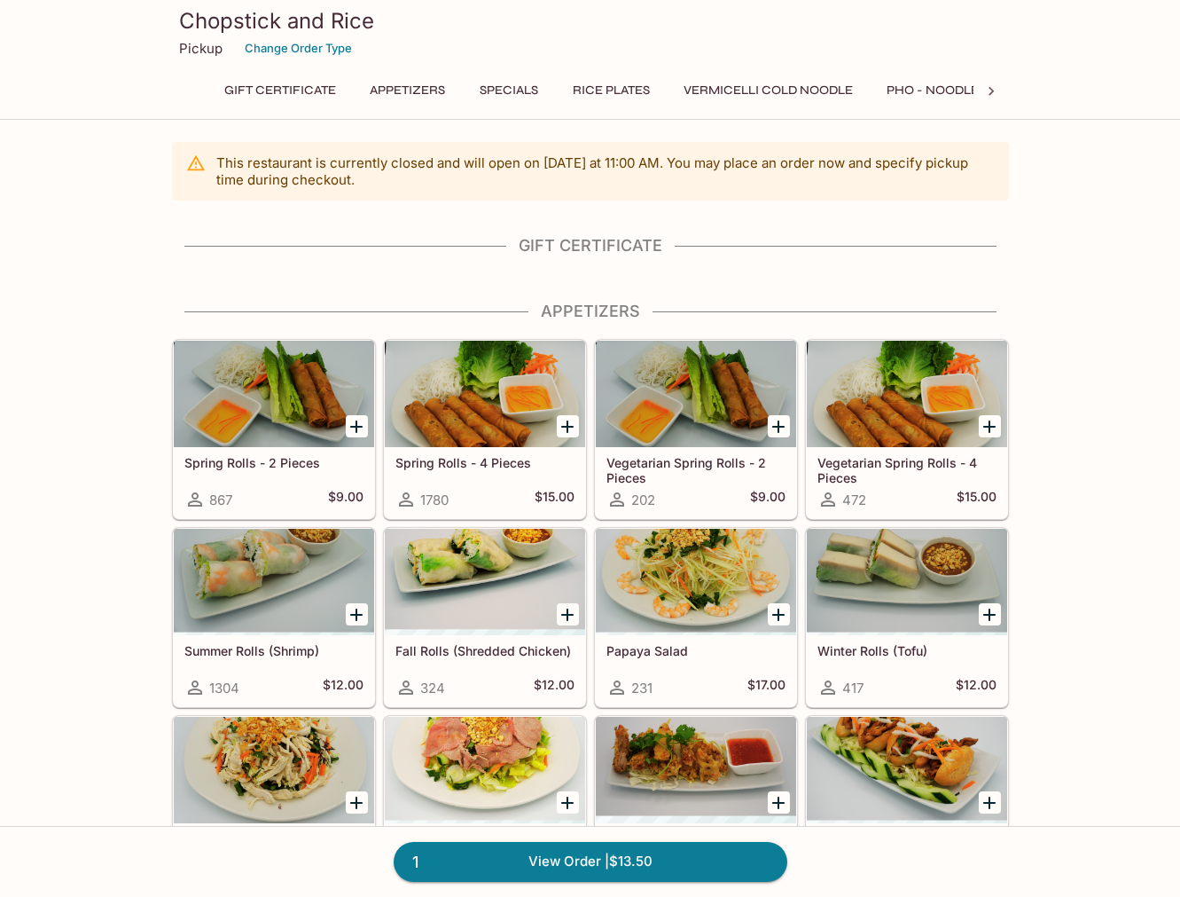
click at [570, 861] on link "1 View Order | $13.50" at bounding box center [591, 861] width 394 height 39
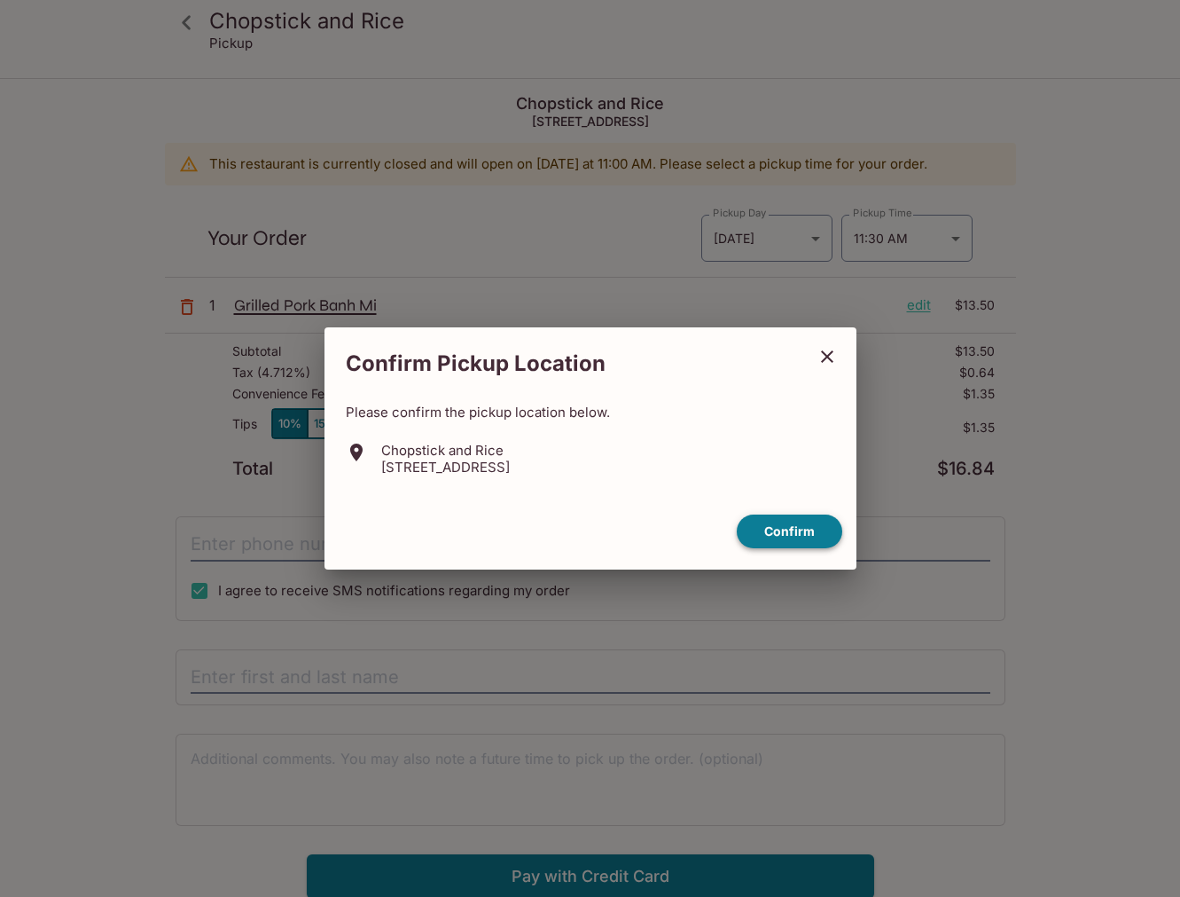
click at [796, 536] on button "Confirm" at bounding box center [790, 531] width 106 height 35
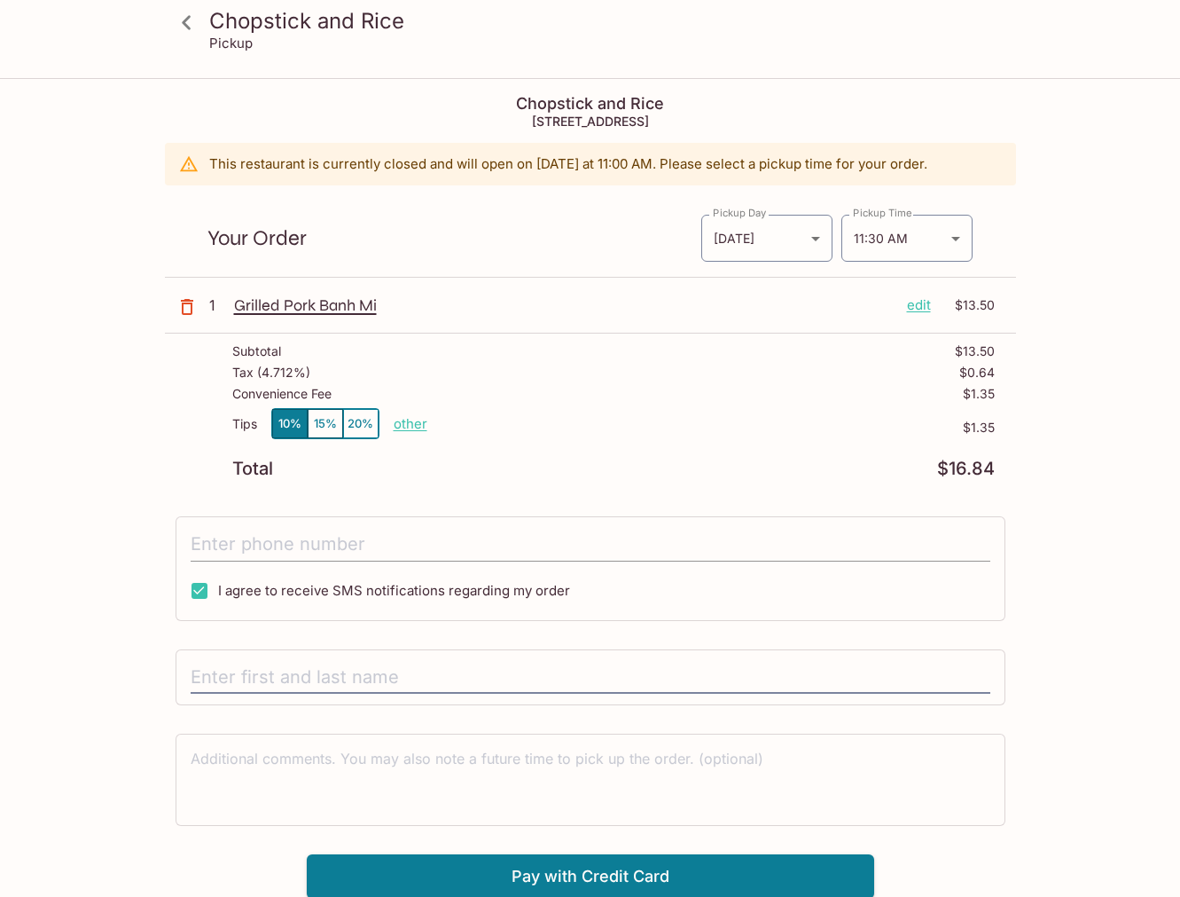
click at [574, 542] on input "tel" at bounding box center [591, 545] width 800 height 34
click at [560, 537] on input "tel" at bounding box center [591, 545] width 800 height 34
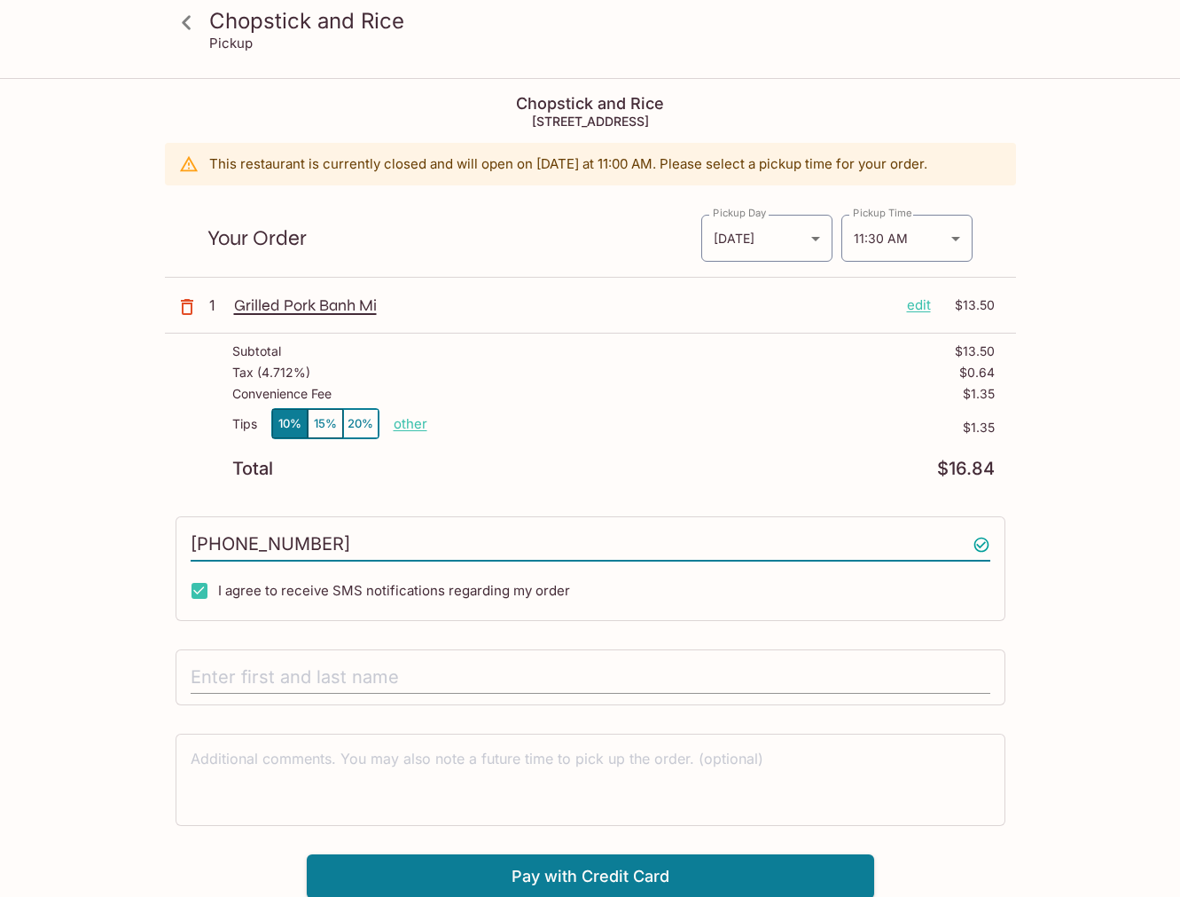
type input "[PHONE_NUMBER]"
click at [457, 670] on input "text" at bounding box center [591, 678] width 800 height 34
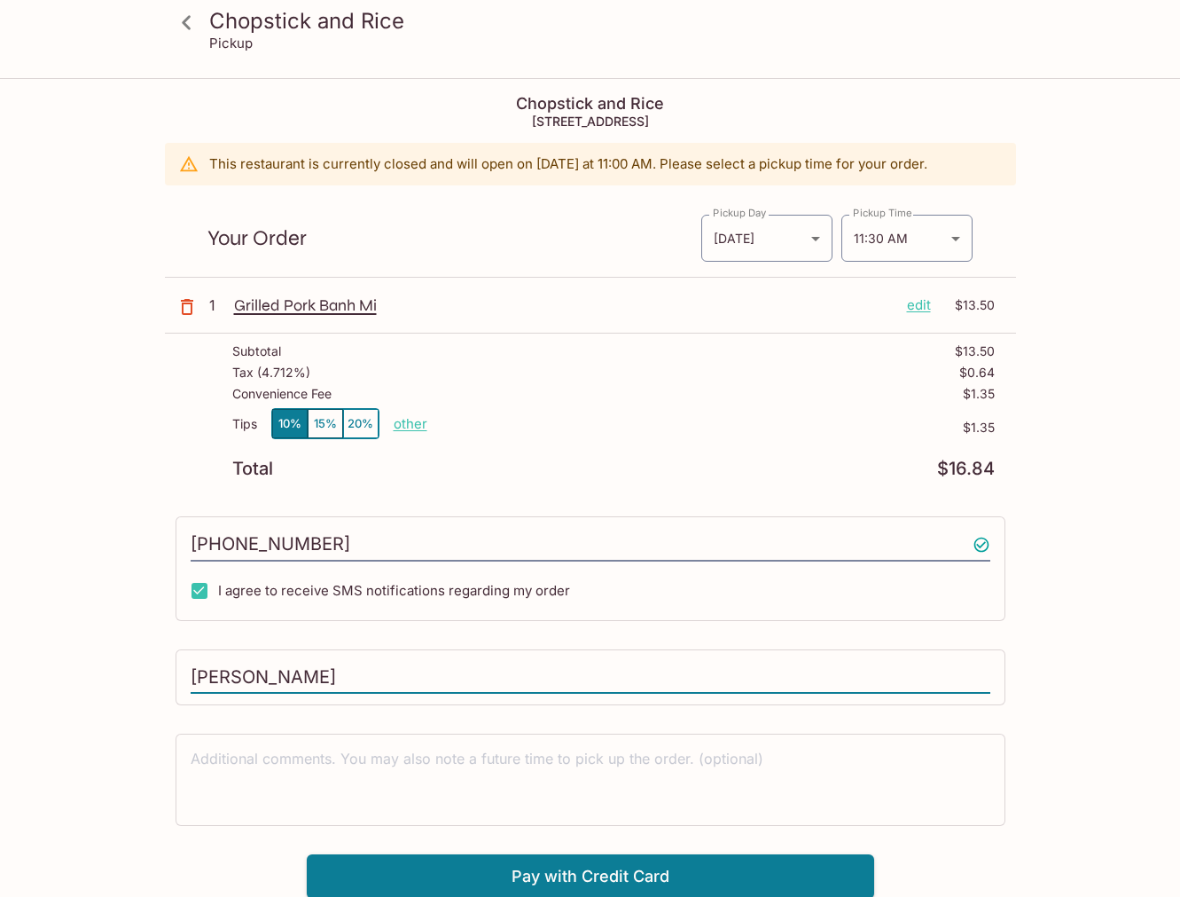
scroll to position [80, 0]
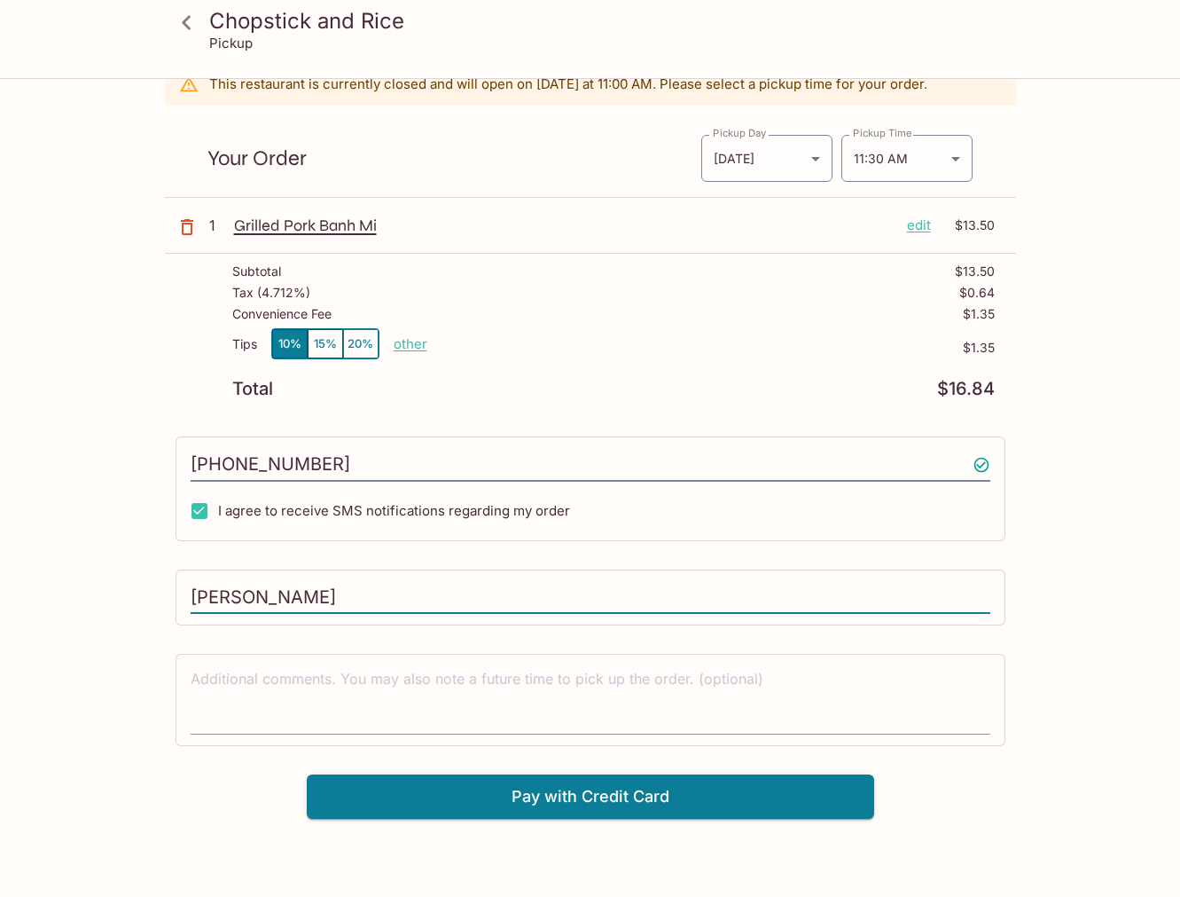
type input "[PERSON_NAME]"
click at [545, 685] on textarea at bounding box center [591, 699] width 800 height 61
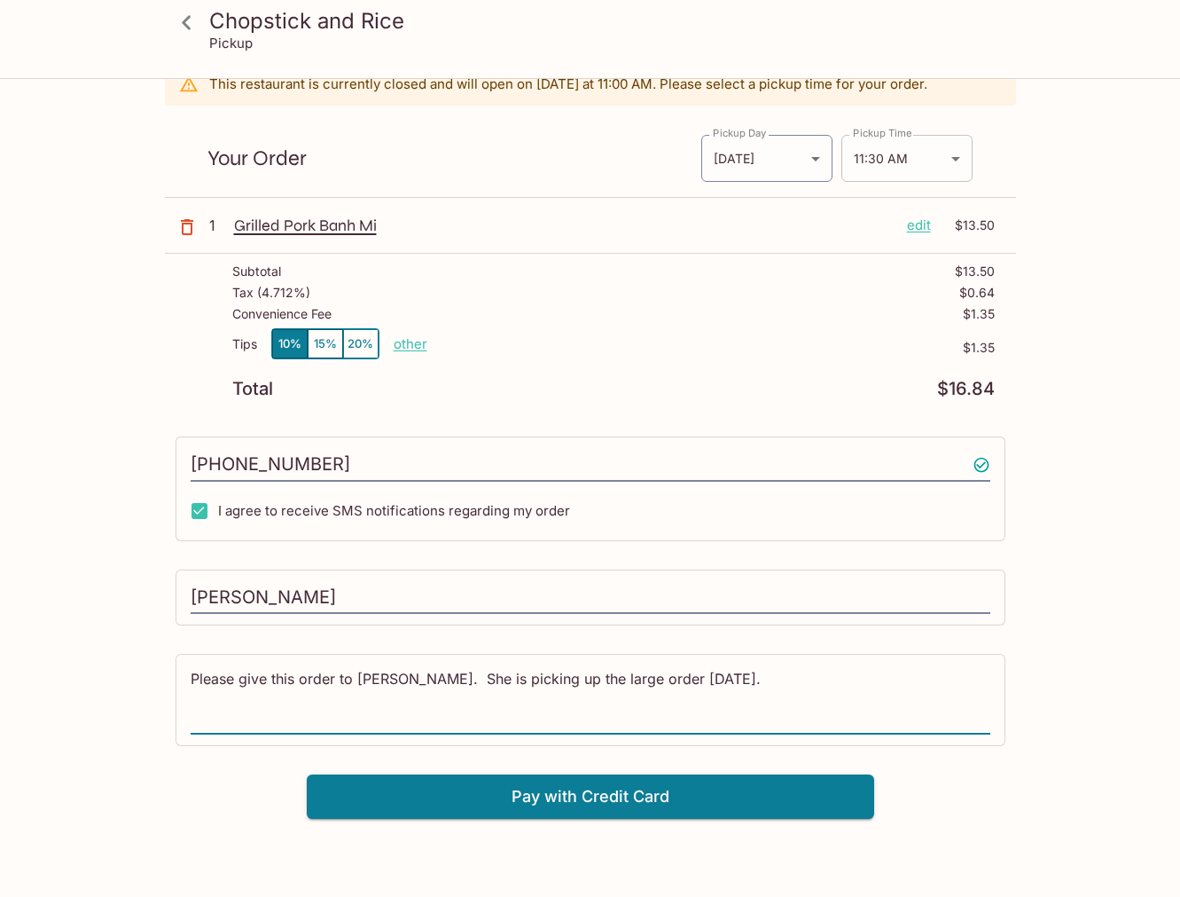
type textarea "Please give this order to [PERSON_NAME]. She is picking up the large order [DAT…"
click at [953, 158] on body "Chopstick and Rice Pickup Chopstick and Rice [STREET_ADDRESS] This restaurant i…" at bounding box center [590, 448] width 1180 height 897
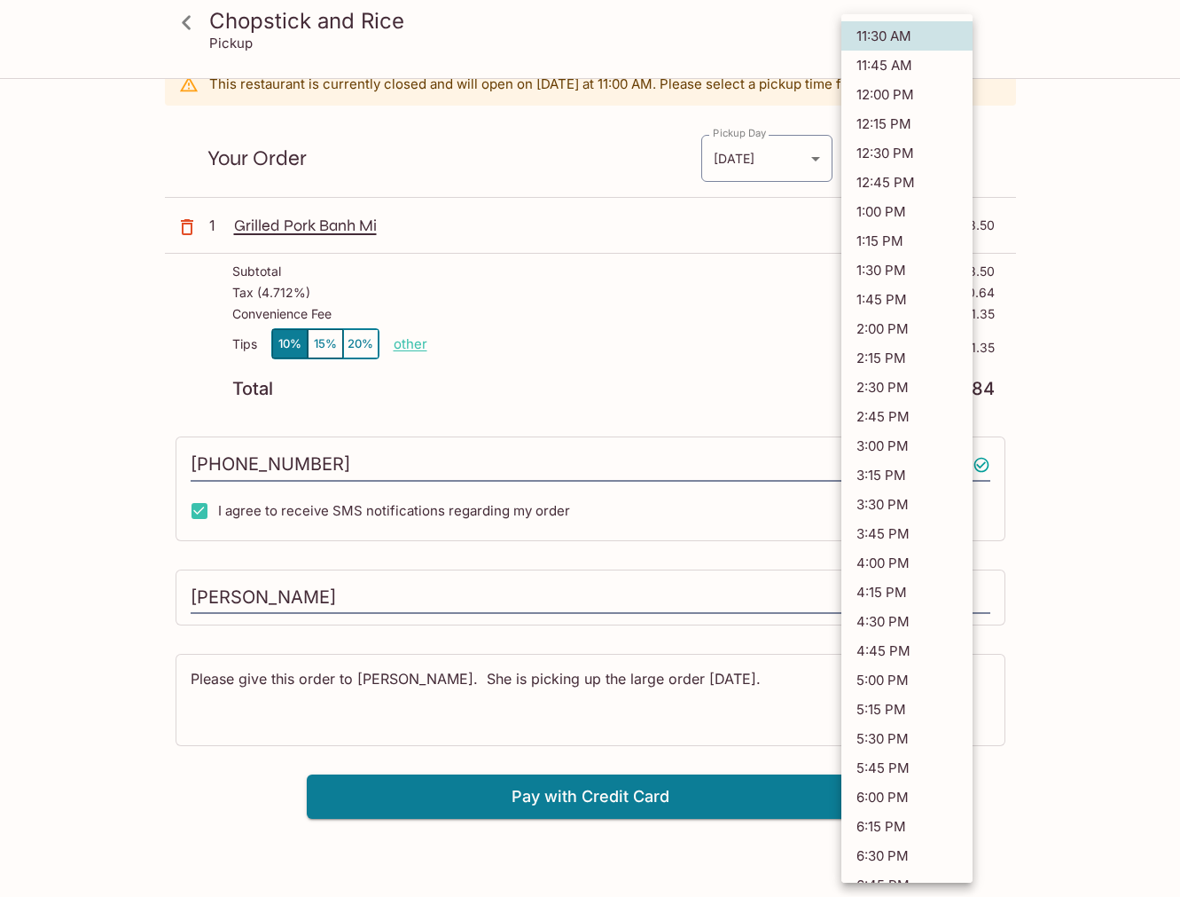
click at [892, 59] on li "11:45 AM" at bounding box center [907, 65] width 131 height 29
type input "[DATE]T21:45:00.000000Z"
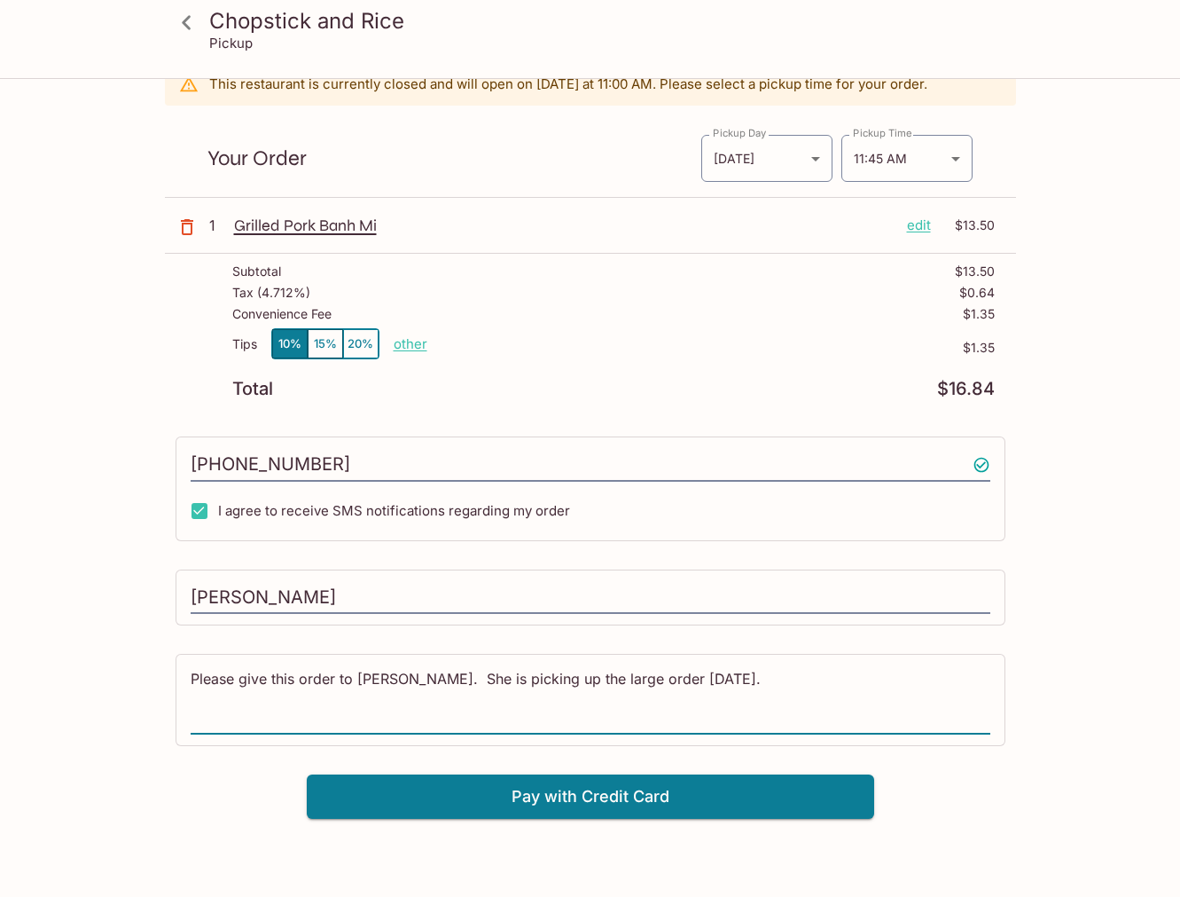
click at [826, 691] on textarea "Please give this order to [PERSON_NAME]. She is picking up the large order [DAT…" at bounding box center [591, 699] width 800 height 61
type textarea "Please give this order to [PERSON_NAME]. She is picking up the large order [DAT…"
click at [727, 800] on button "Pay with Credit Card" at bounding box center [591, 796] width 568 height 44
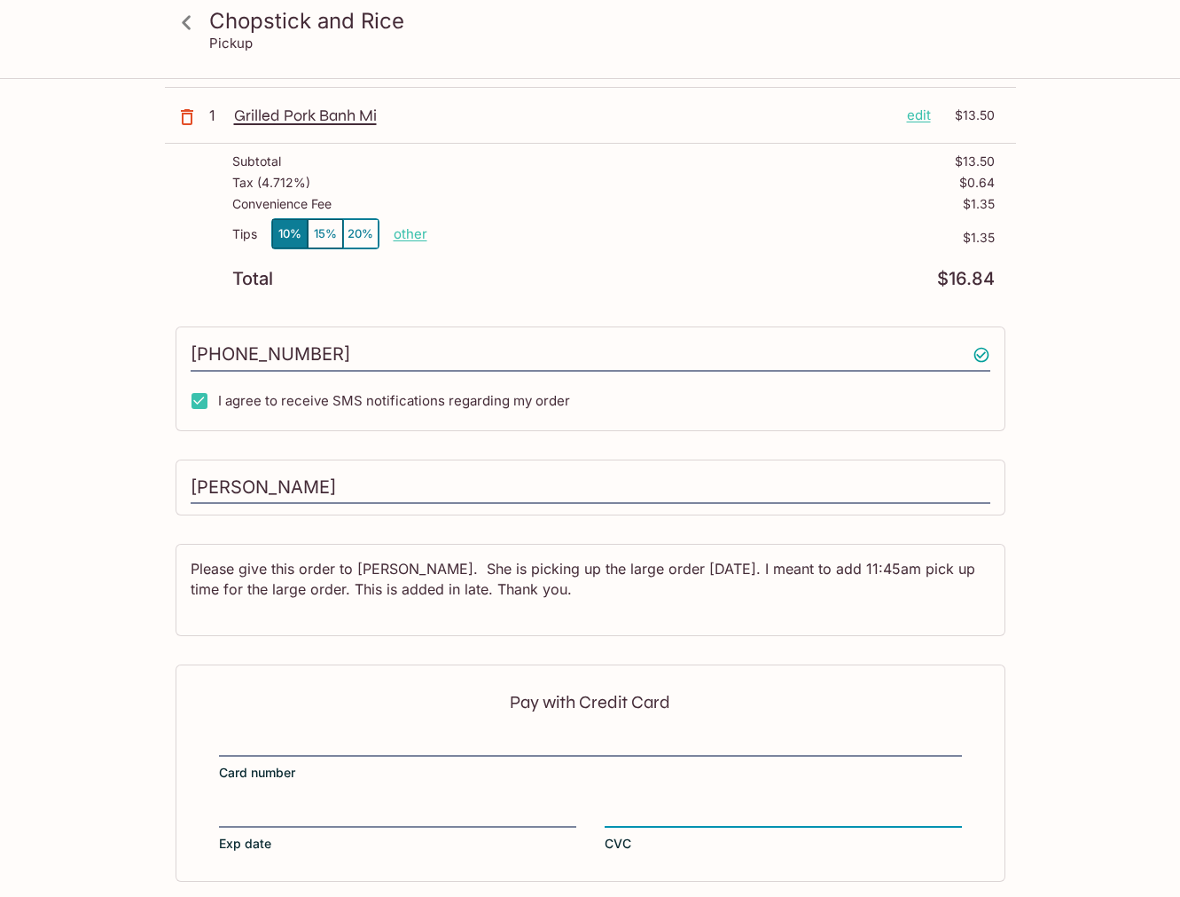
scroll to position [268, 0]
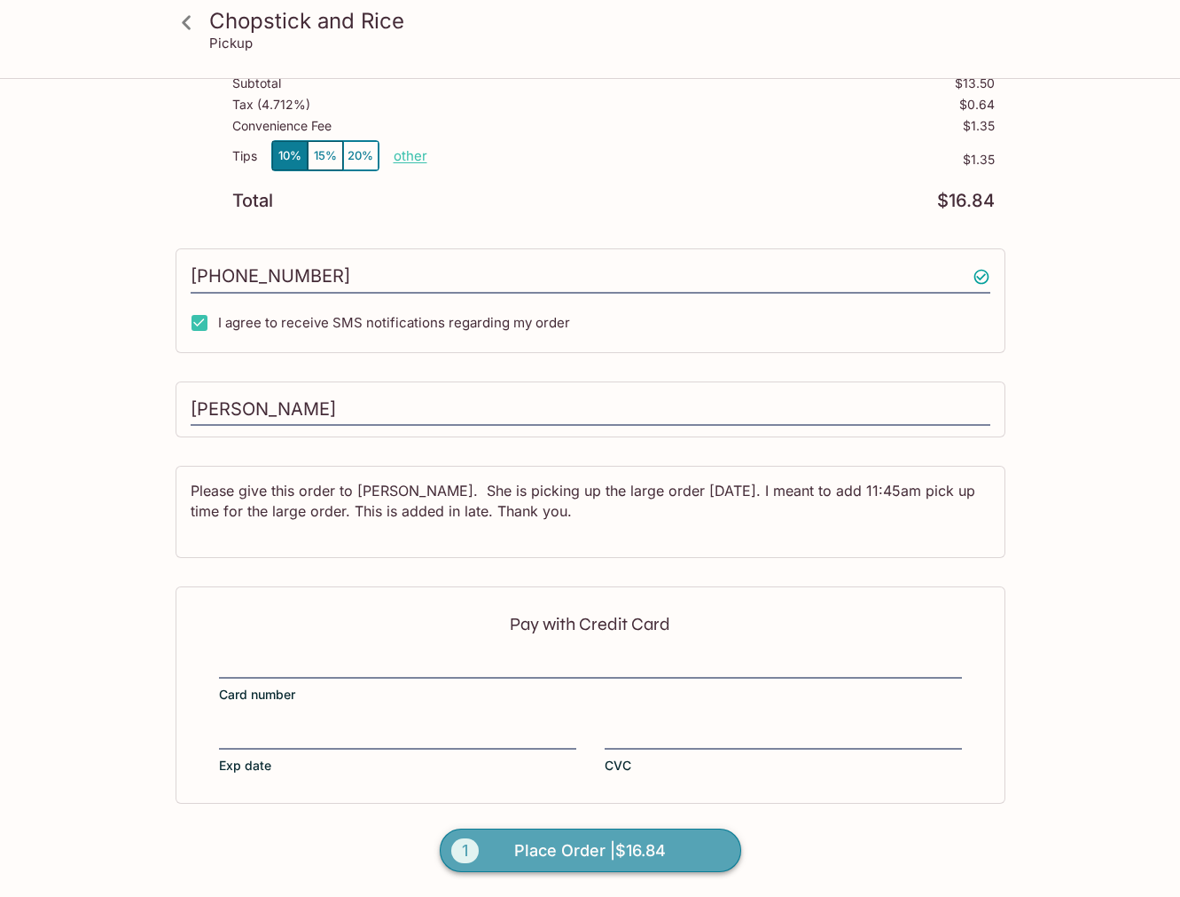
click at [573, 852] on span "Place Order | $16.84" at bounding box center [590, 850] width 152 height 28
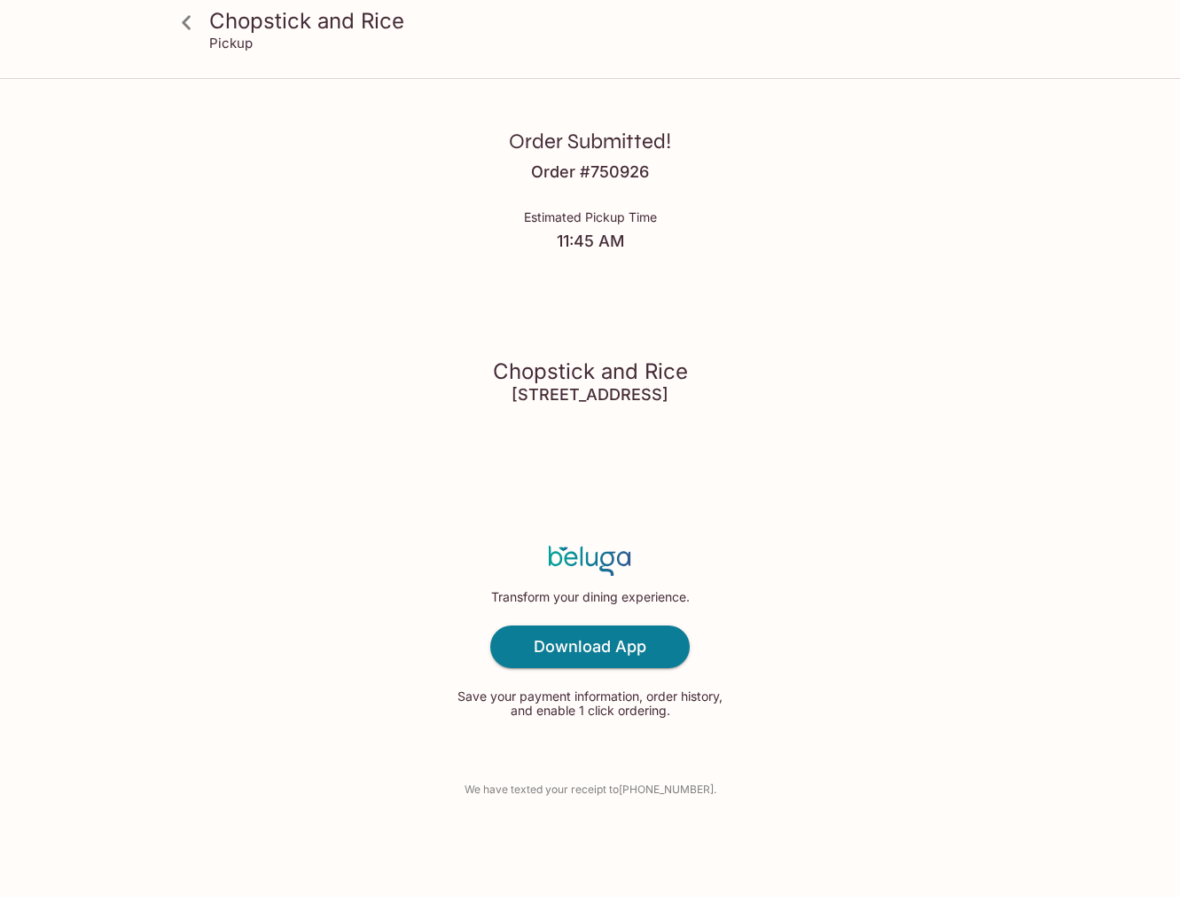
click at [947, 372] on div "Order Submitted! Order # 750926 Estimated Pickup Time 11:45 AM Chopstick and Ri…" at bounding box center [590, 448] width 1135 height 897
